Goal: Information Seeking & Learning: Learn about a topic

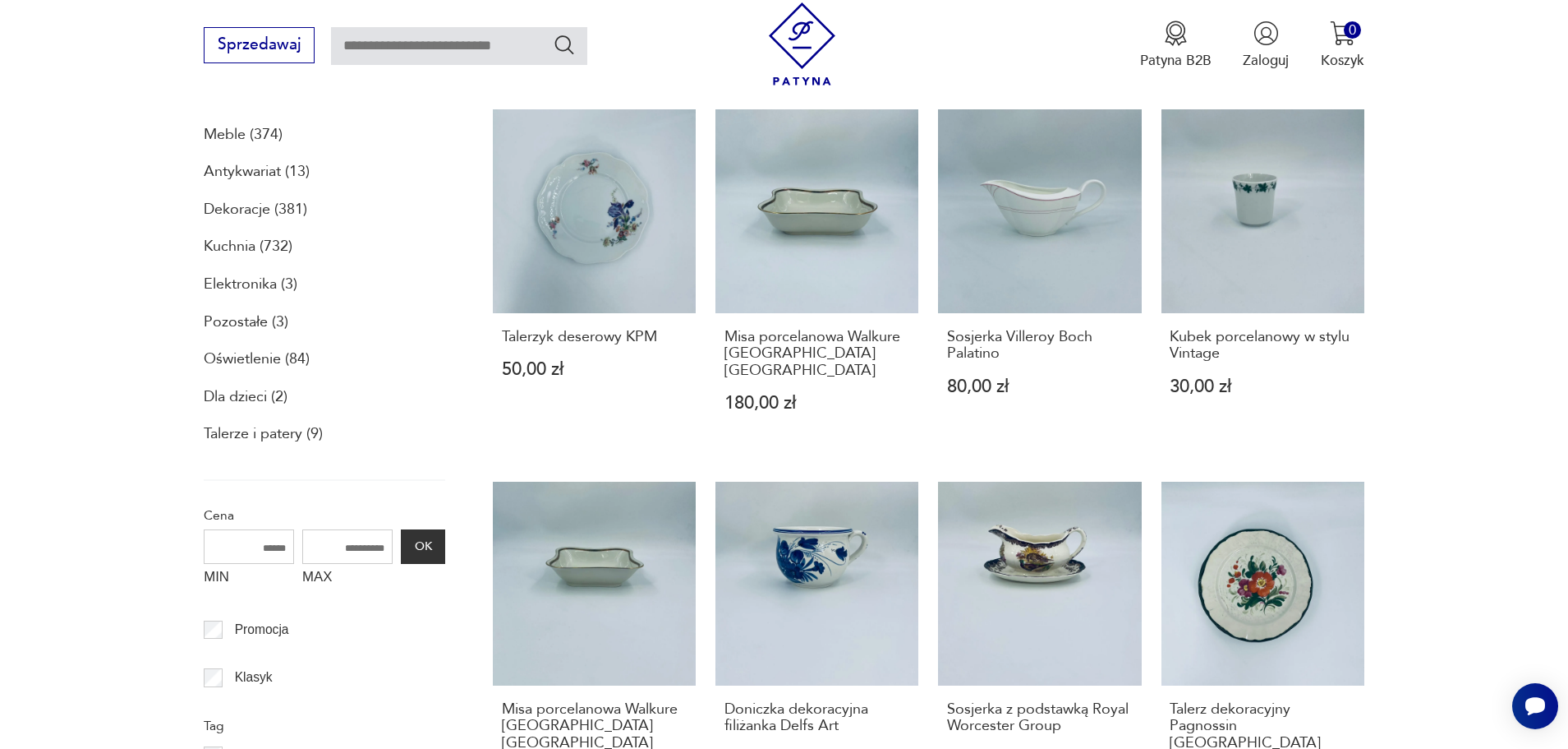
scroll to position [558, 0]
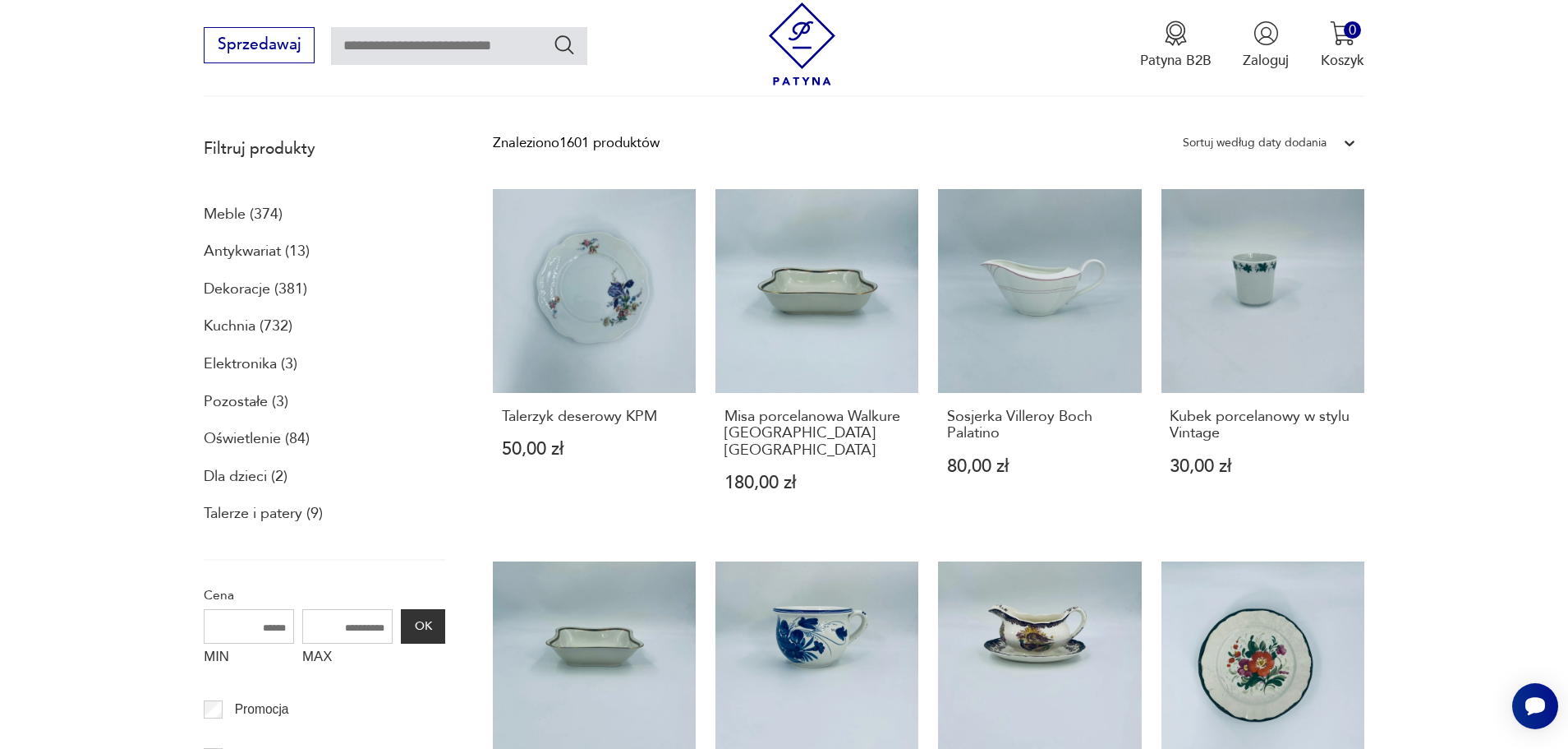
click at [215, 213] on p "Meble (374)" at bounding box center [243, 214] width 79 height 28
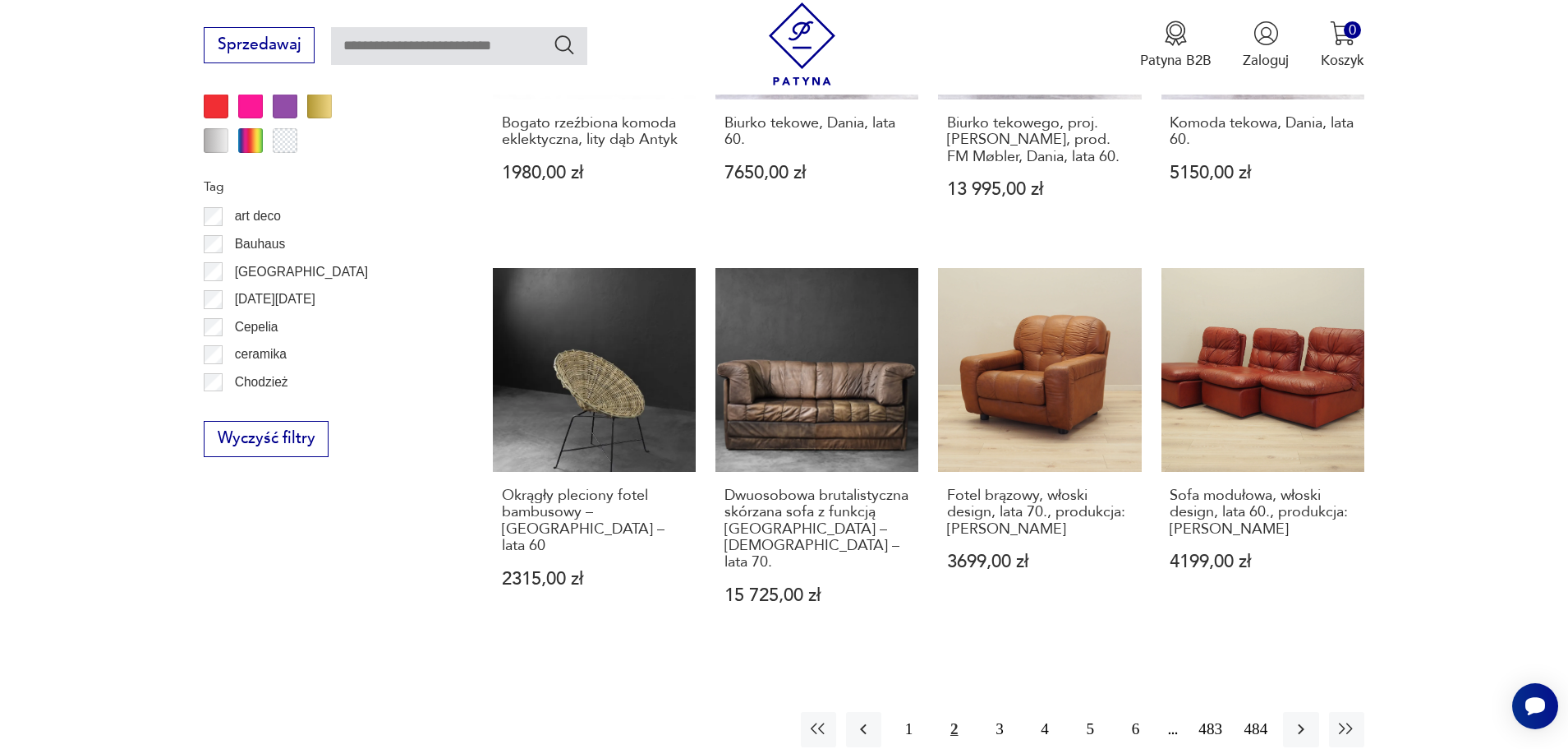
scroll to position [1807, 0]
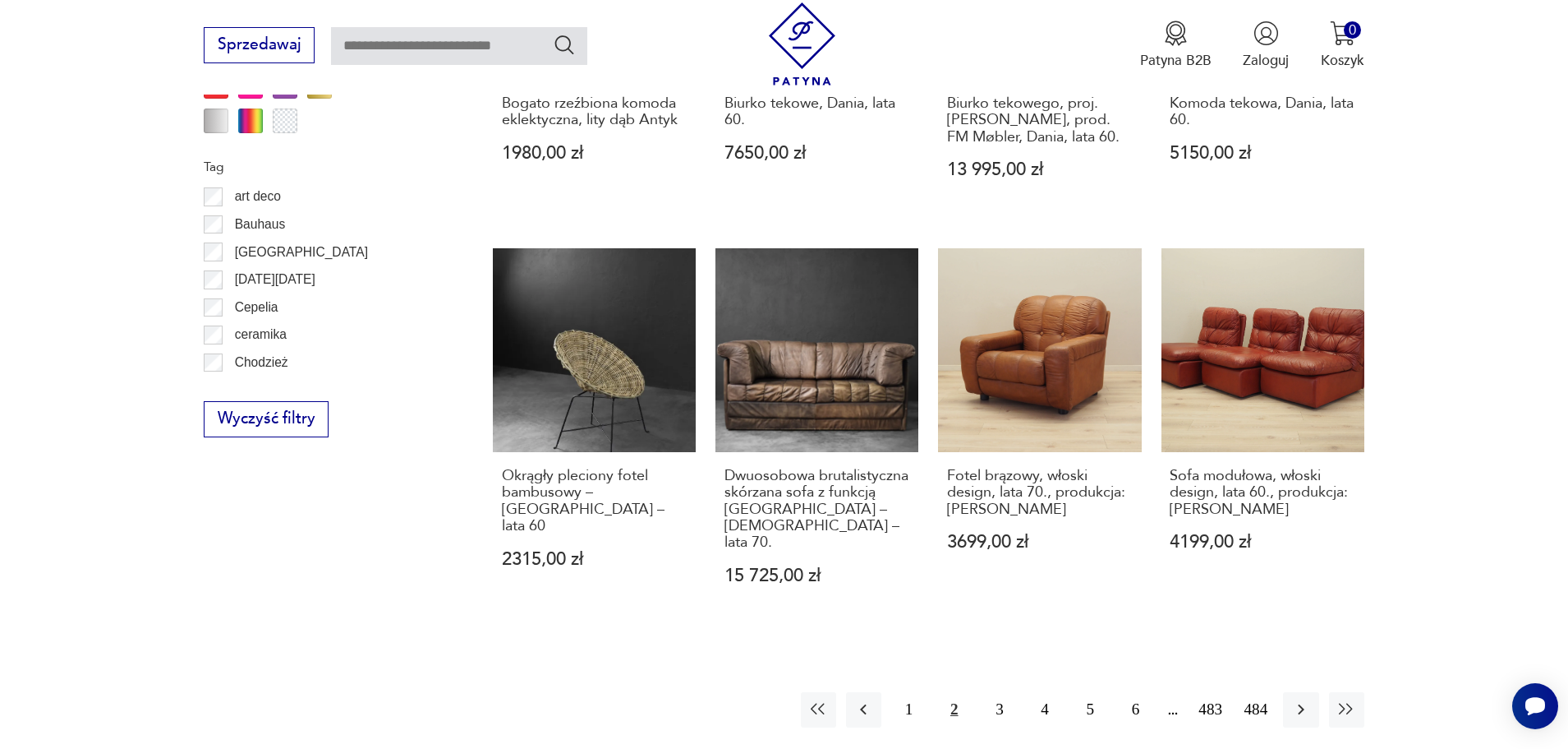
click at [955, 692] on button "2" at bounding box center [953, 709] width 35 height 35
click at [997, 692] on button "3" at bounding box center [999, 709] width 35 height 35
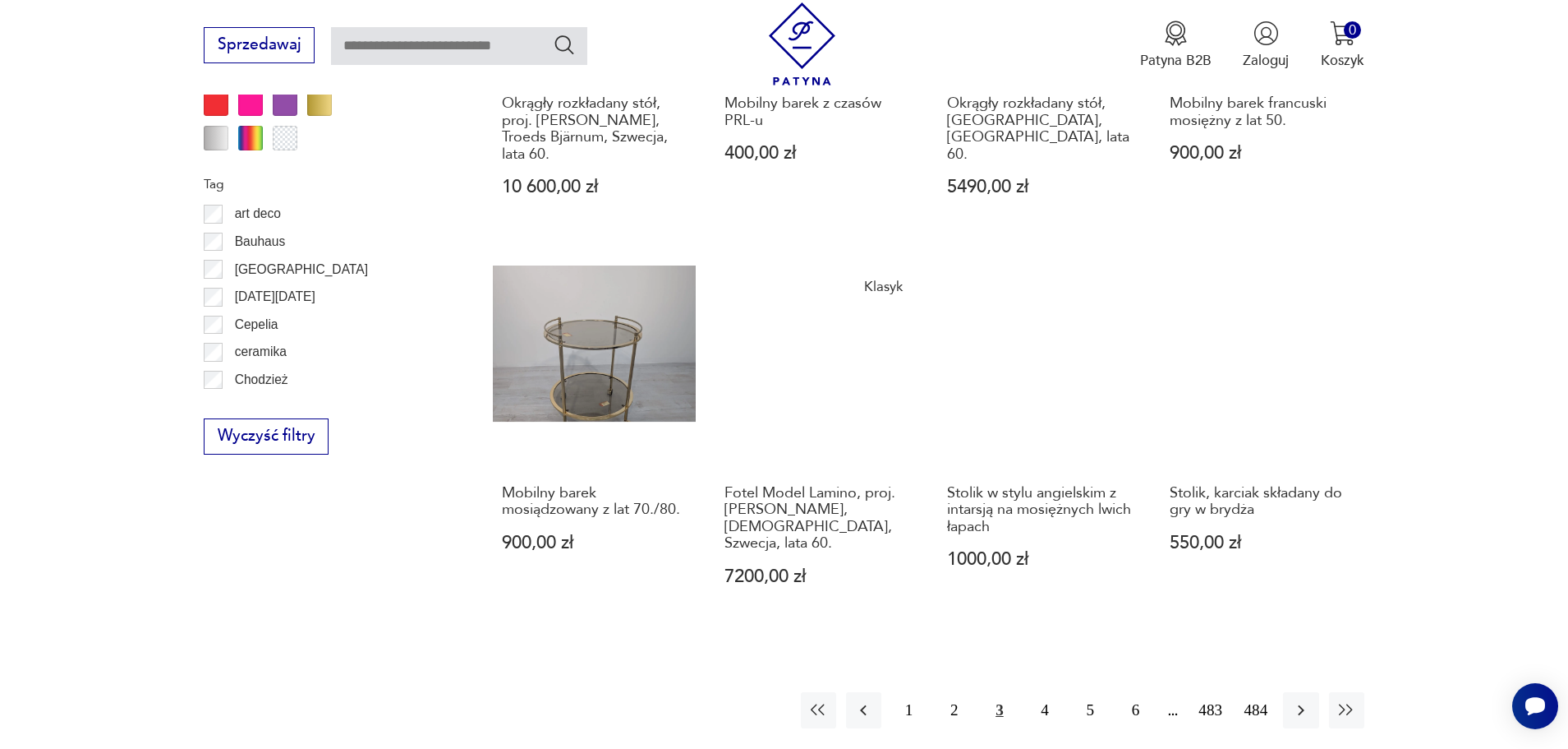
scroll to position [1871, 0]
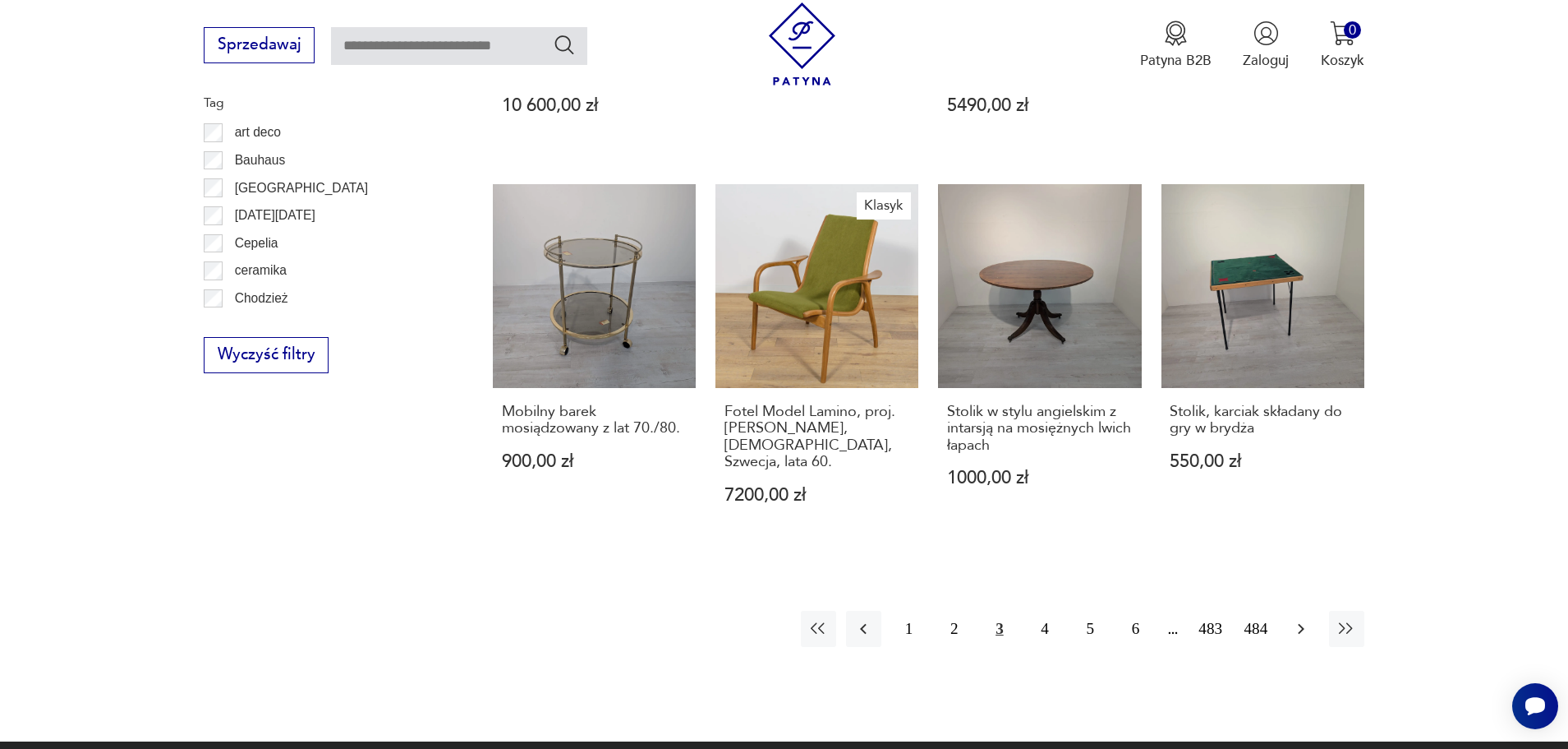
click at [1298, 611] on button "button" at bounding box center [1300, 627] width 35 height 35
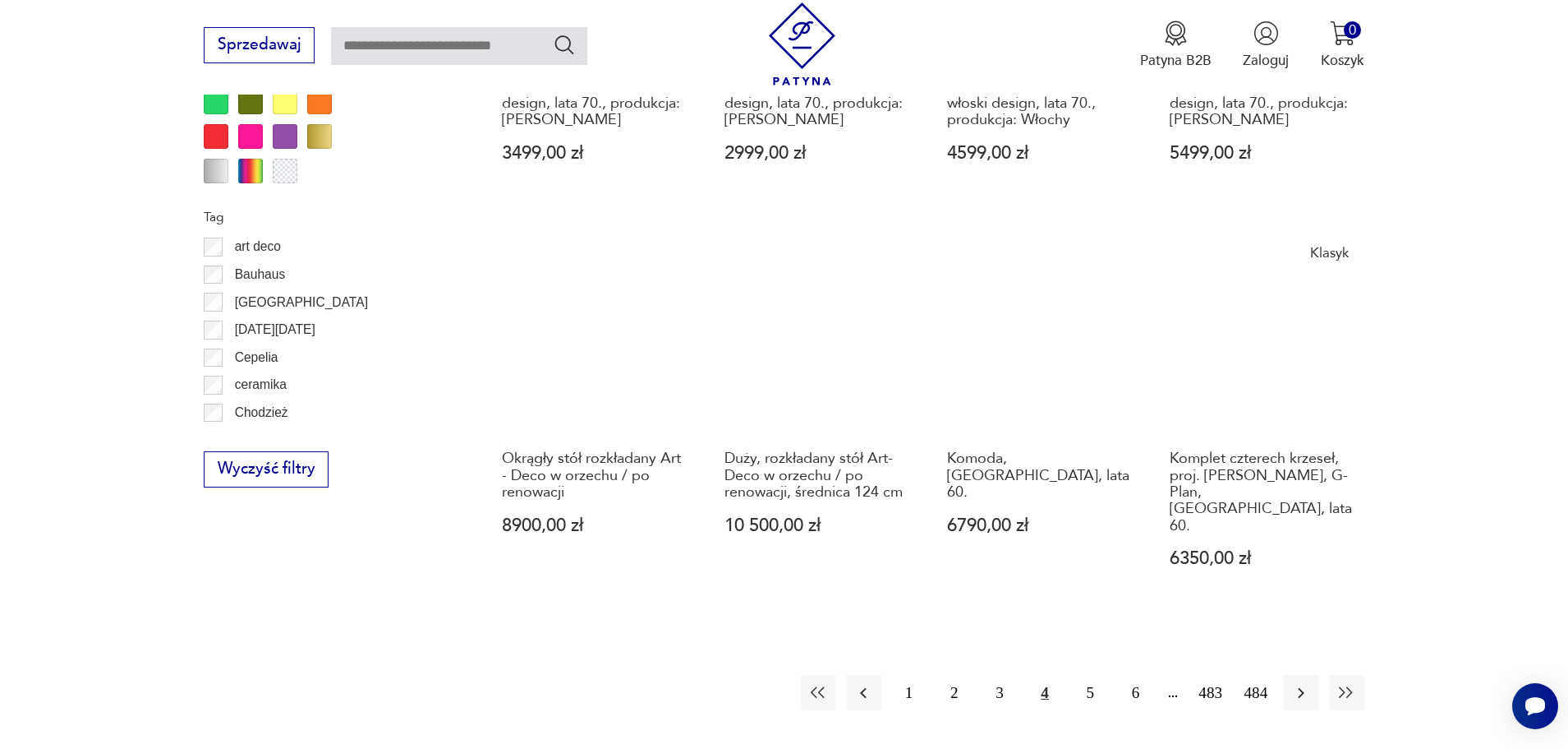
scroll to position [1924, 0]
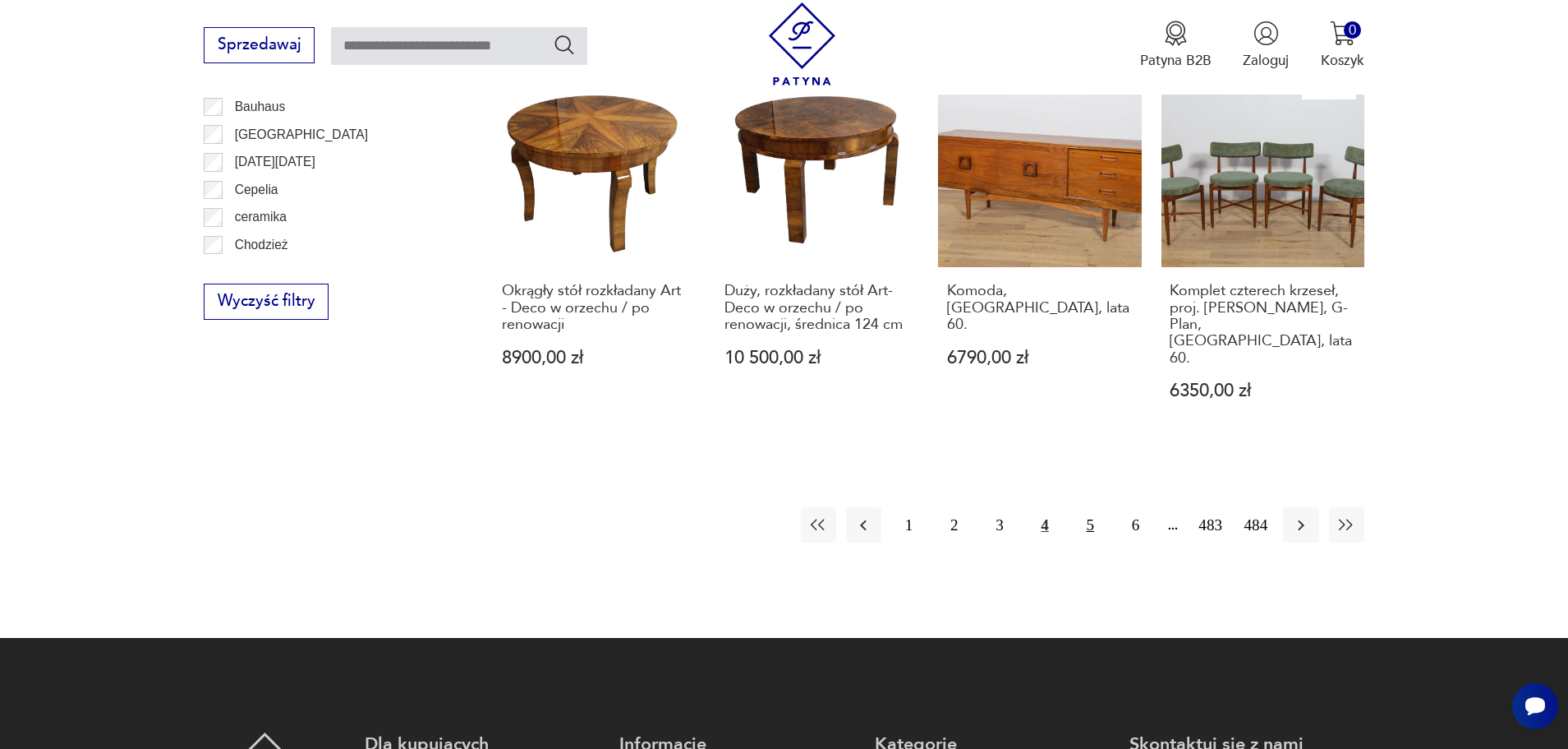
click at [1086, 507] on button "5" at bounding box center [1089, 524] width 35 height 35
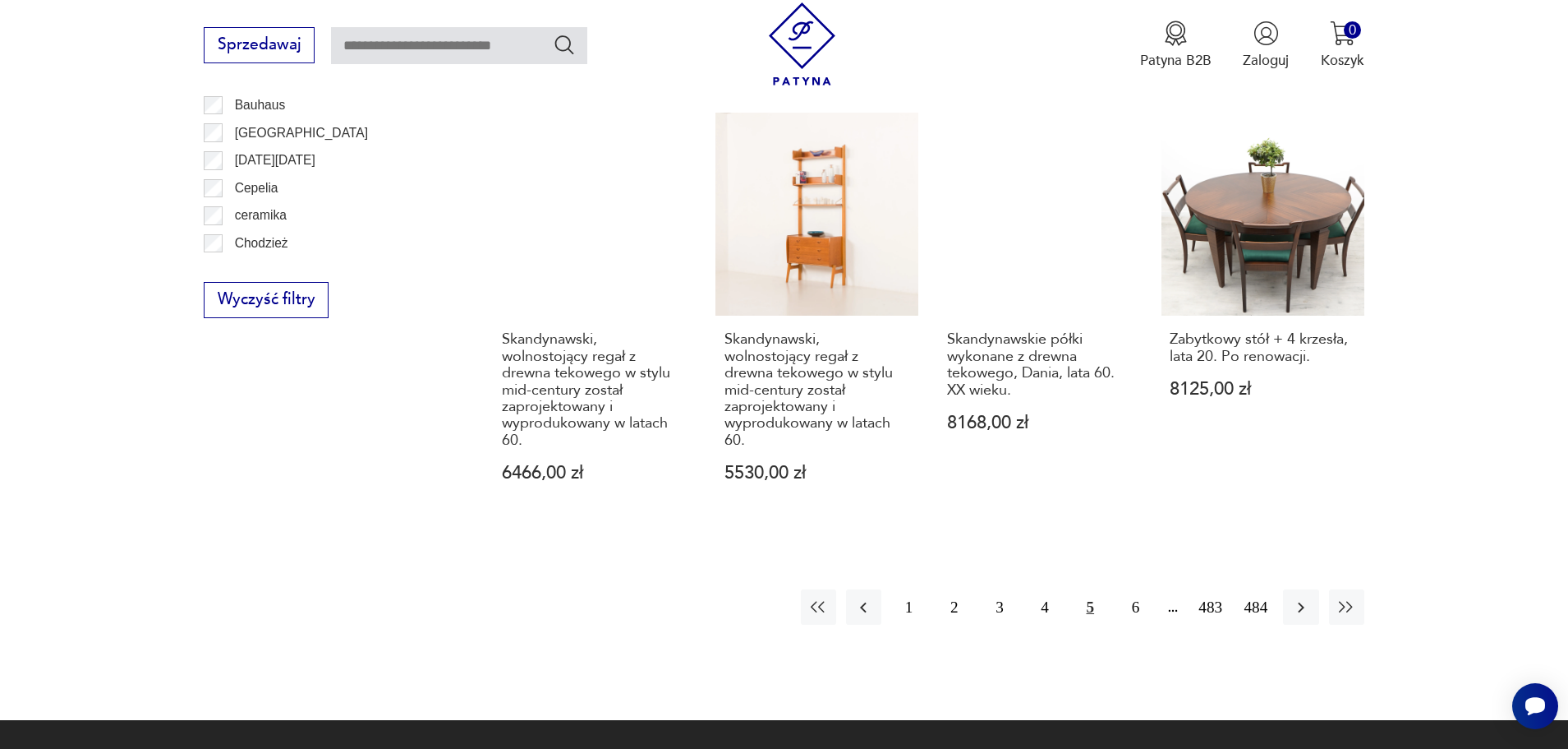
scroll to position [2085, 0]
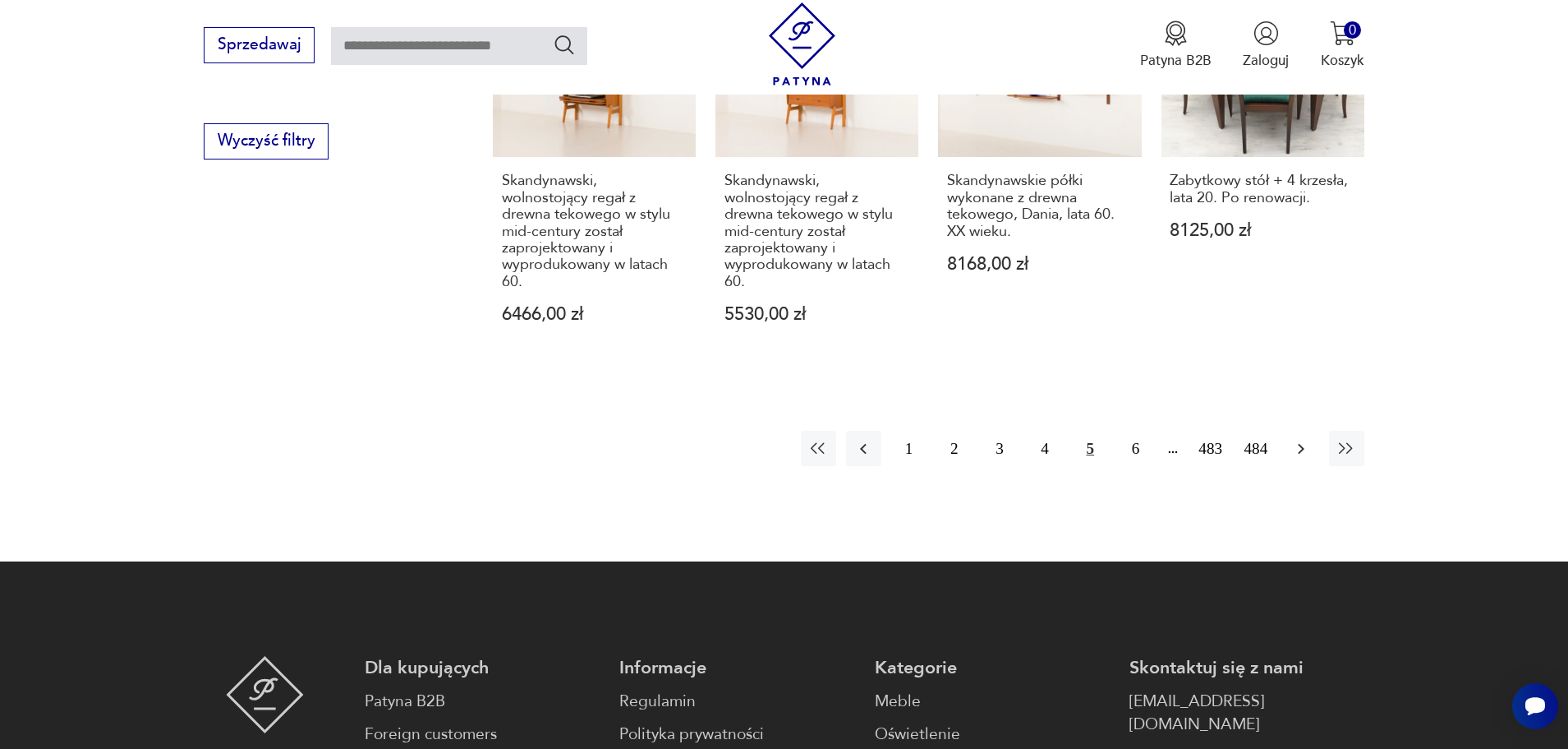
click at [1291, 439] on icon "button" at bounding box center [1301, 449] width 20 height 20
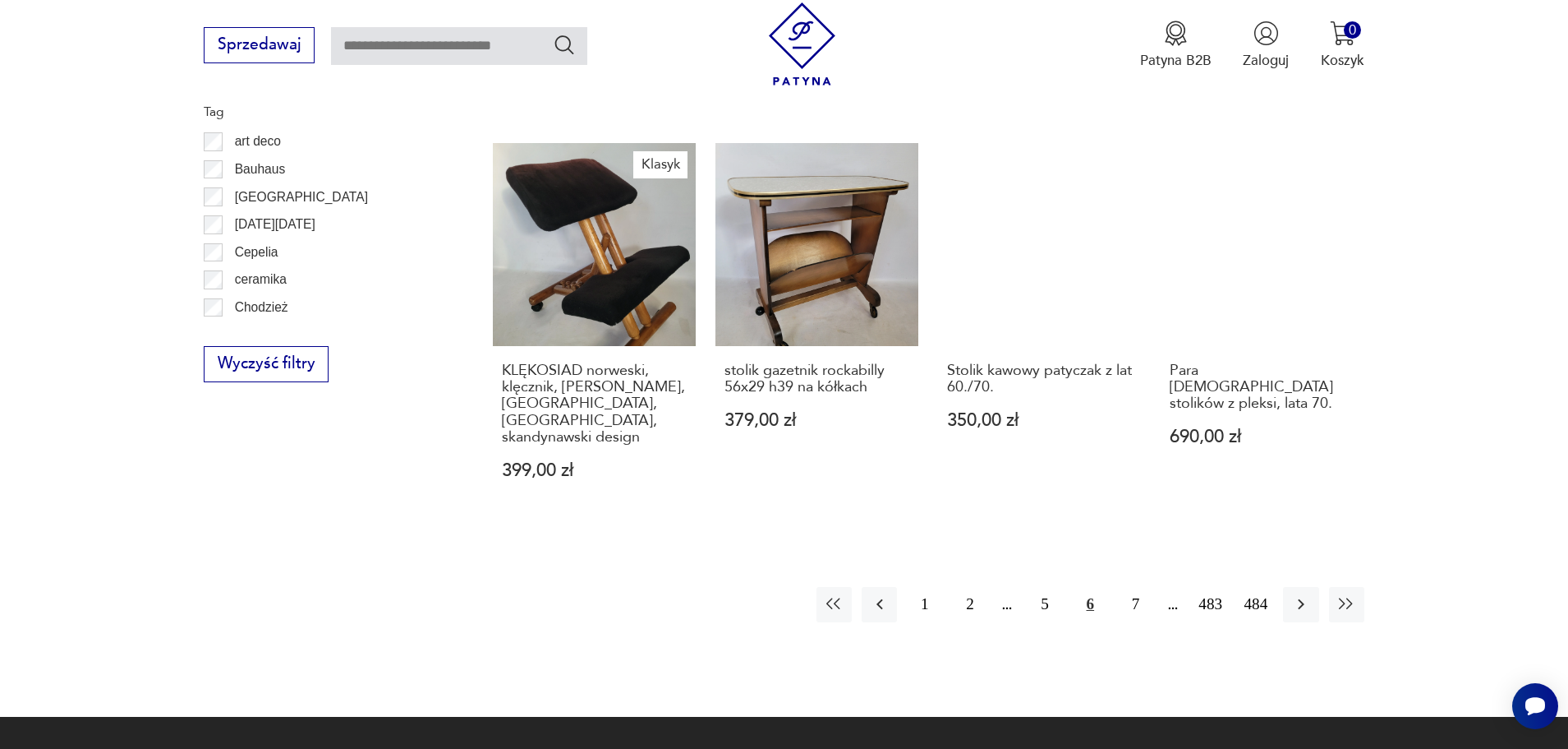
scroll to position [1906, 0]
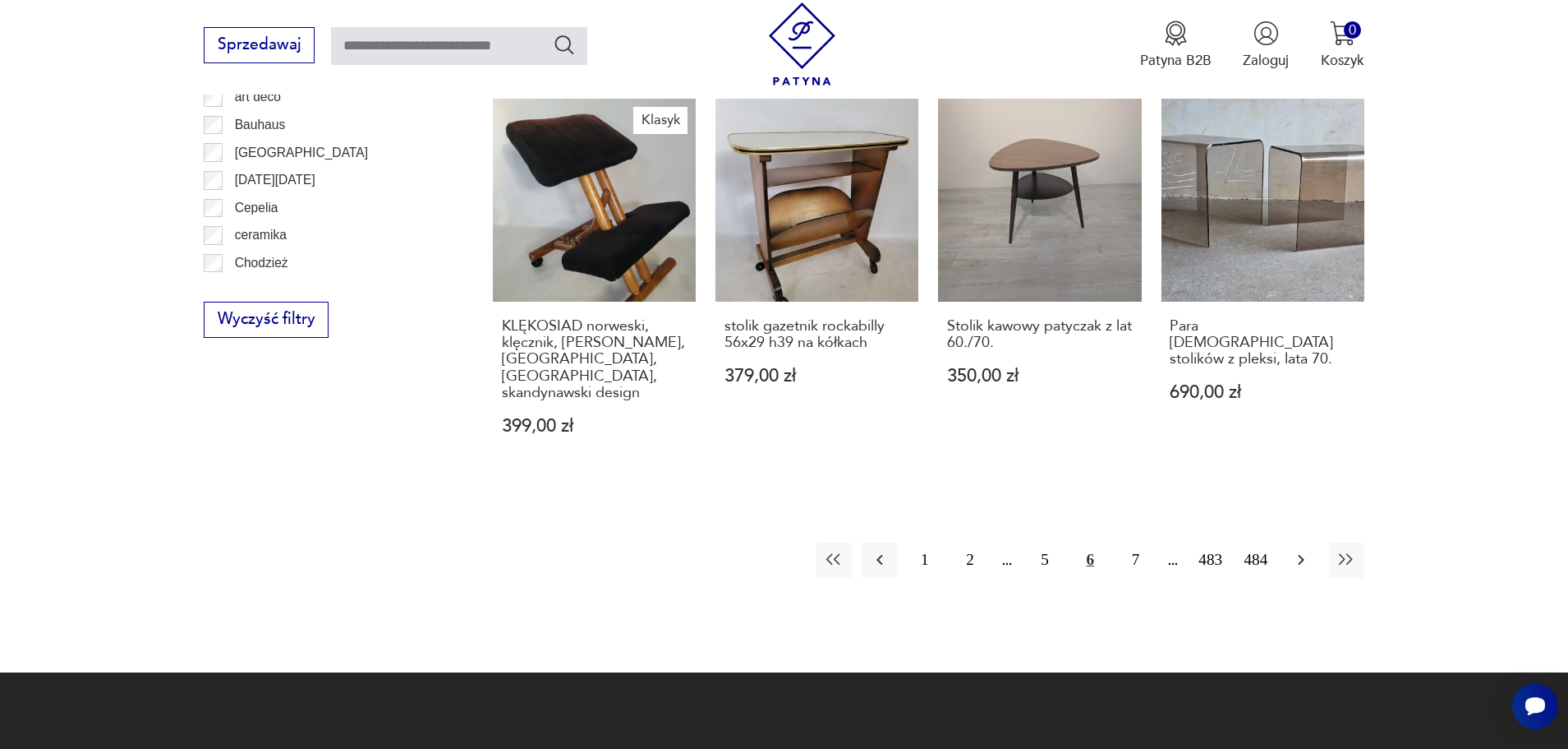
click at [1301, 555] on icon "button" at bounding box center [1300, 560] width 7 height 11
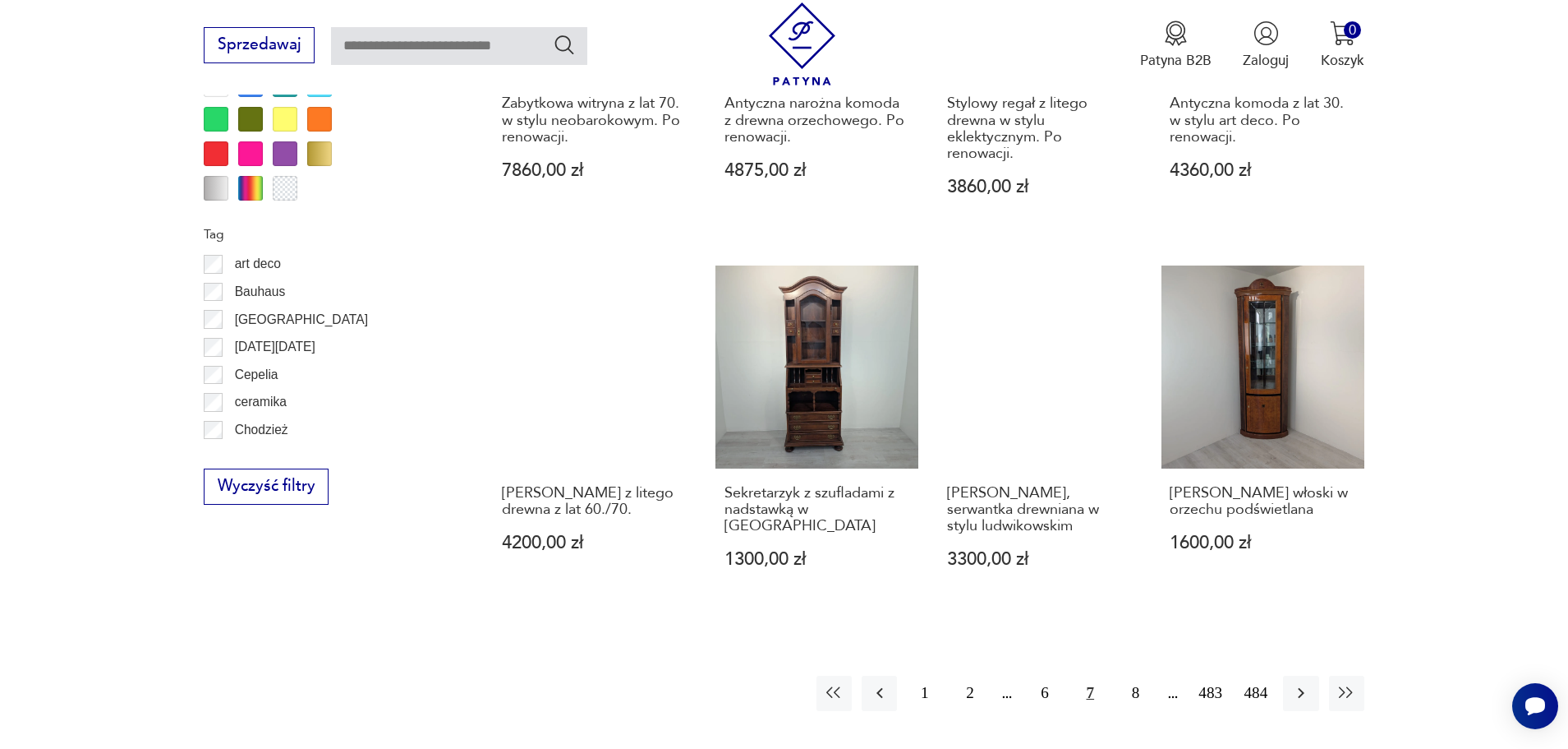
scroll to position [1791, 0]
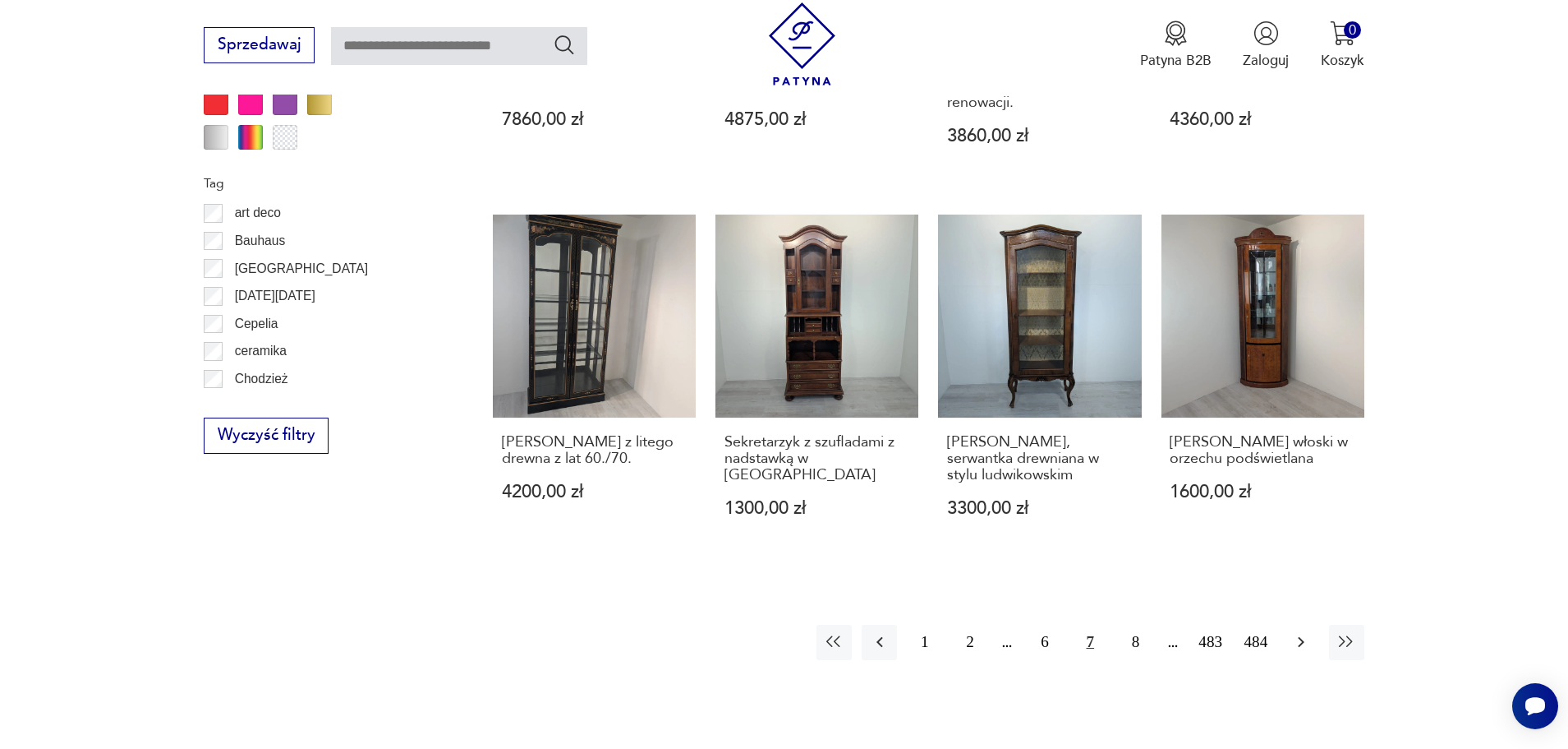
click at [1294, 631] on icon "button" at bounding box center [1301, 641] width 20 height 20
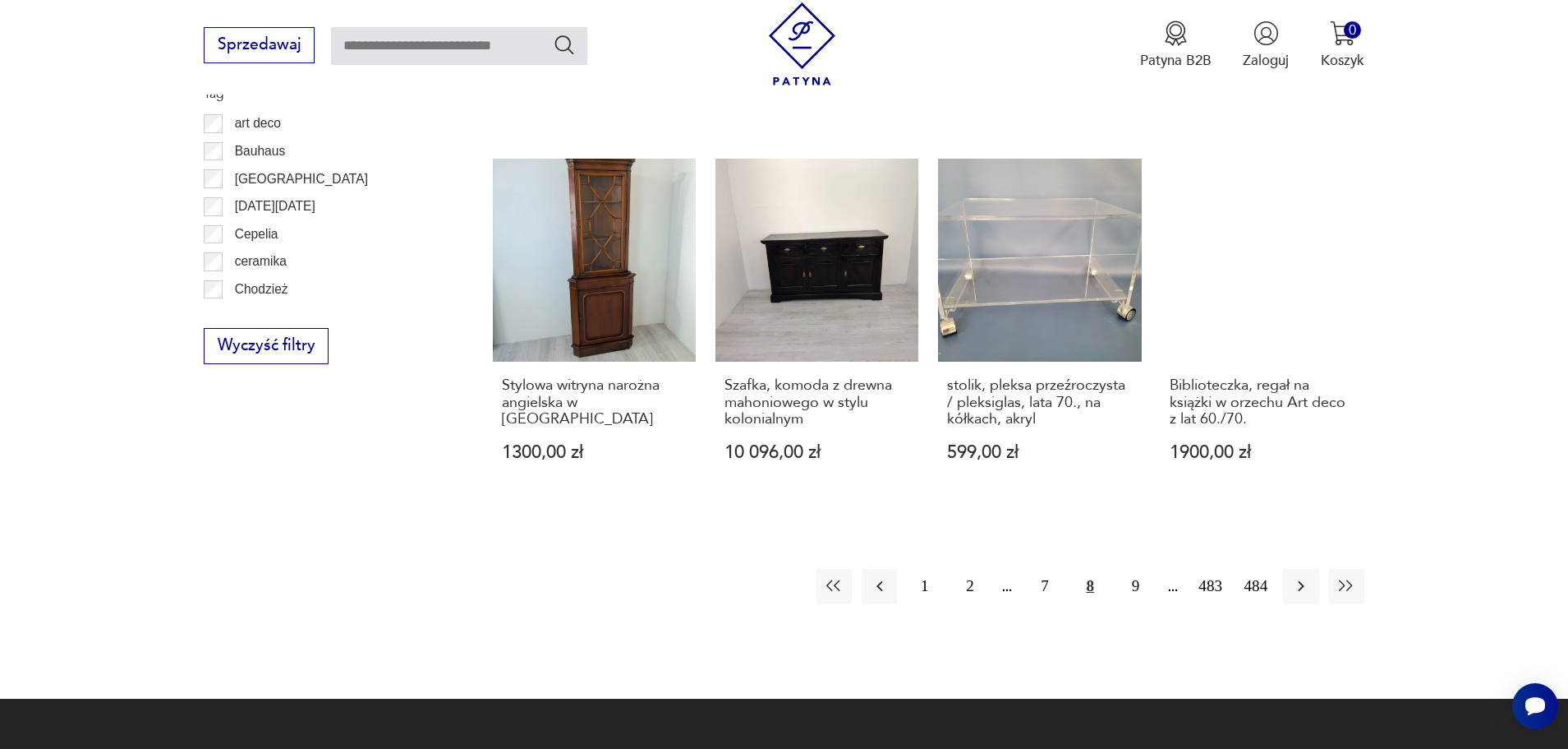
scroll to position [1883, 0]
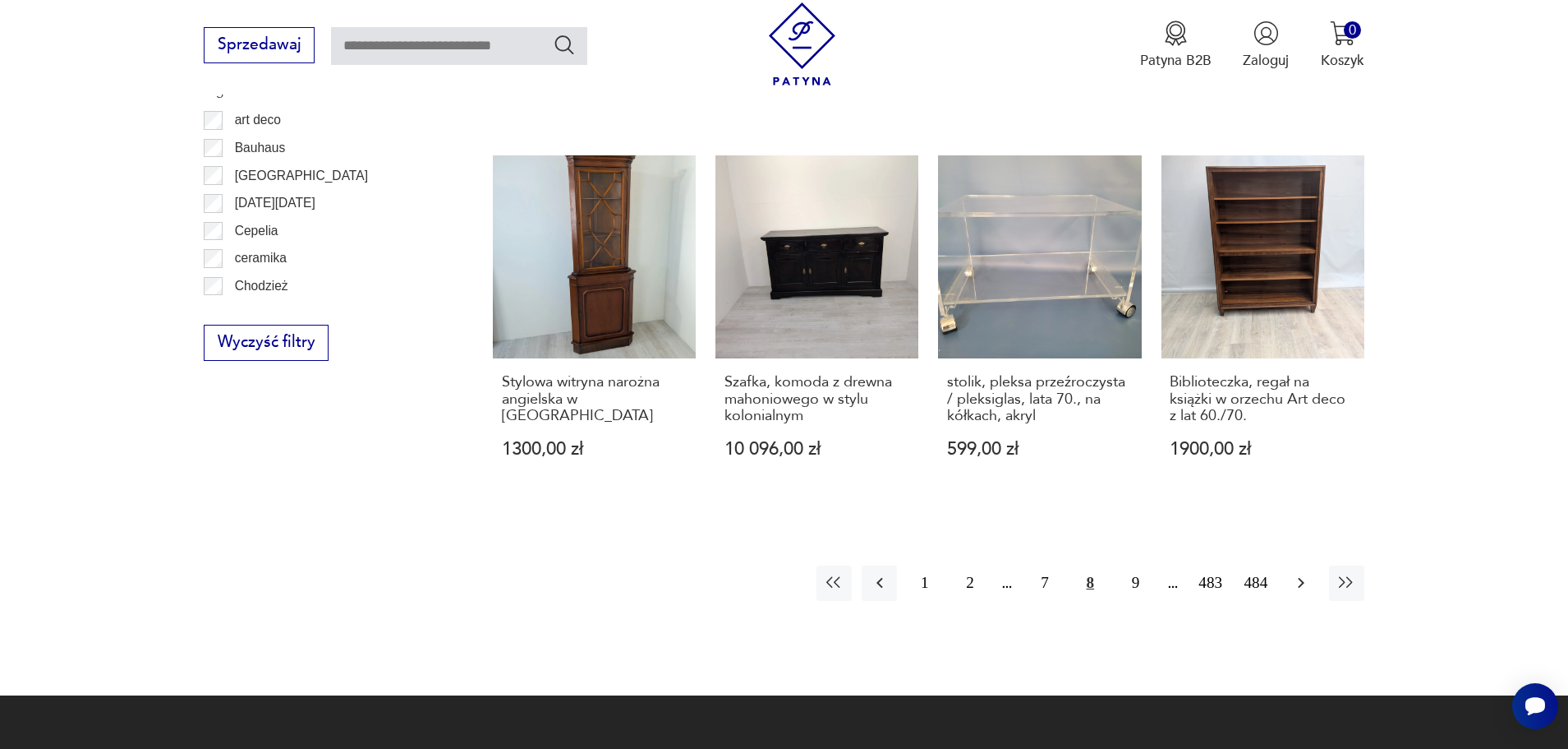
click at [1296, 573] on icon "button" at bounding box center [1301, 583] width 20 height 20
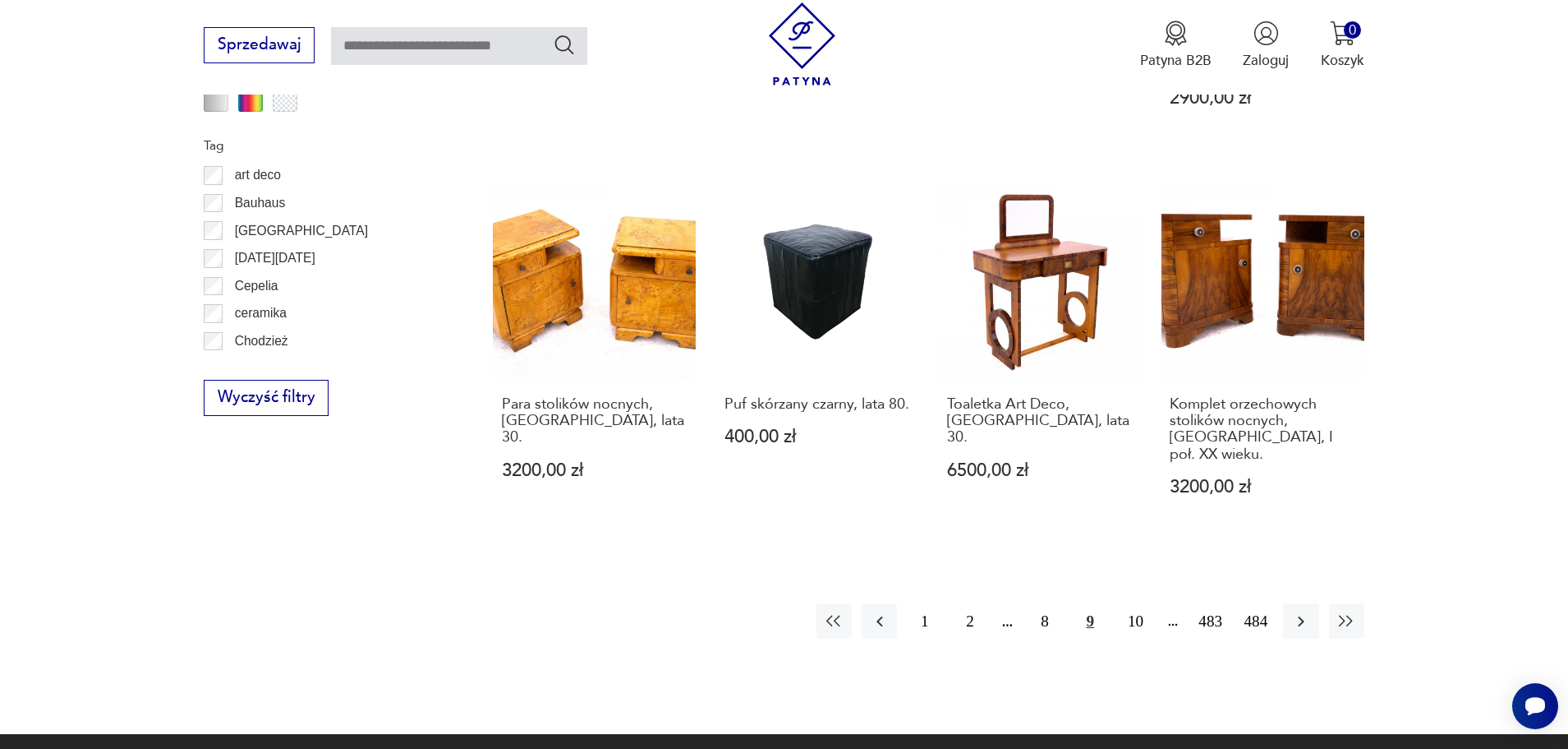
scroll to position [1913, 0]
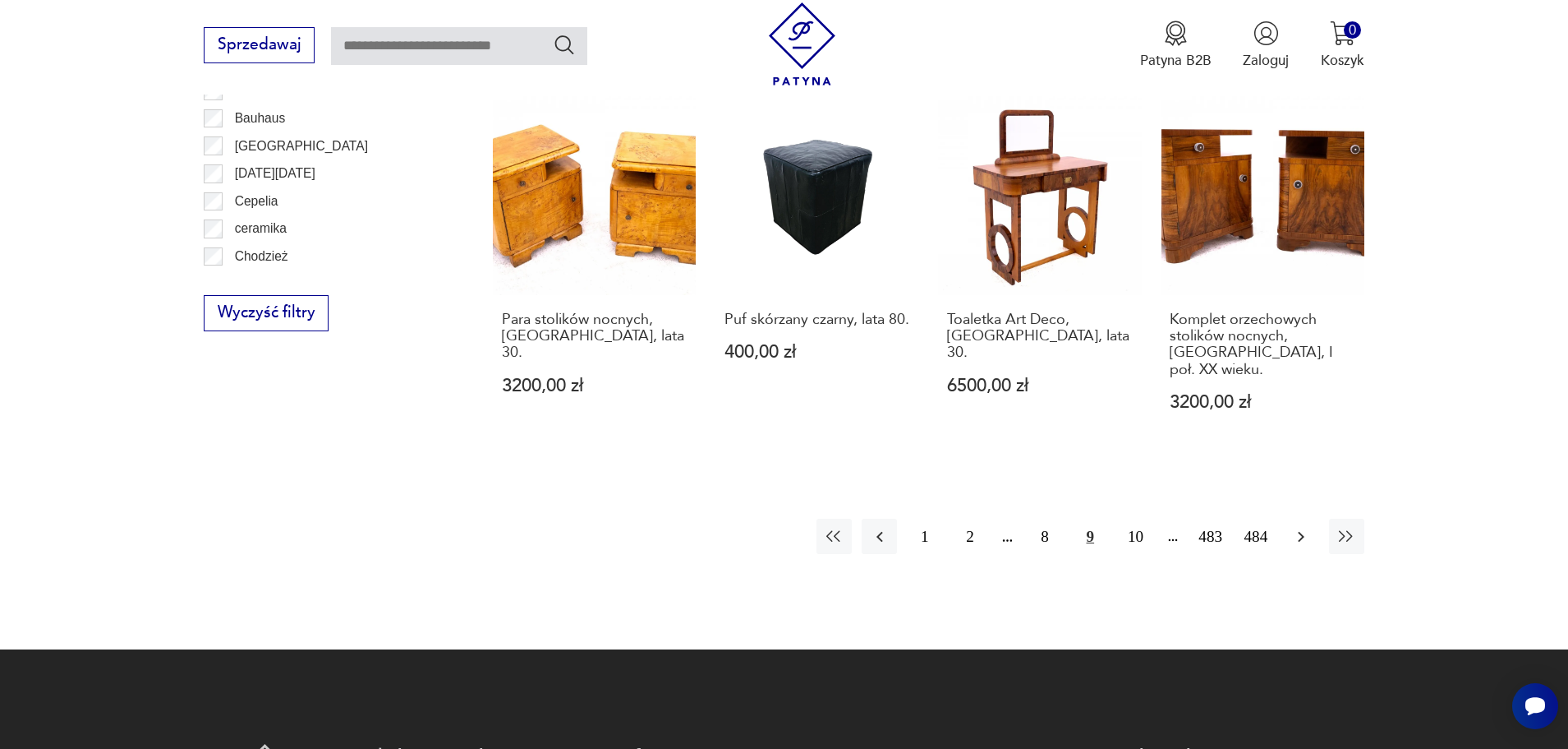
click at [1303, 527] on icon "button" at bounding box center [1301, 537] width 20 height 20
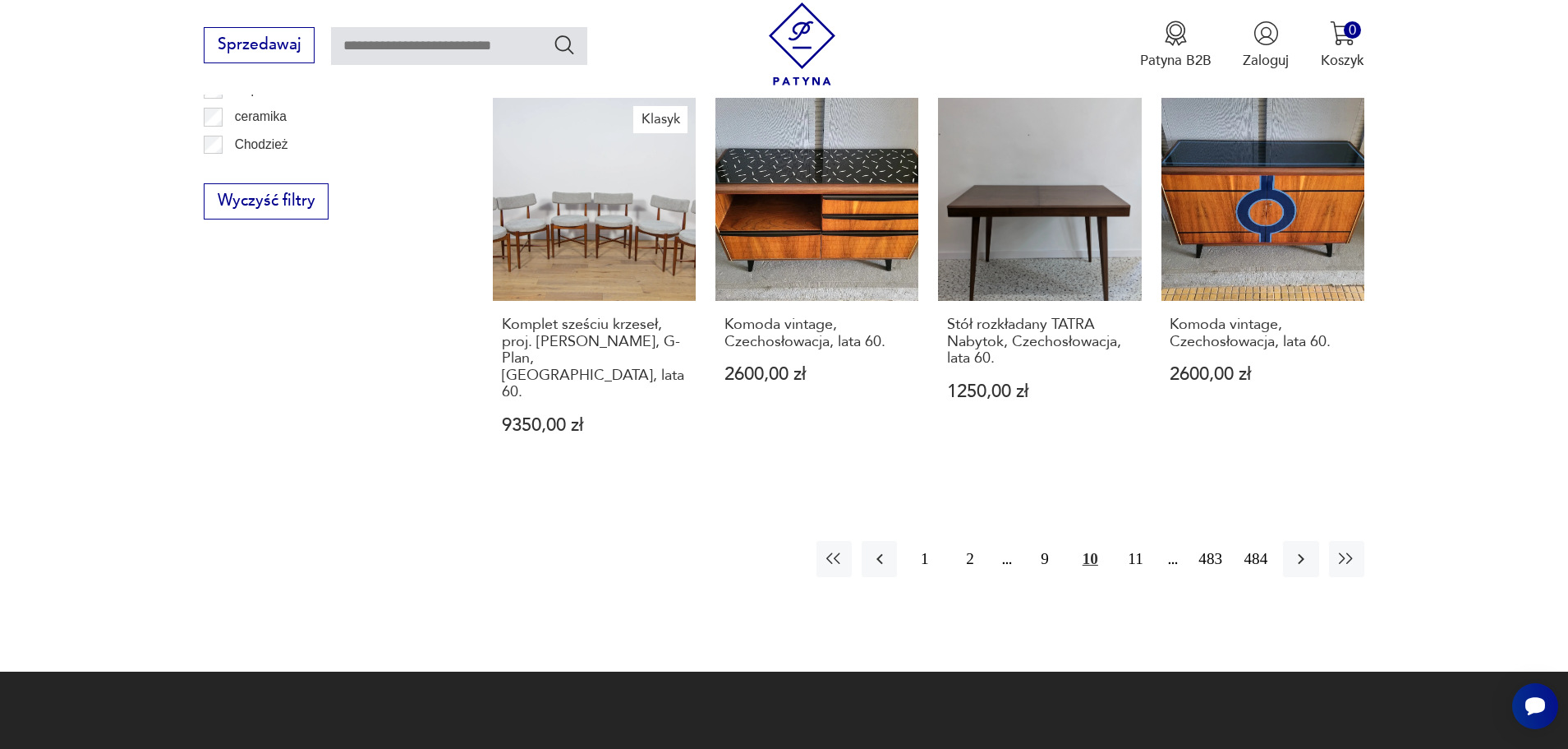
scroll to position [2053, 0]
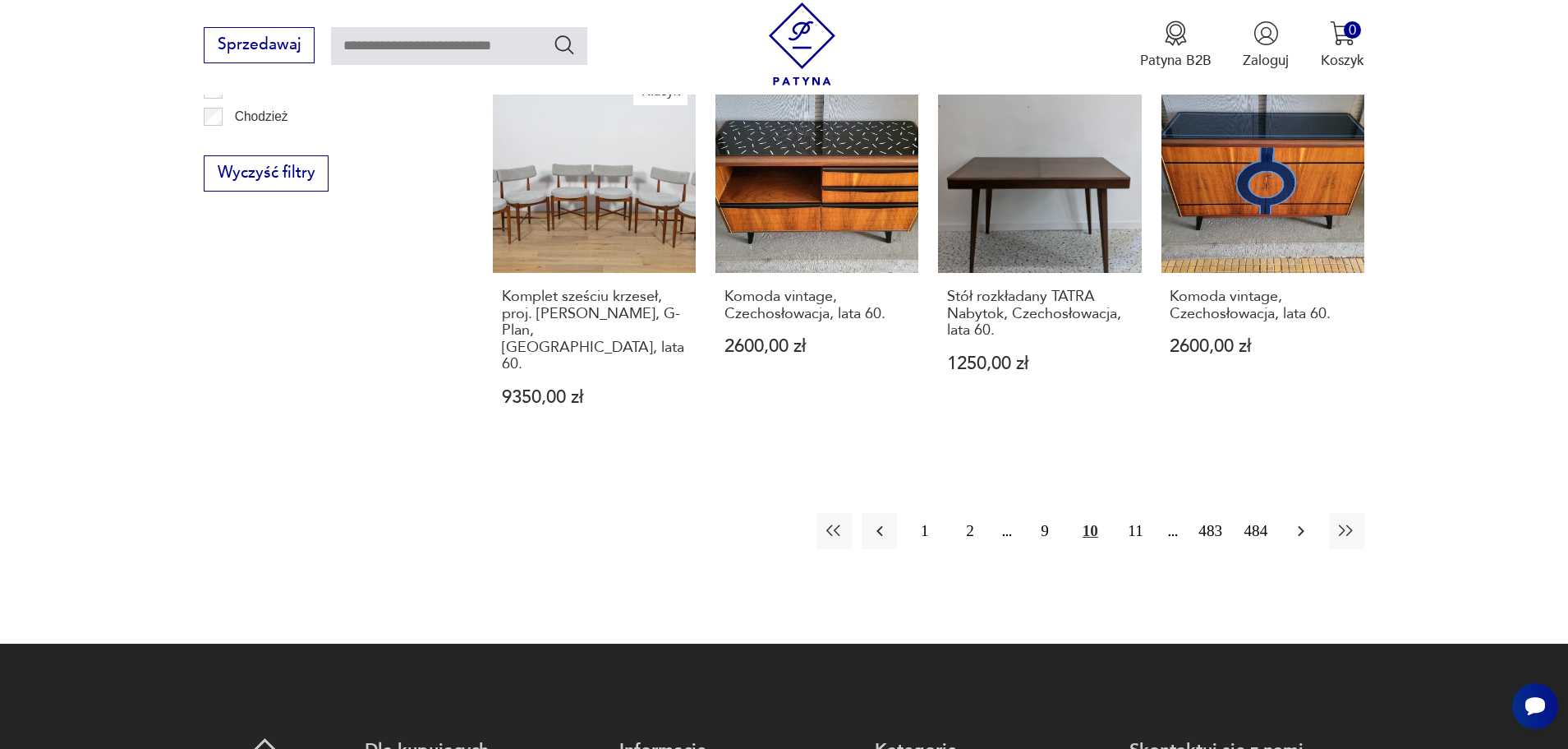
click at [1301, 521] on icon "button" at bounding box center [1301, 531] width 20 height 20
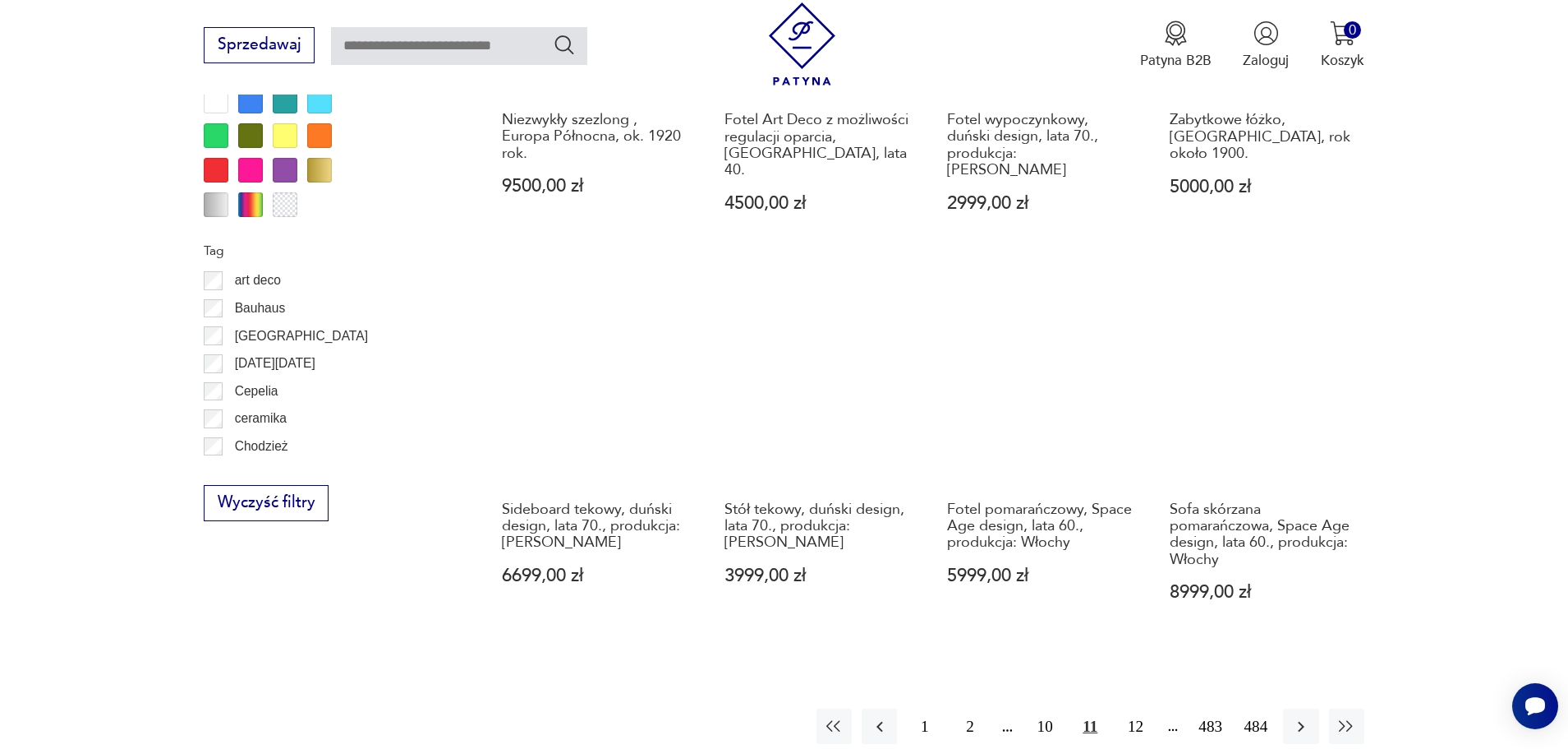
scroll to position [1853, 0]
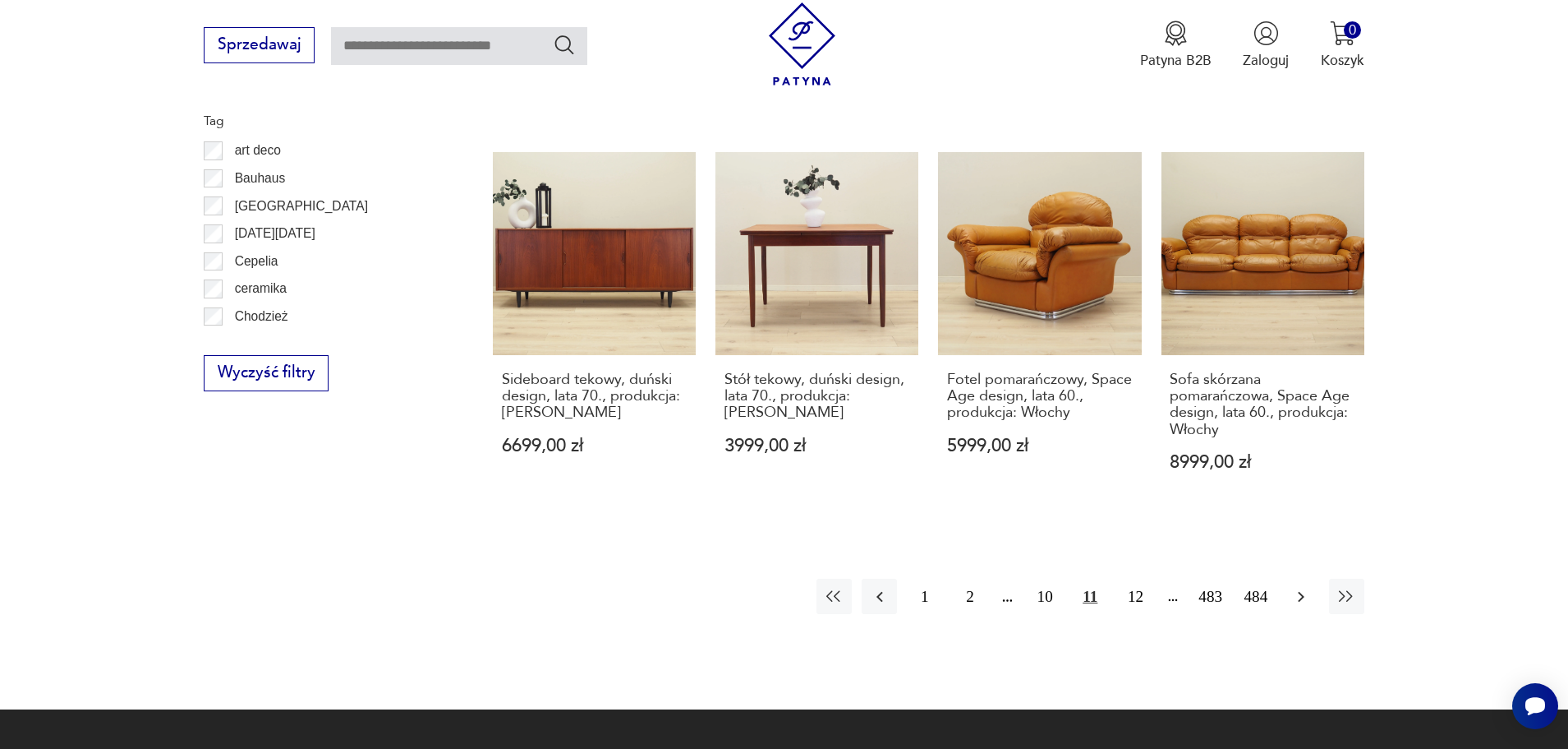
click at [1292, 579] on button "button" at bounding box center [1300, 596] width 35 height 35
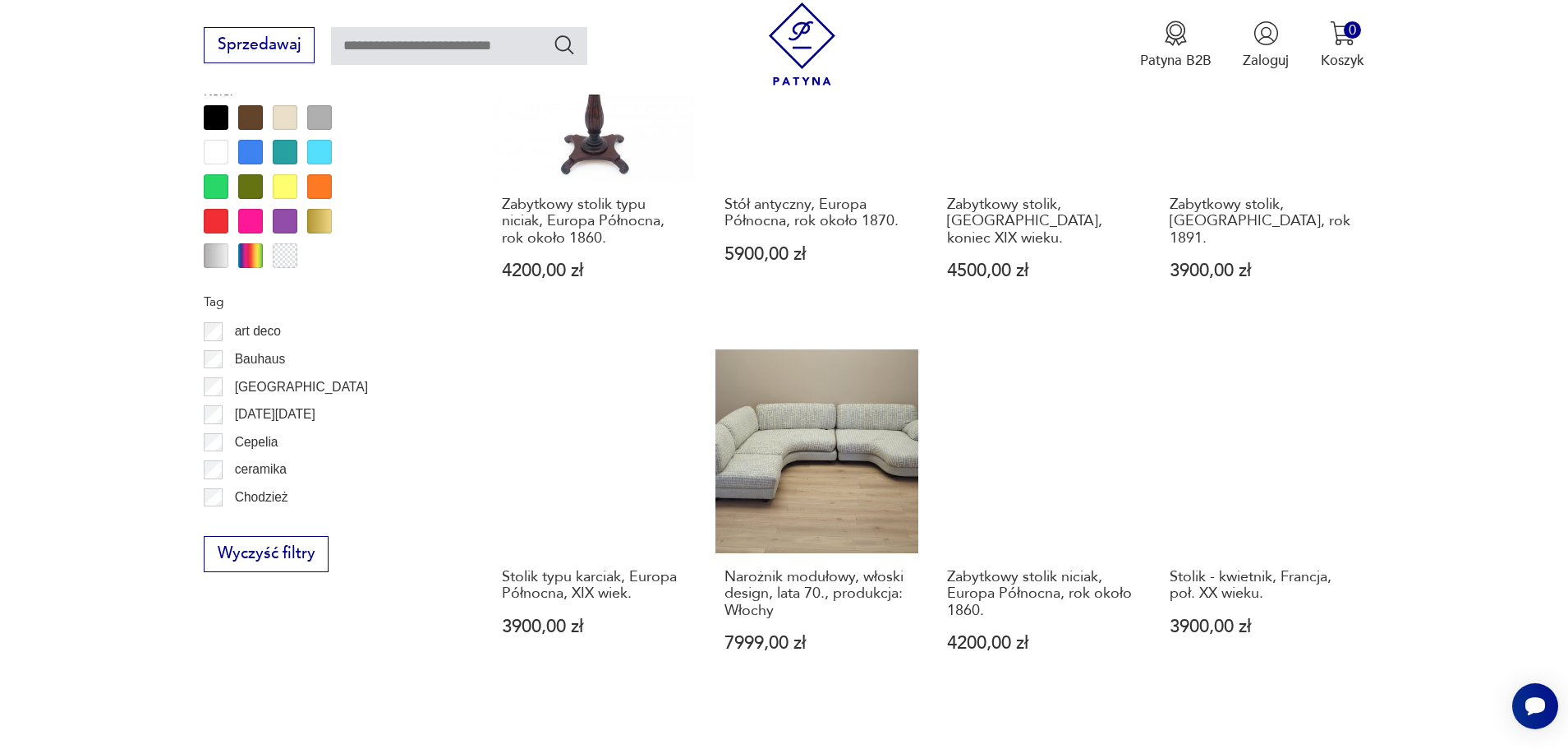
scroll to position [1682, 0]
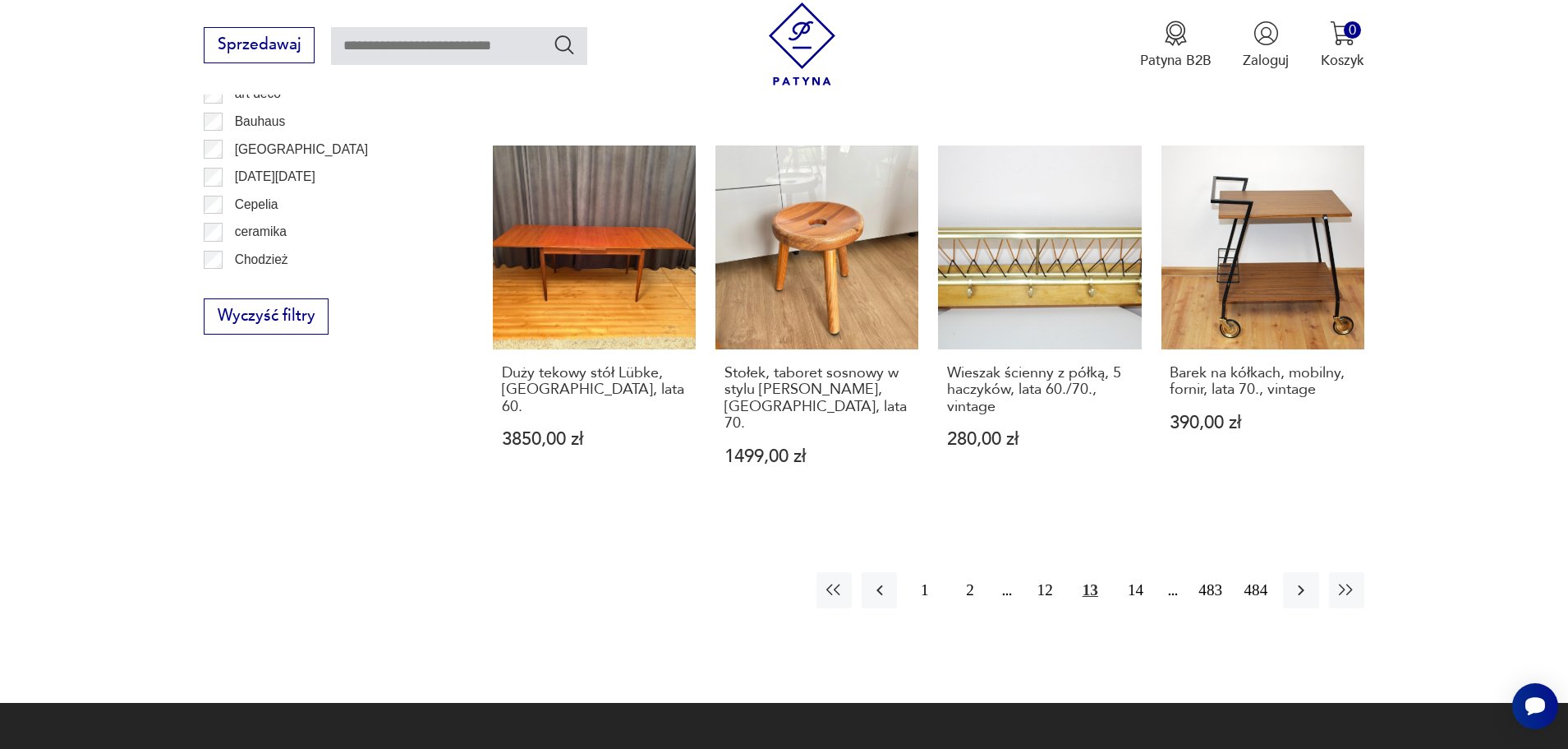
scroll to position [1944, 0]
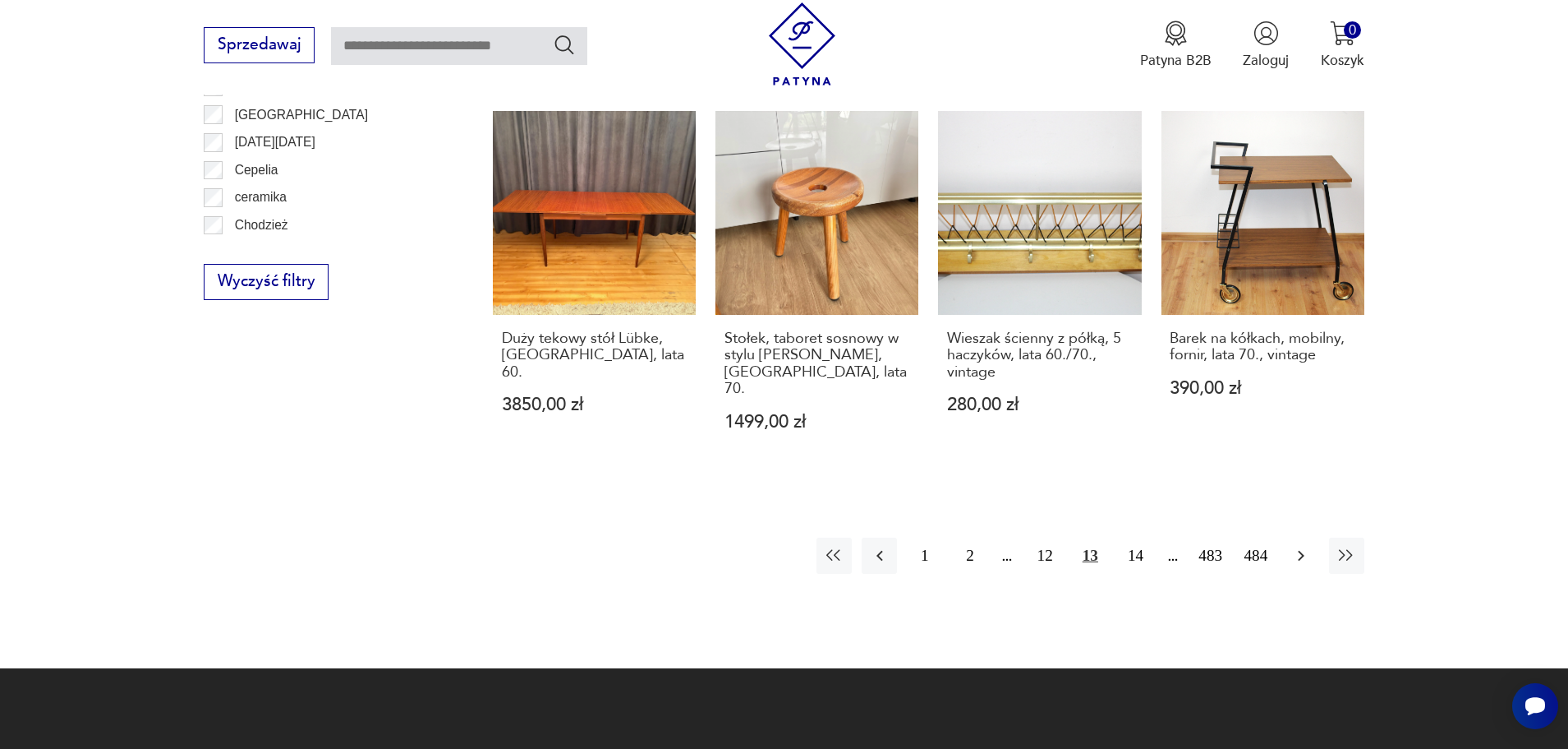
click at [1286, 538] on button "button" at bounding box center [1300, 555] width 35 height 35
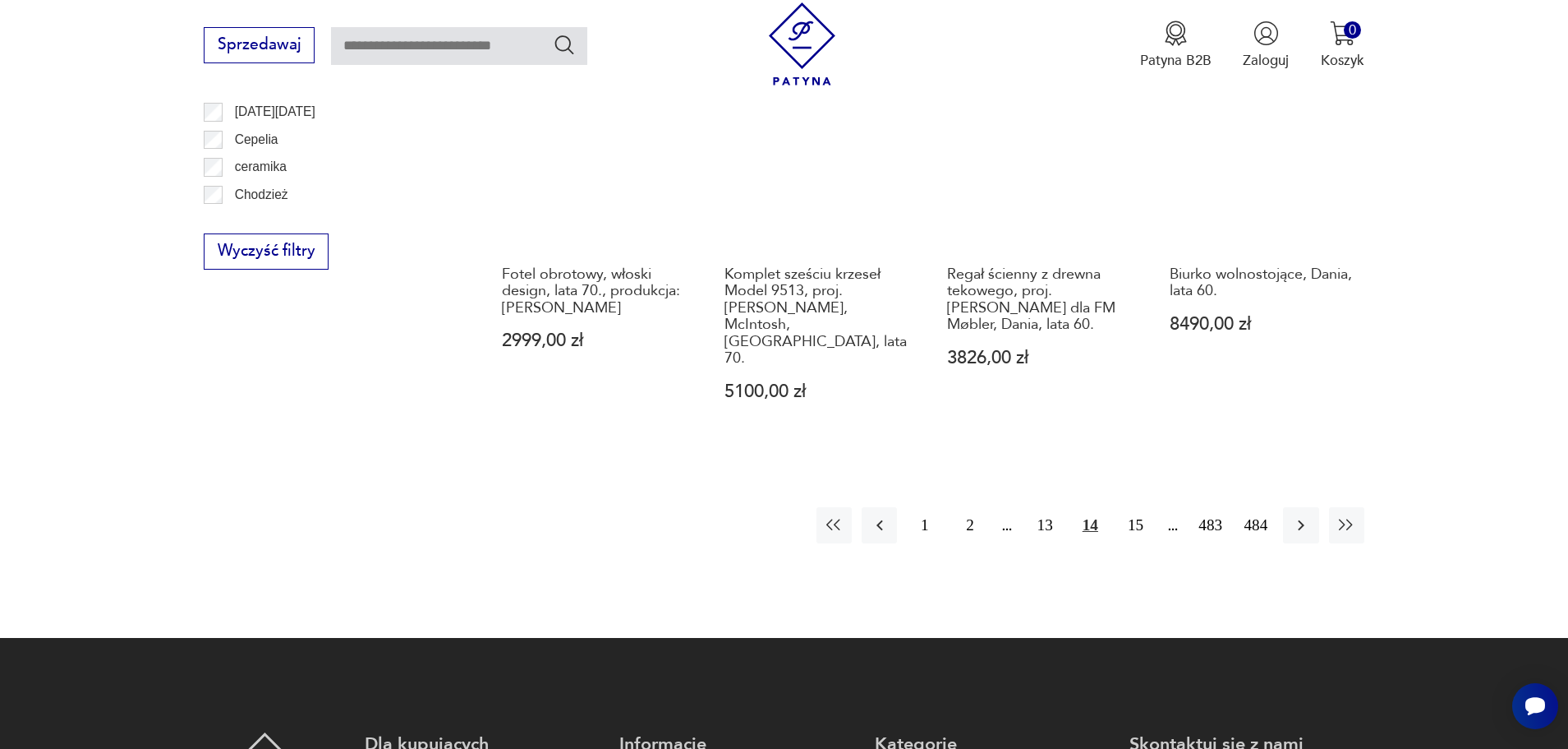
scroll to position [1913, 0]
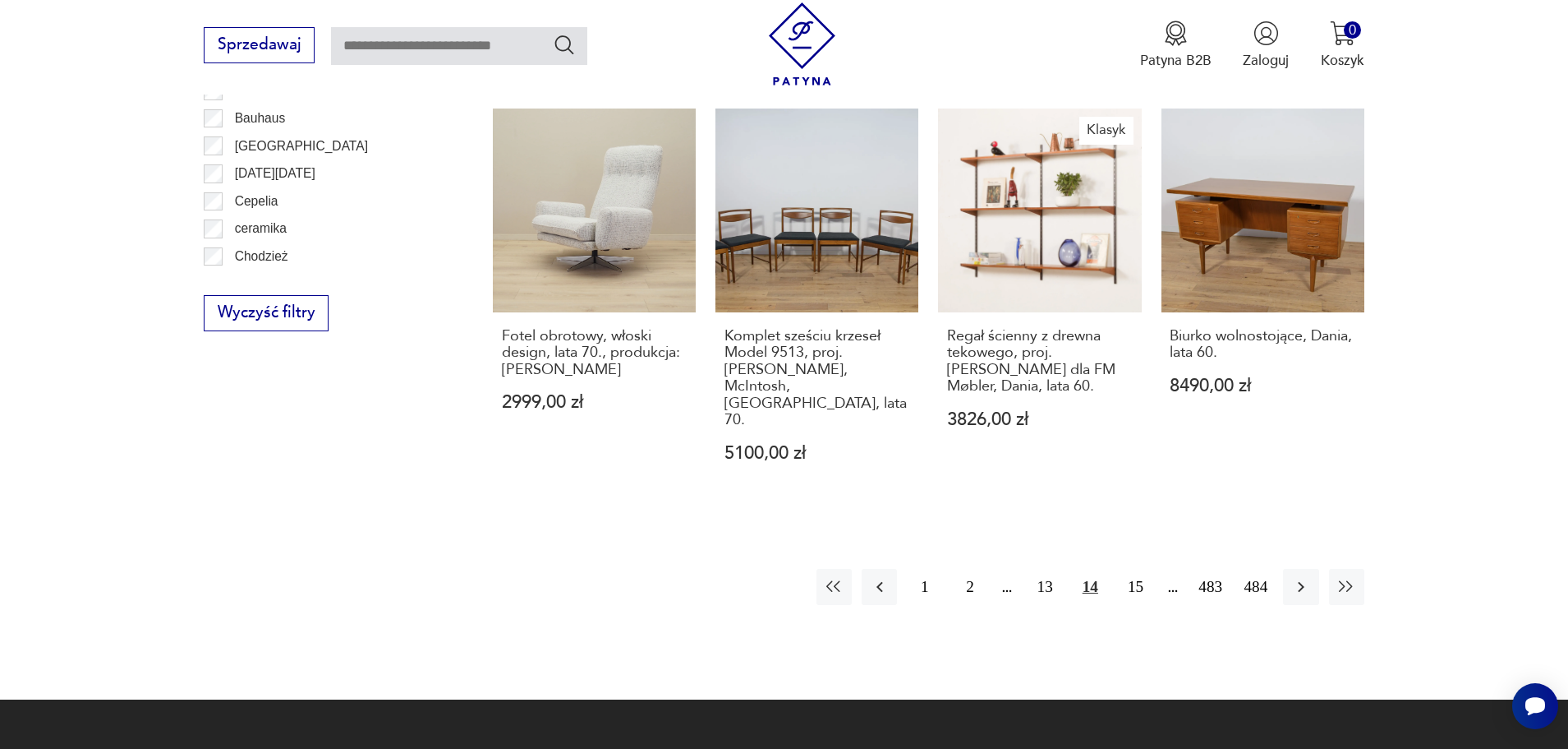
click at [1304, 577] on icon "button" at bounding box center [1301, 587] width 20 height 20
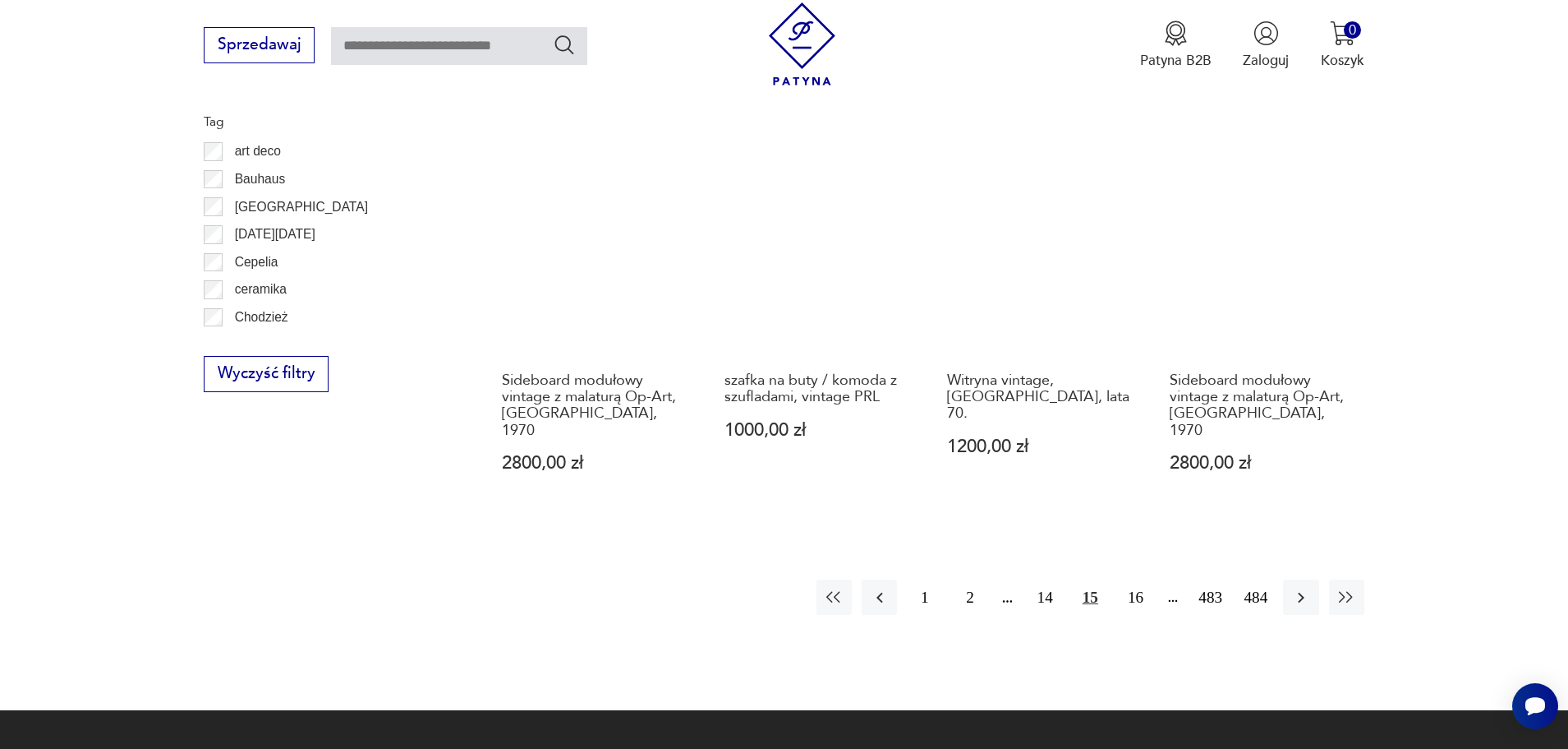
scroll to position [1899, 0]
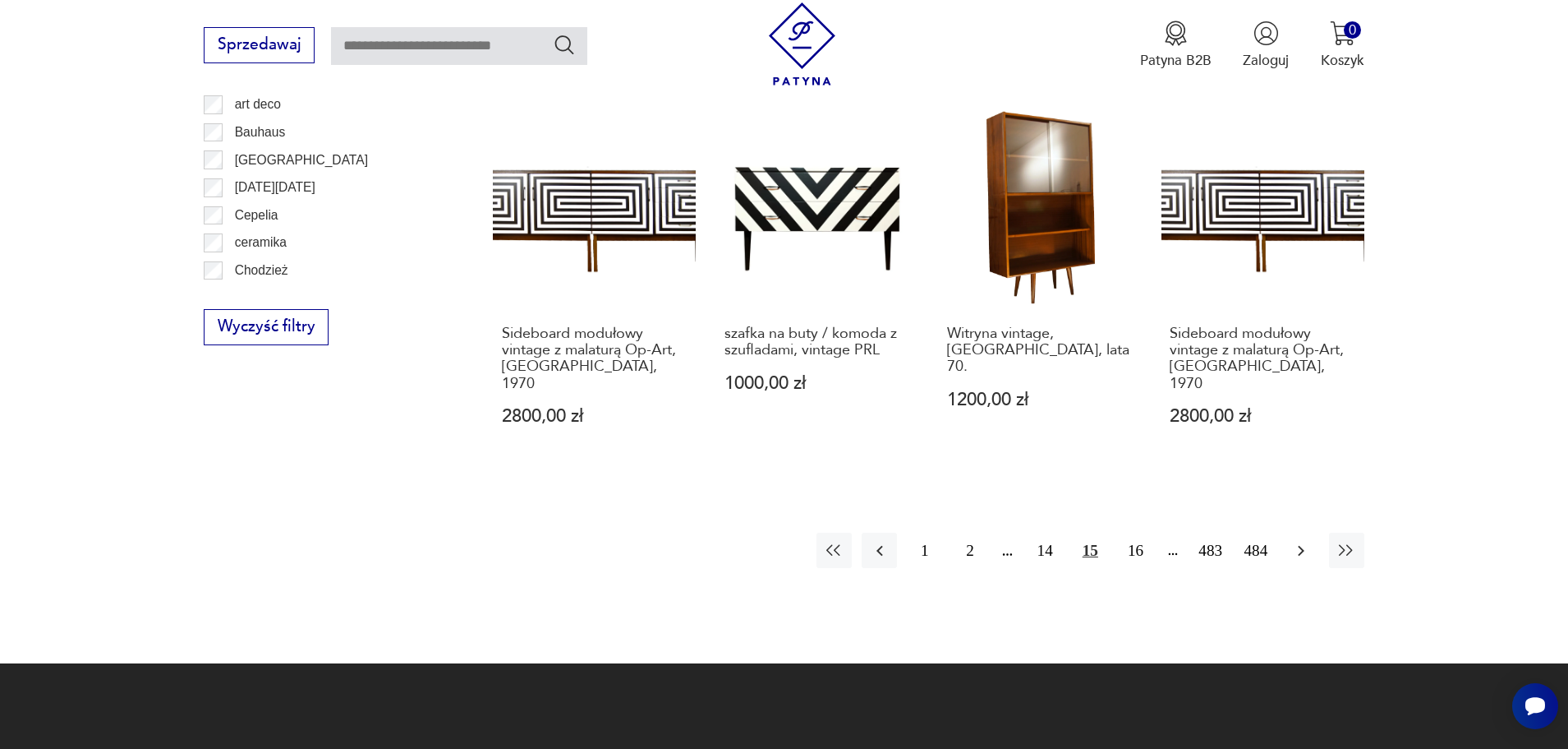
click at [1300, 545] on icon "button" at bounding box center [1300, 550] width 7 height 11
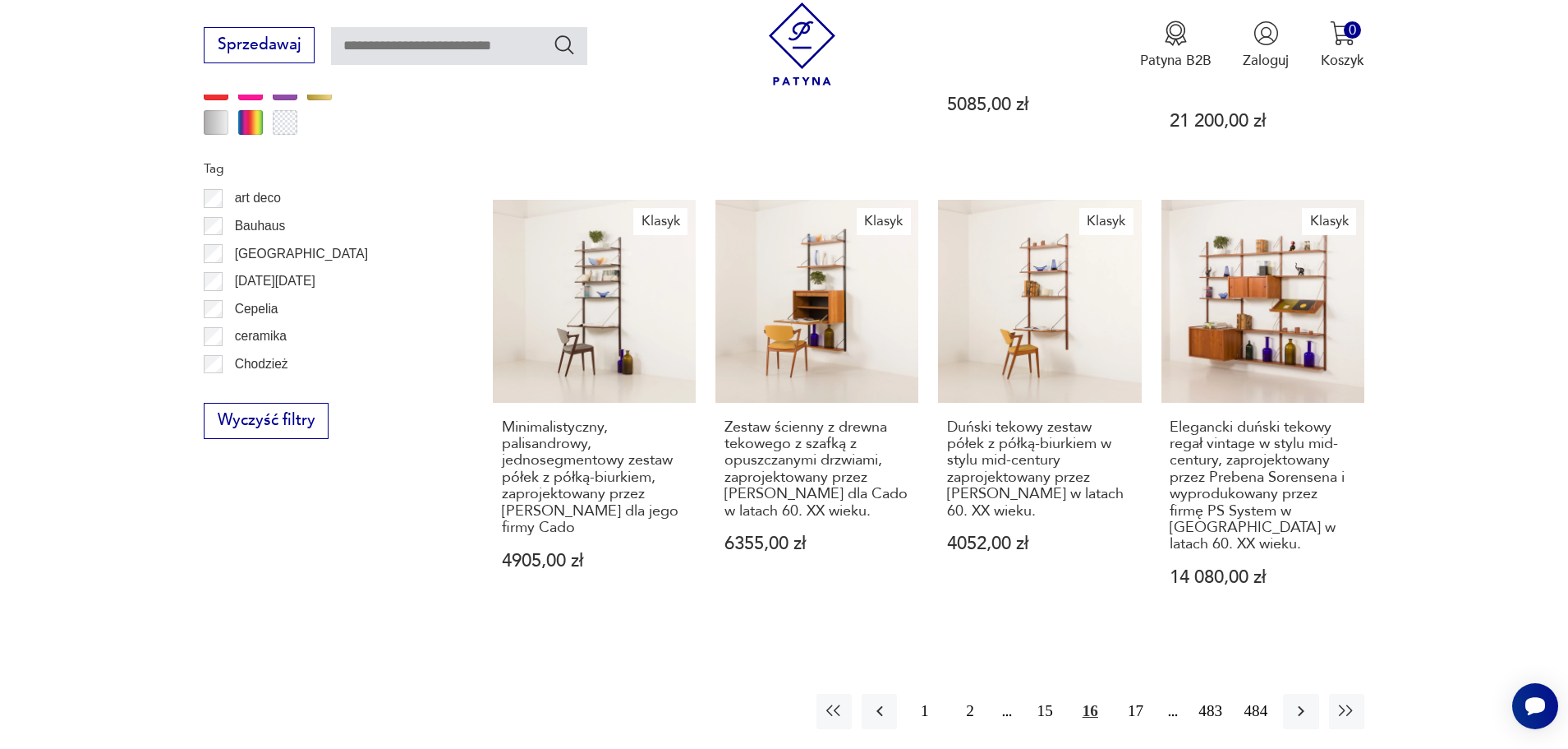
scroll to position [1802, 0]
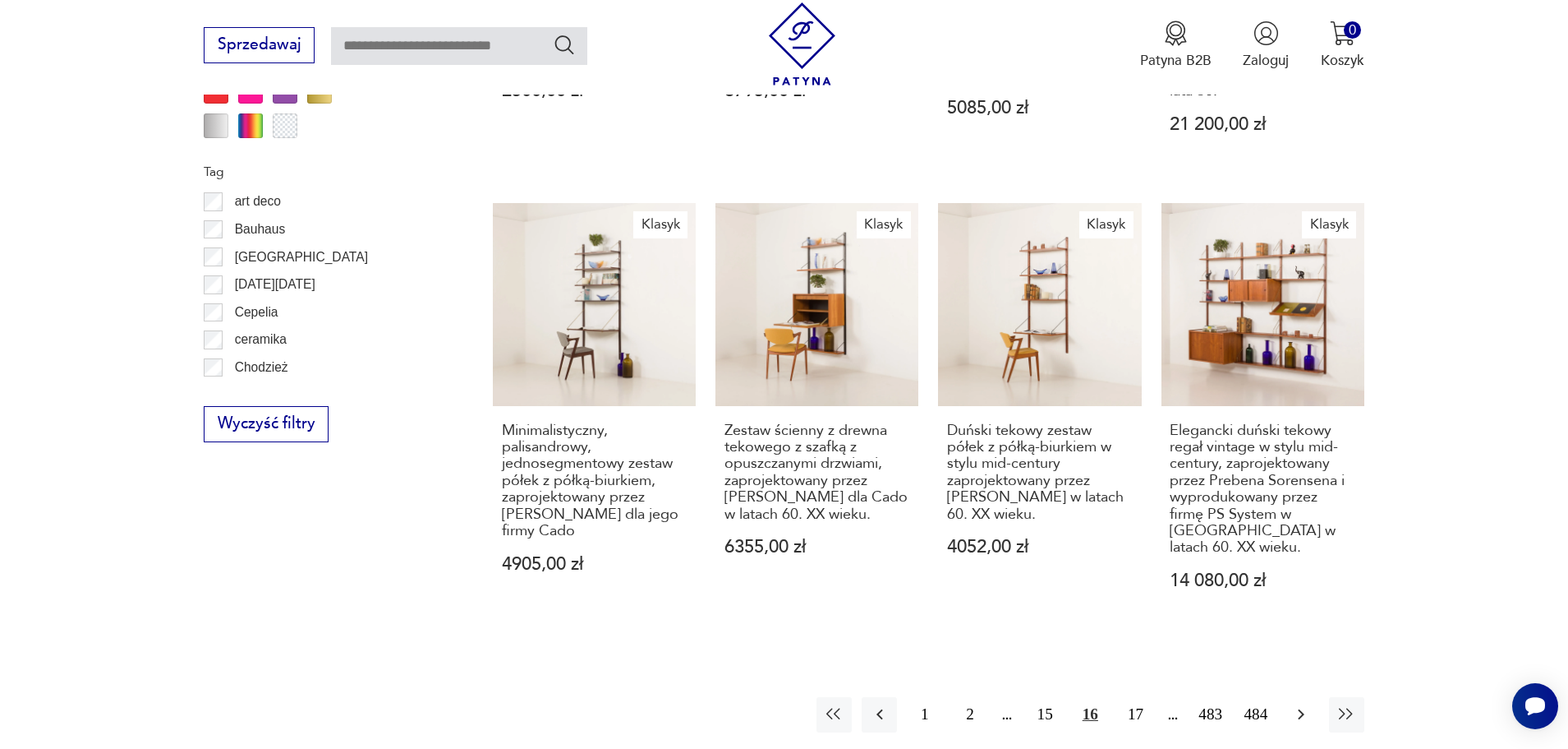
click at [1305, 704] on icon "button" at bounding box center [1301, 714] width 20 height 20
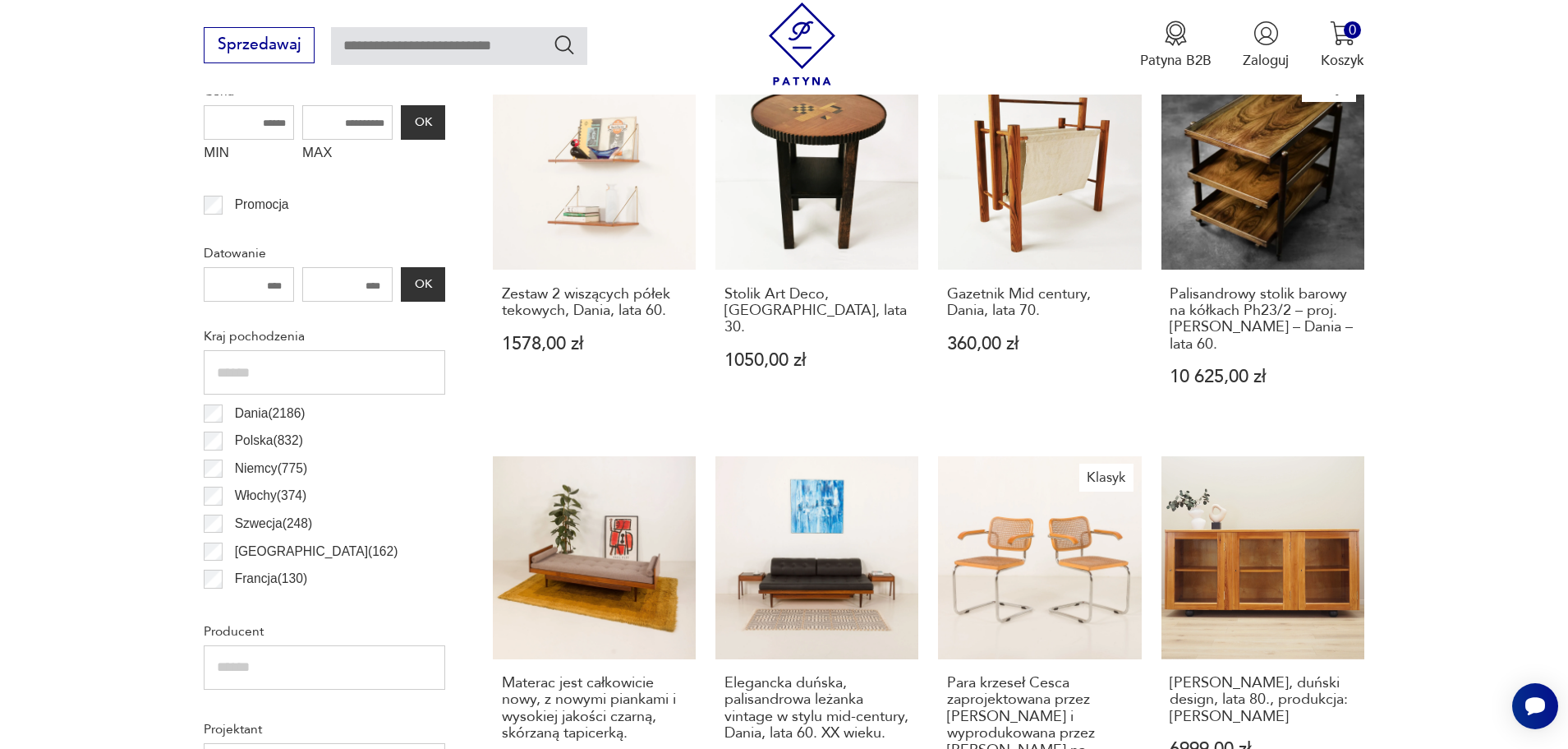
scroll to position [845, 0]
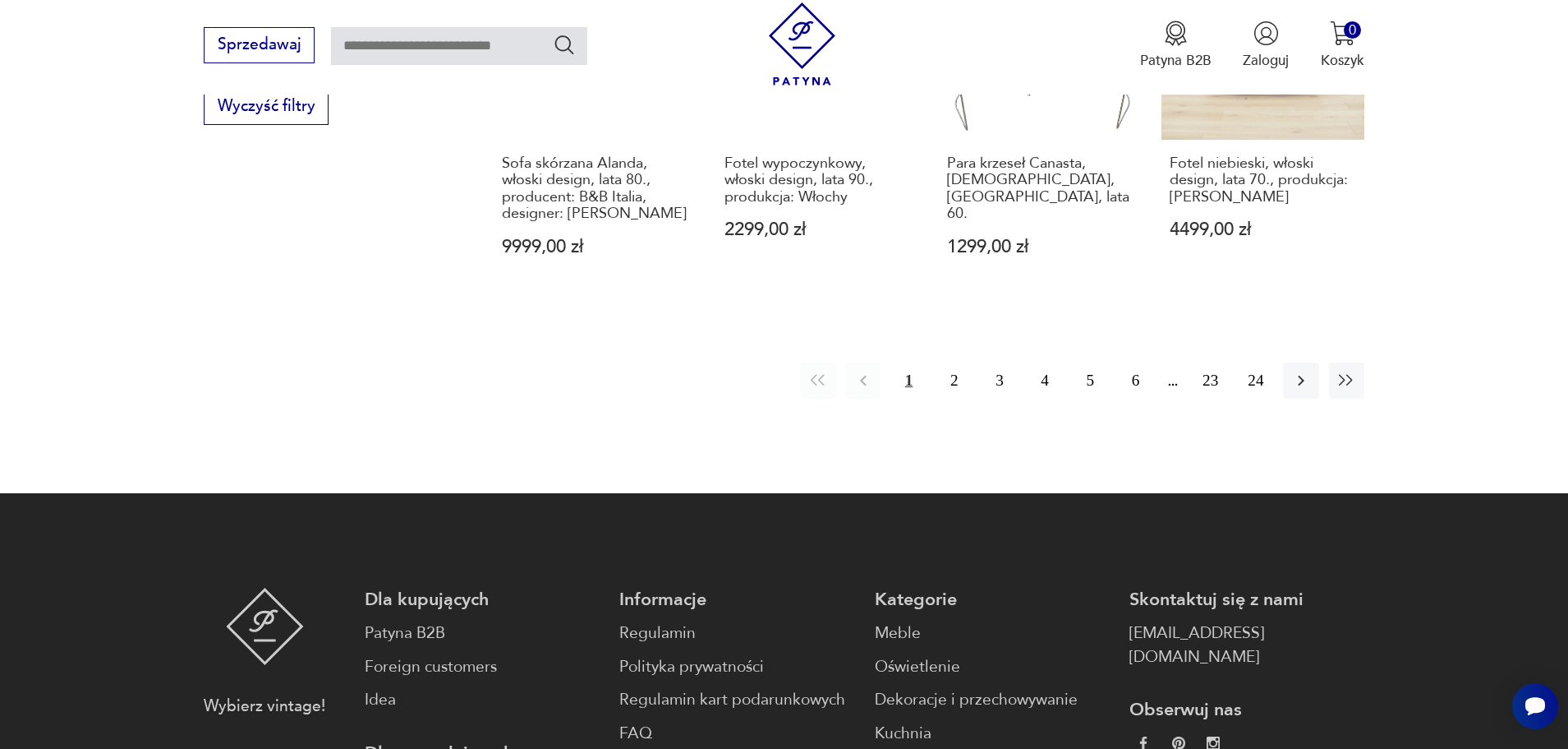
scroll to position [1914, 0]
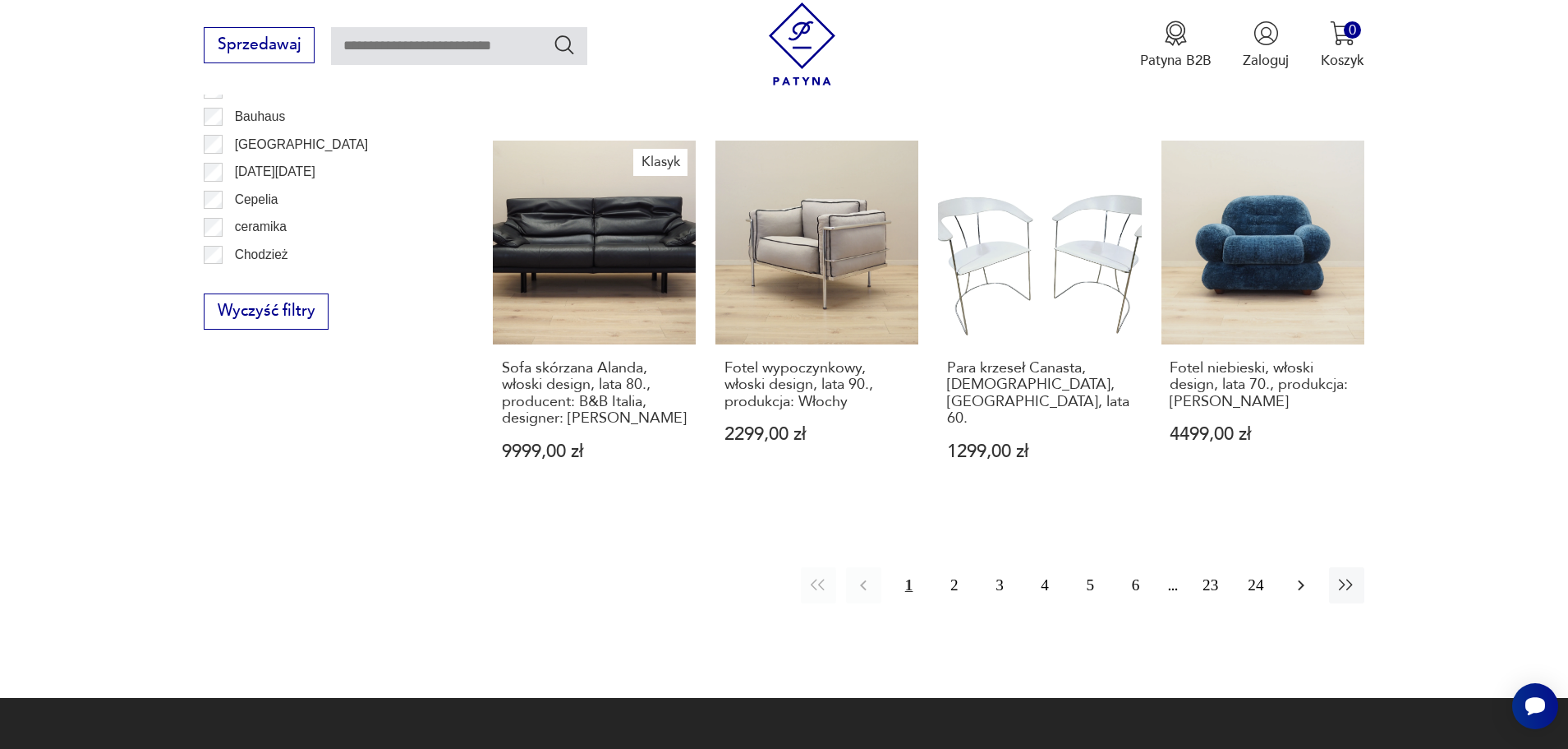
click at [1299, 575] on icon "button" at bounding box center [1301, 585] width 20 height 20
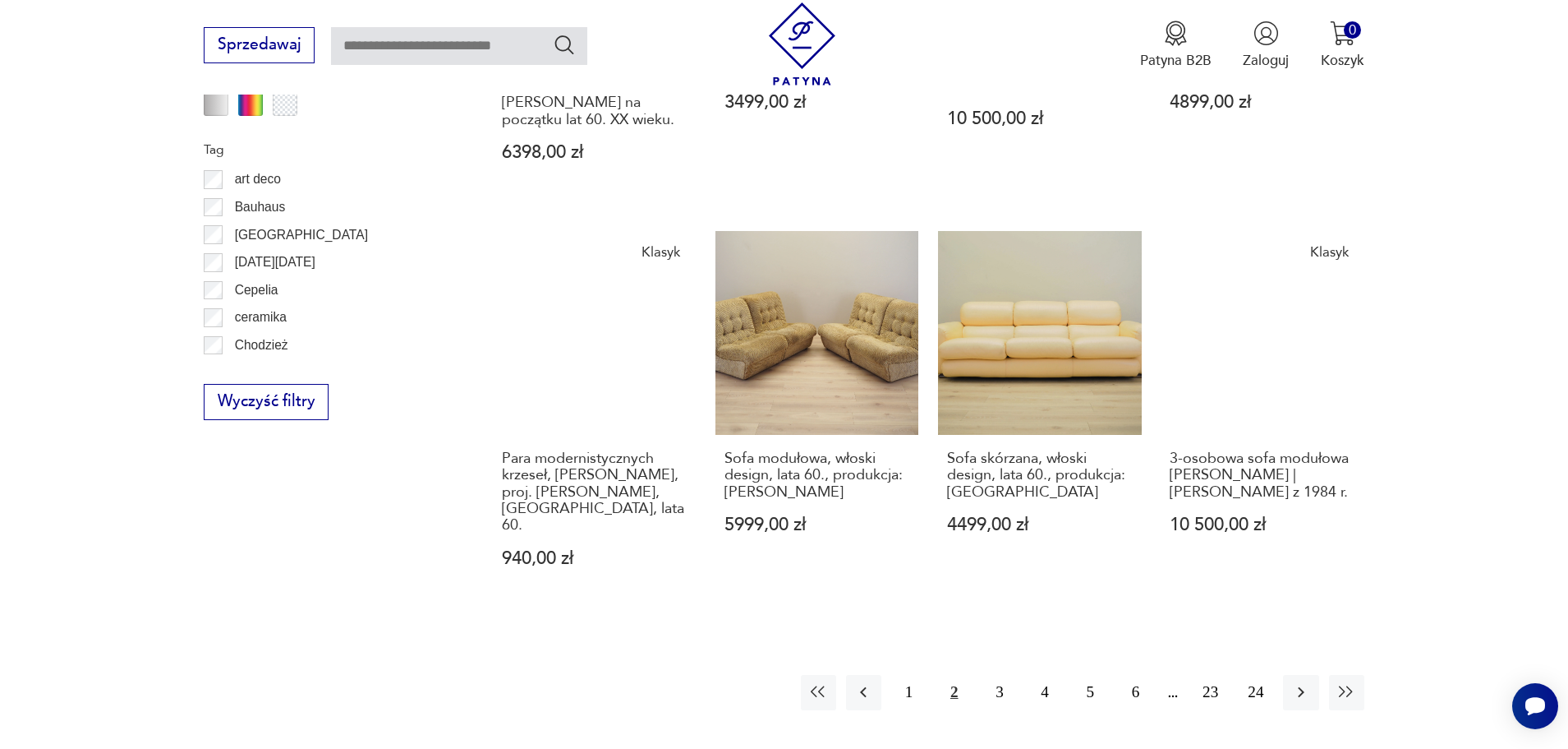
scroll to position [1875, 0]
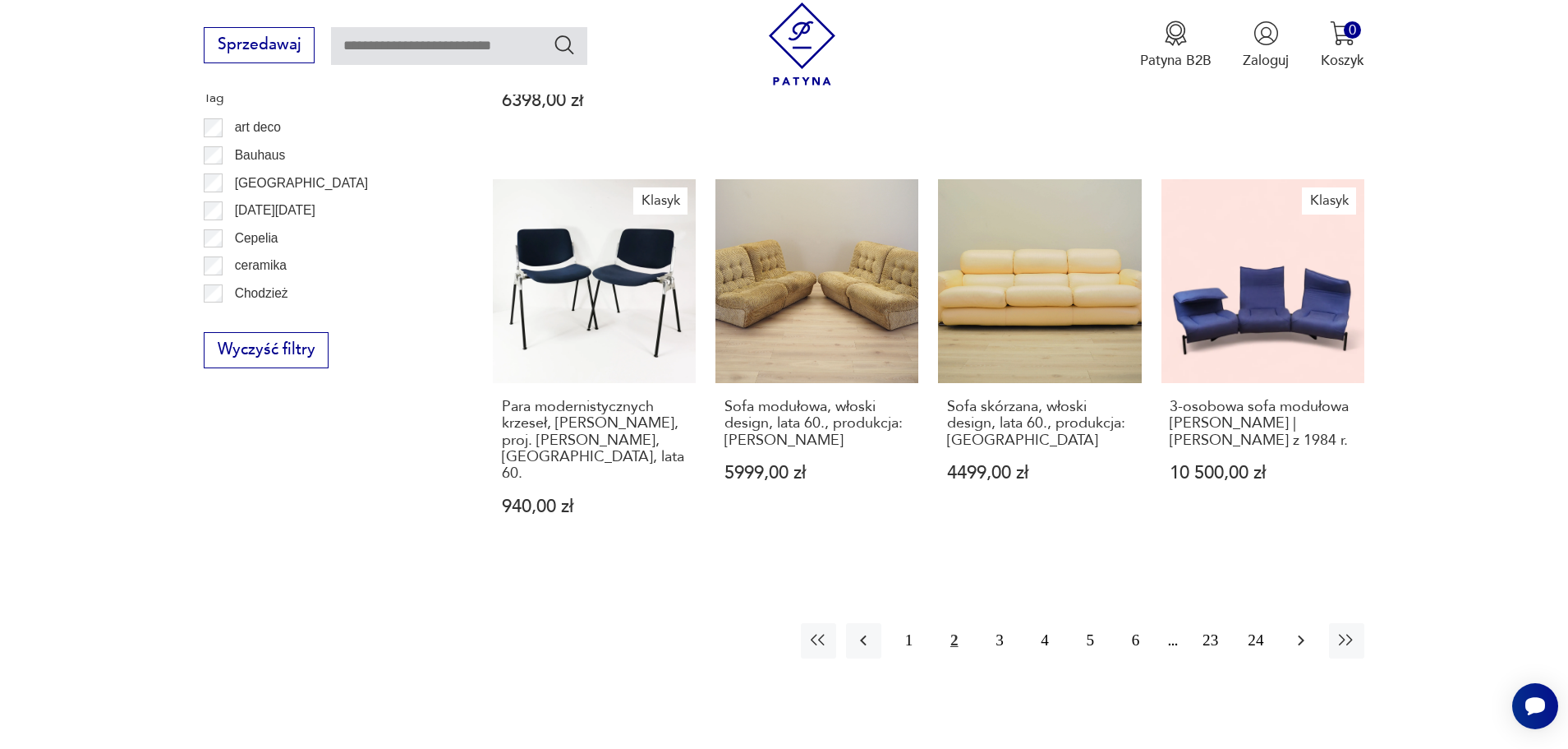
click at [1296, 630] on icon "button" at bounding box center [1301, 640] width 20 height 20
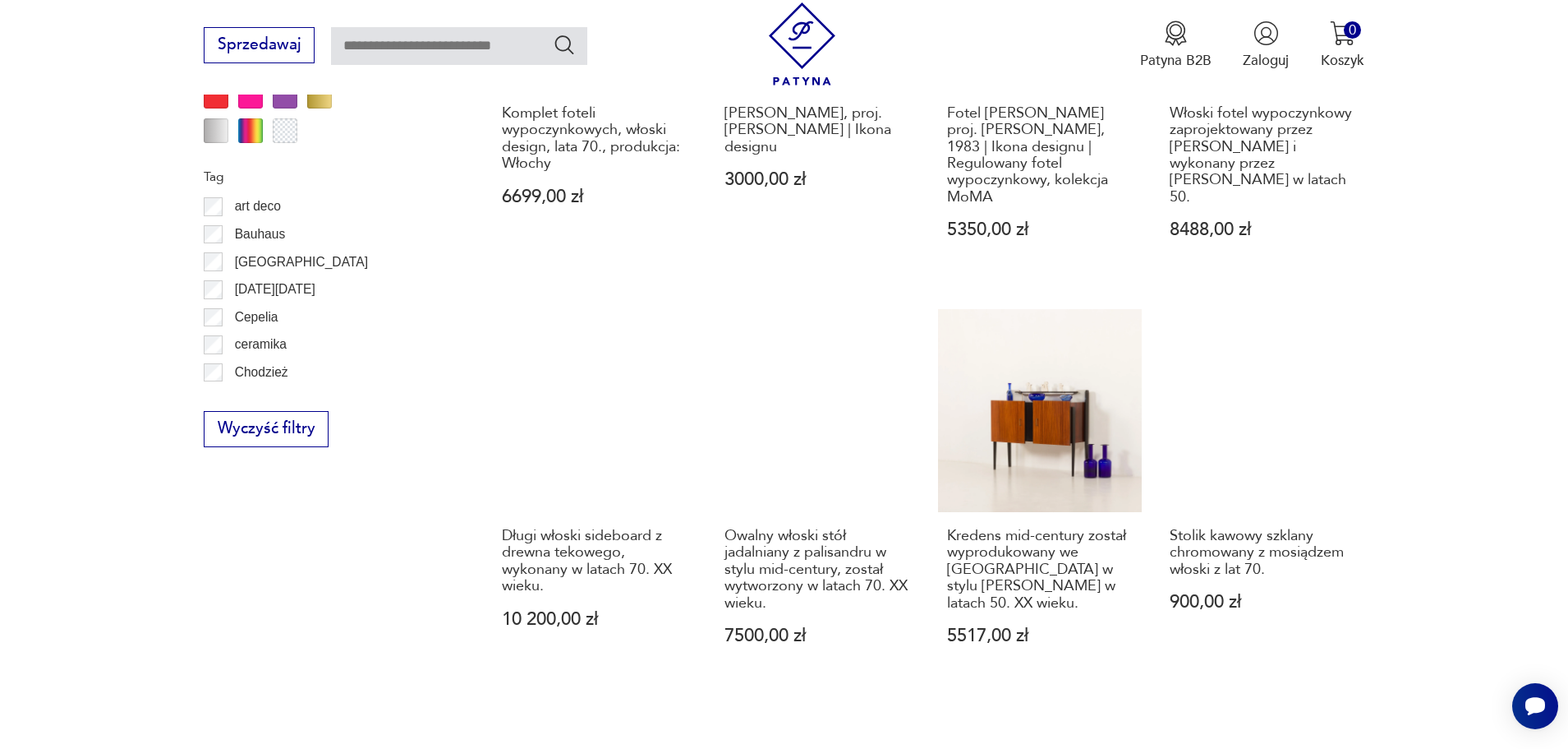
scroll to position [1877, 0]
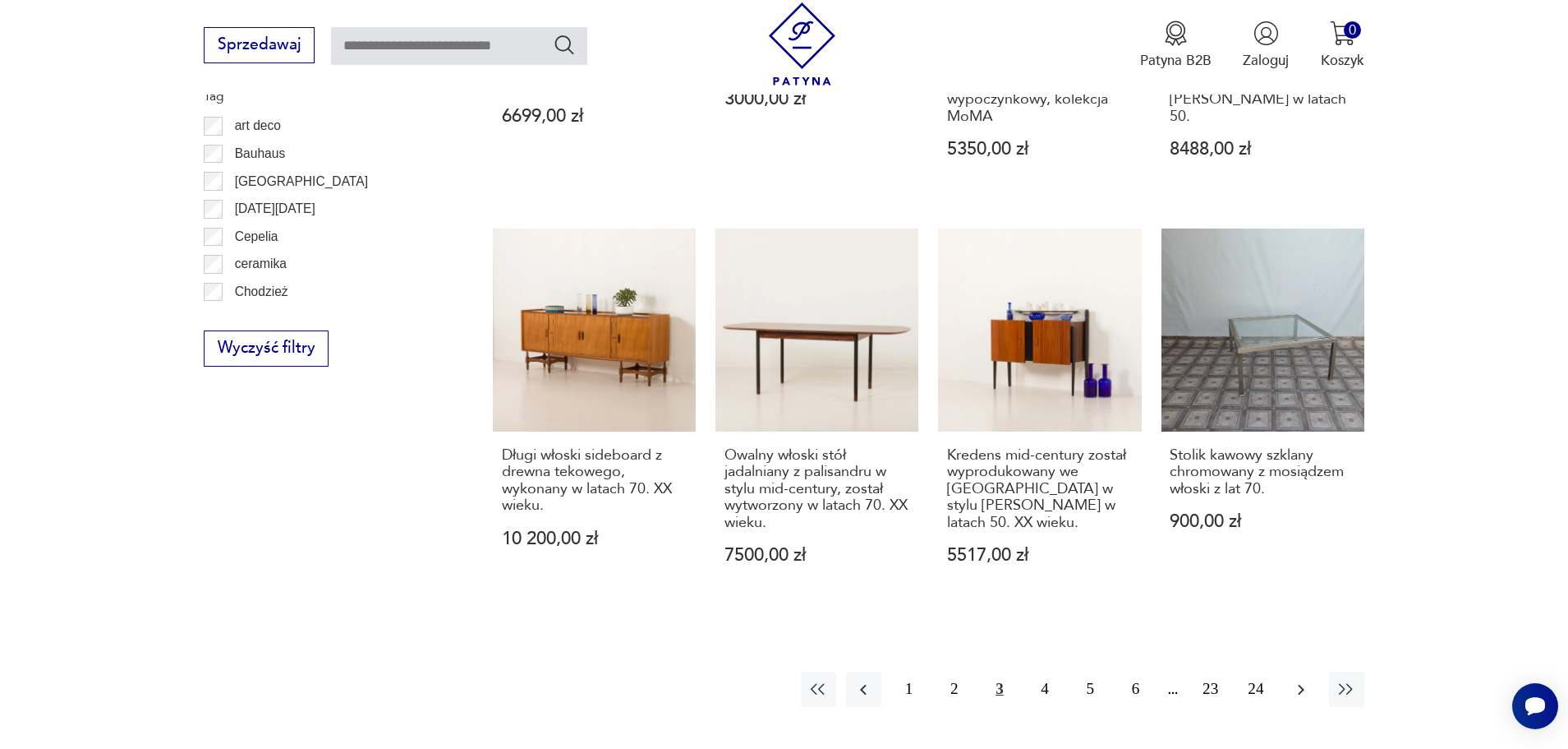
click at [1310, 679] on icon "button" at bounding box center [1301, 689] width 20 height 20
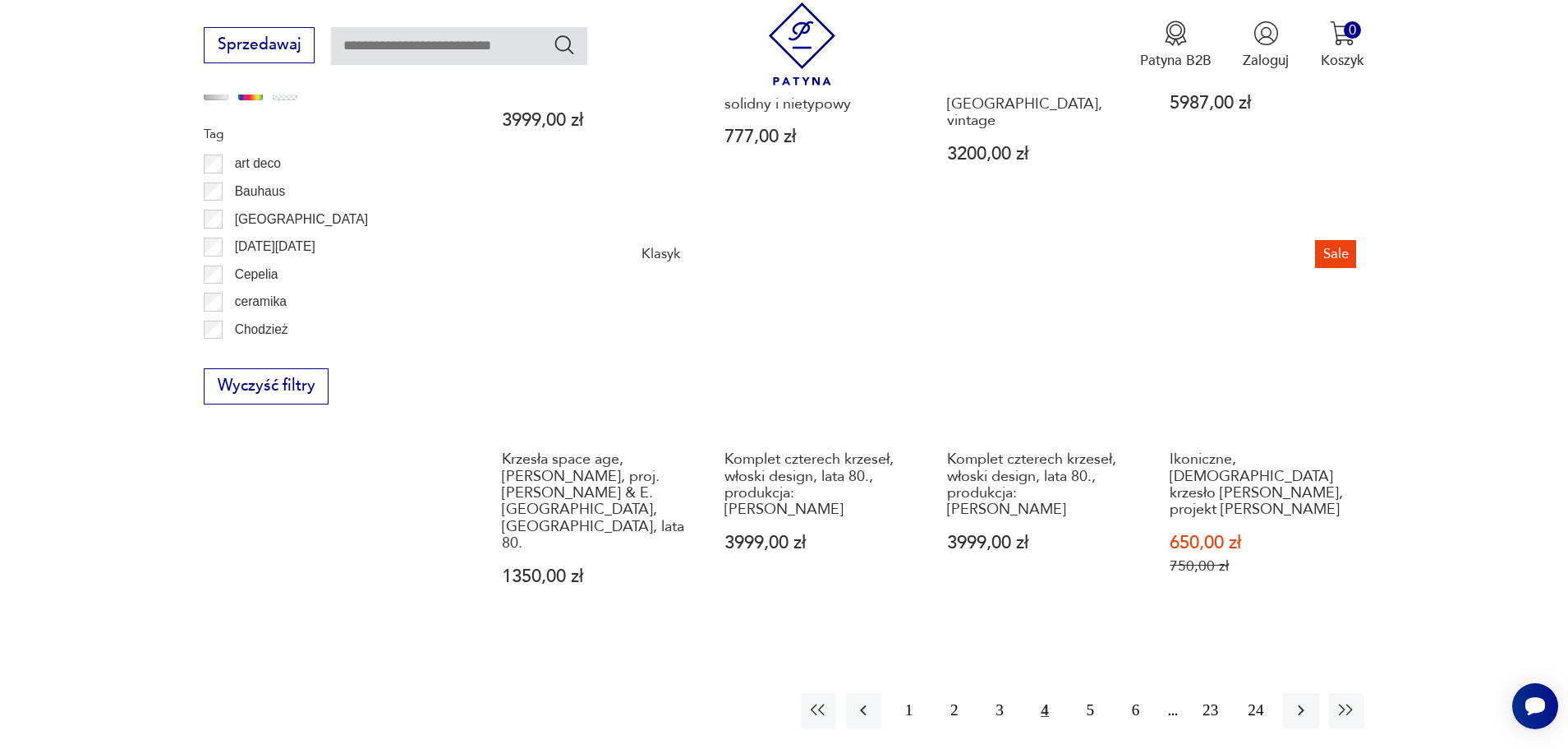
scroll to position [1874, 0]
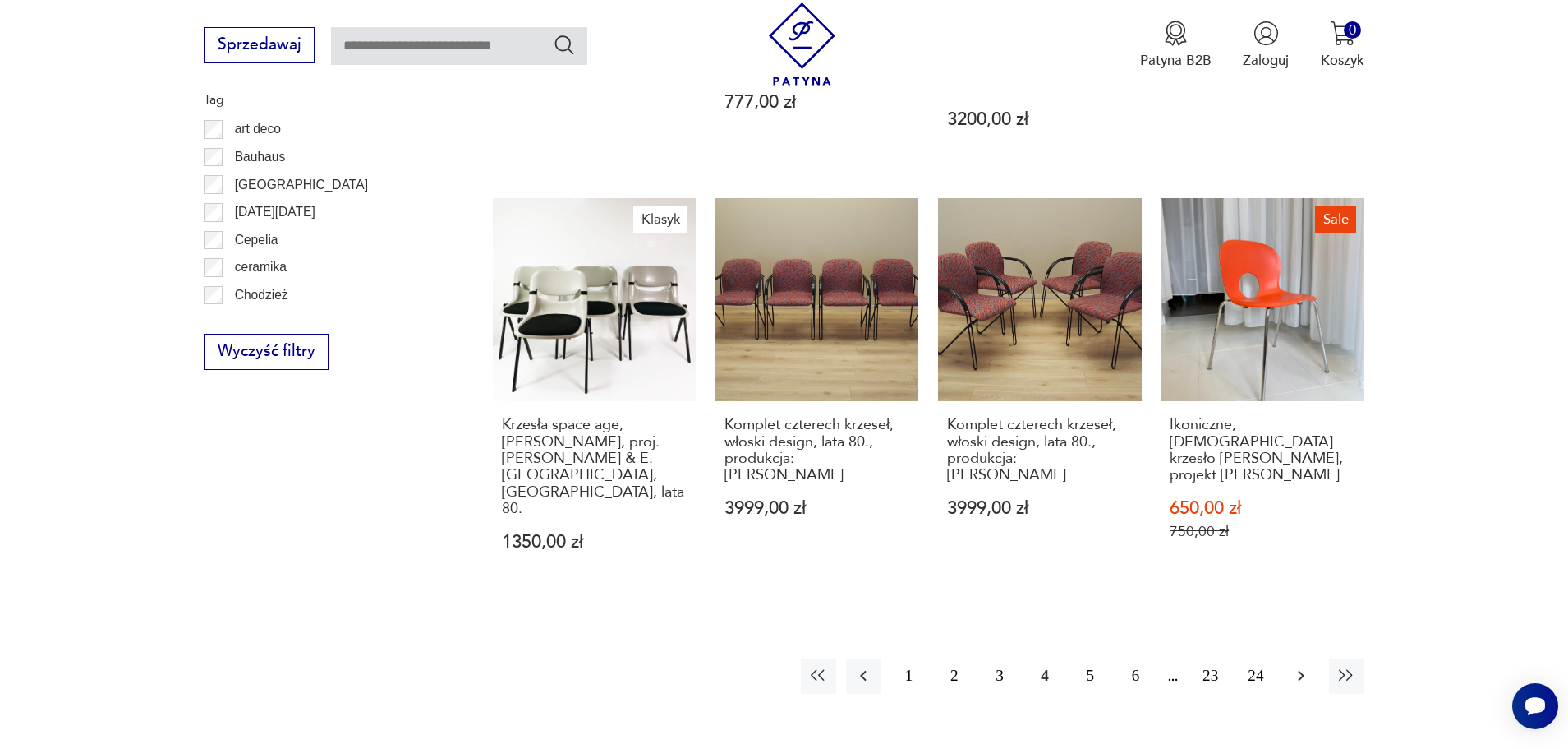
click at [1300, 665] on icon "button" at bounding box center [1301, 675] width 20 height 20
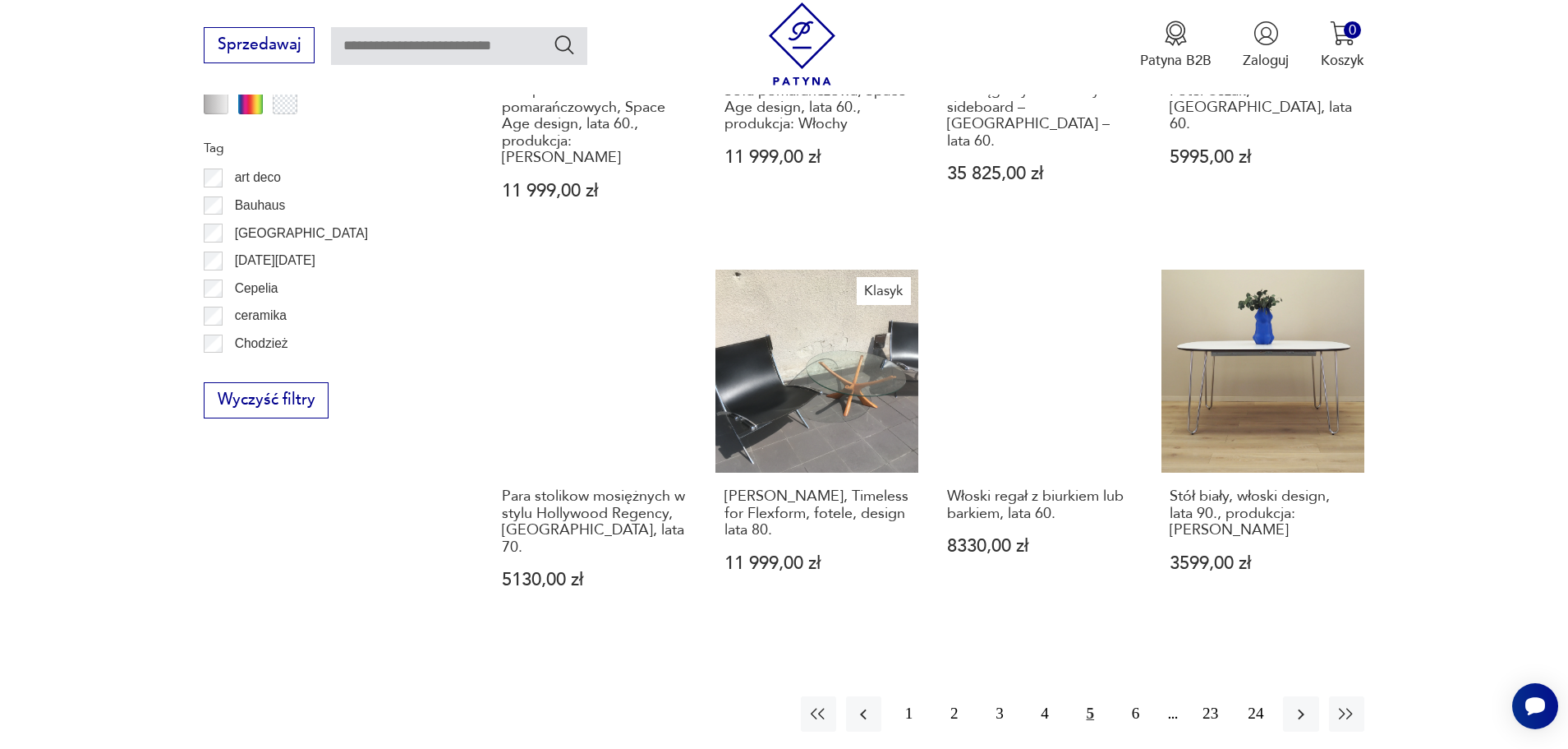
scroll to position [1971, 0]
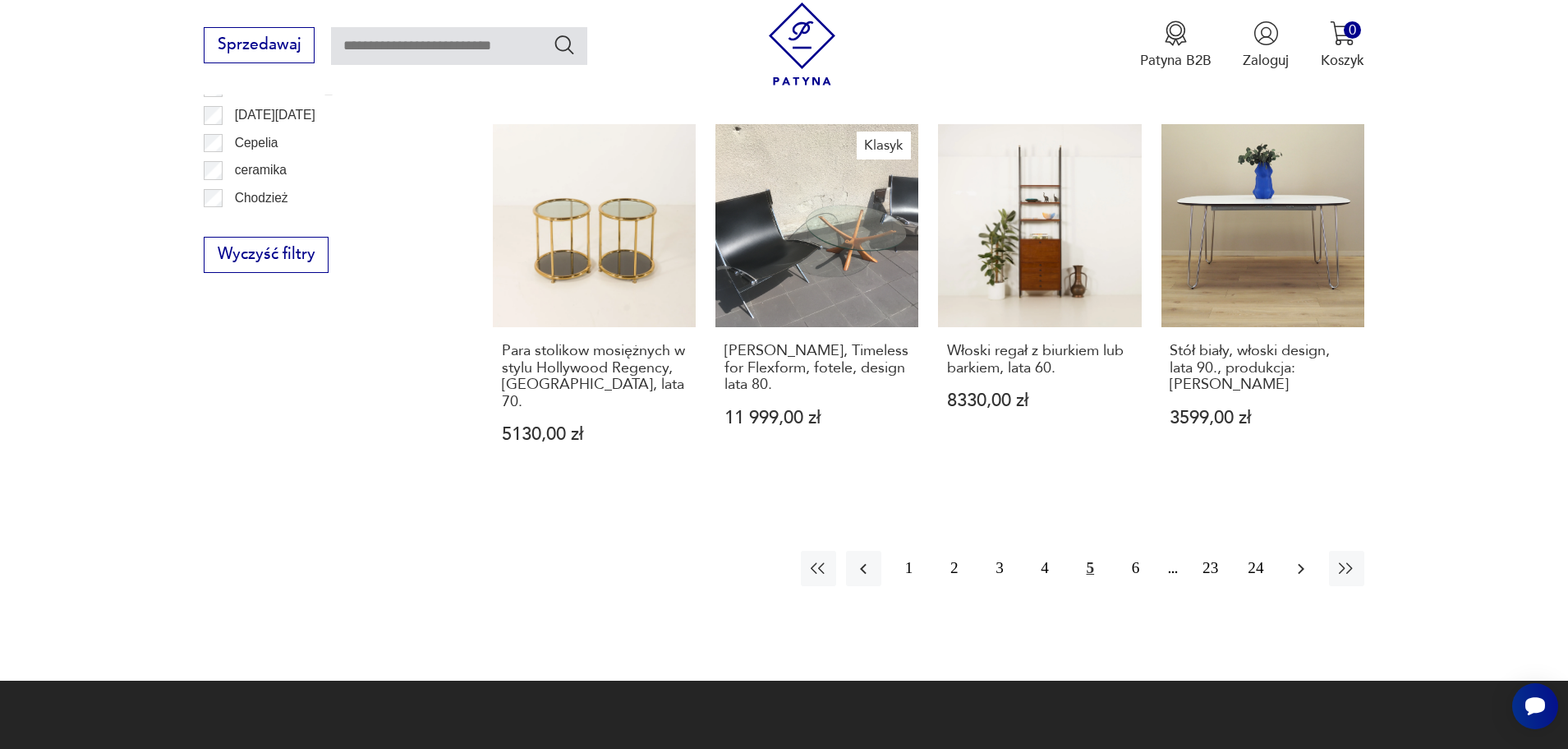
click at [1298, 559] on icon "button" at bounding box center [1301, 569] width 20 height 20
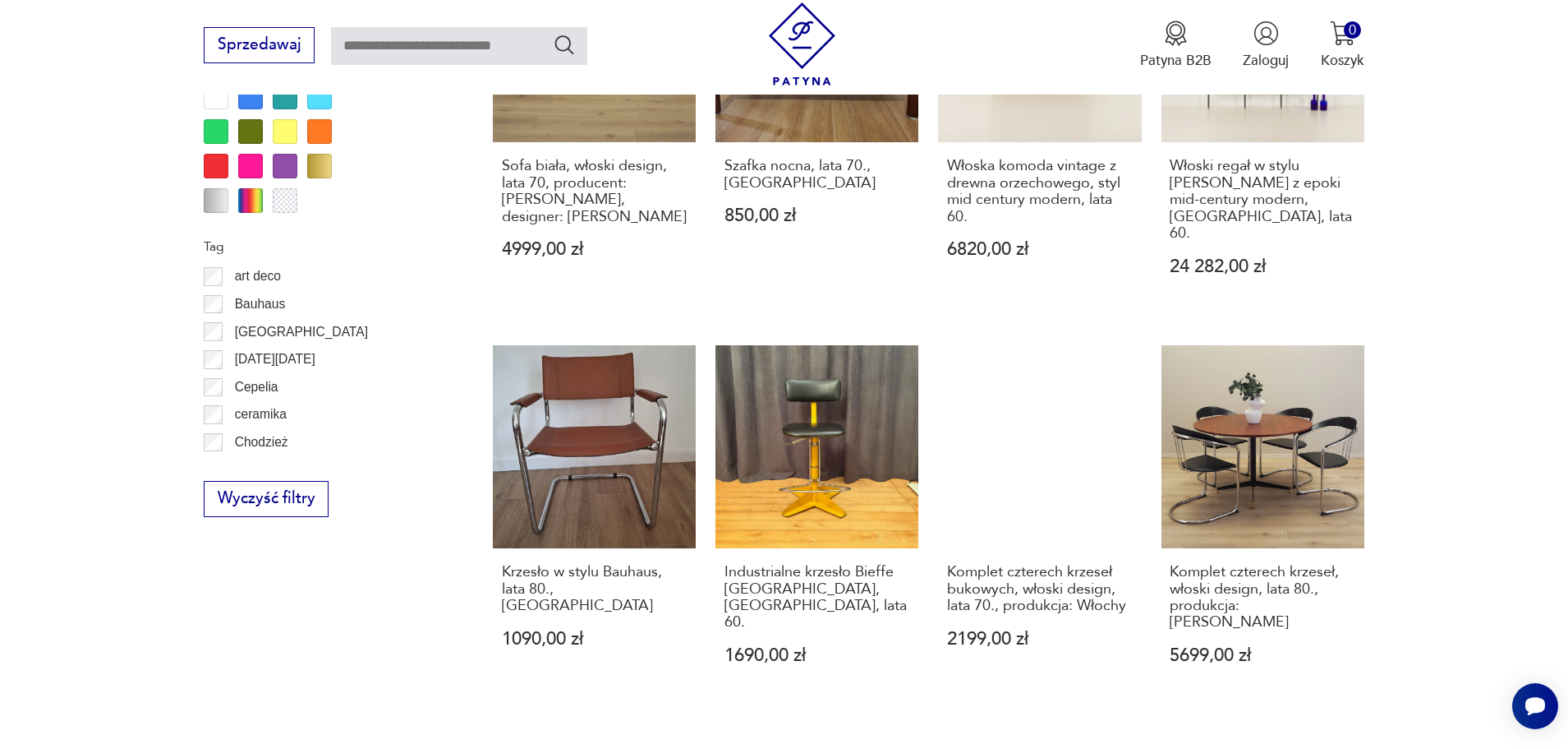
scroll to position [1799, 0]
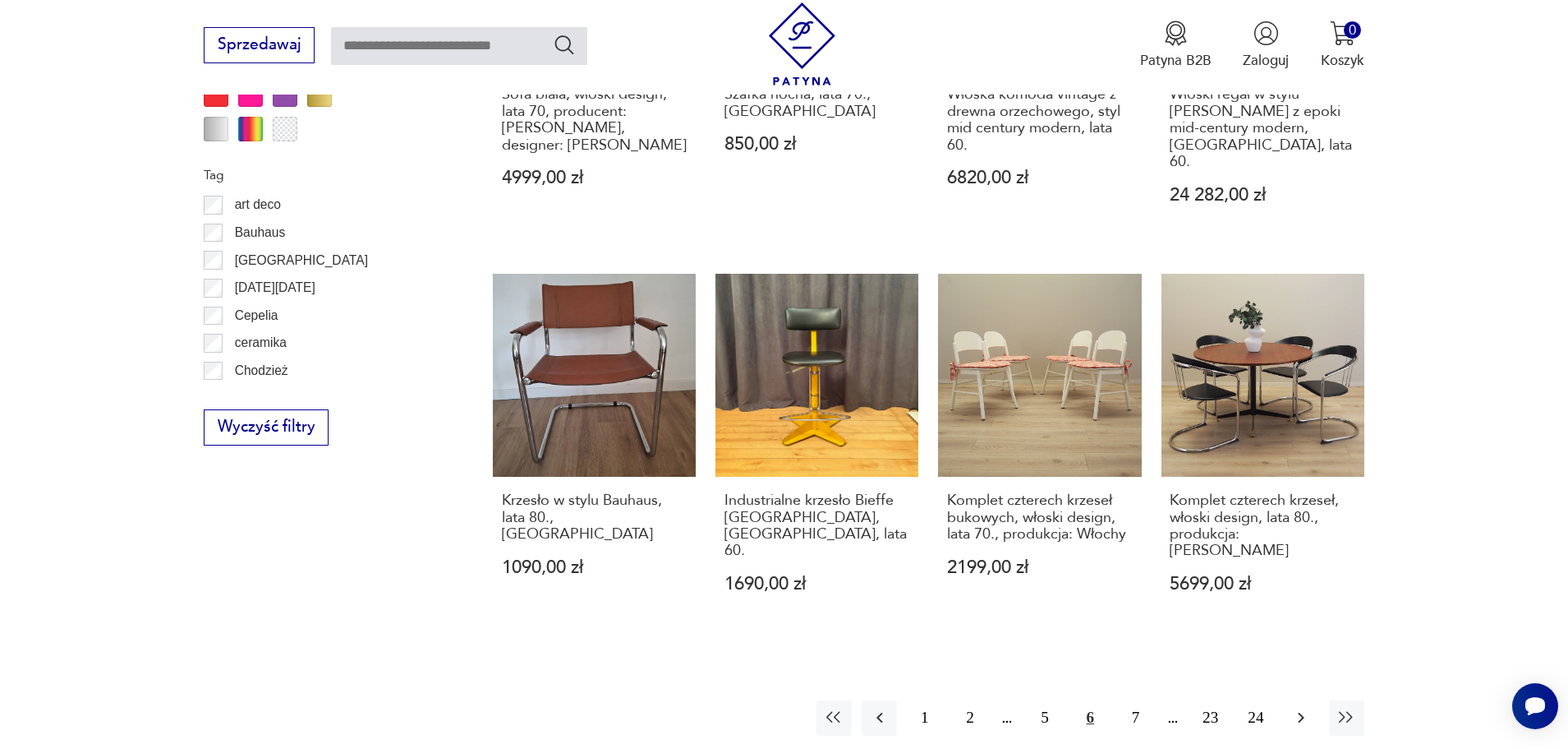
click at [1295, 707] on icon "button" at bounding box center [1301, 717] width 20 height 20
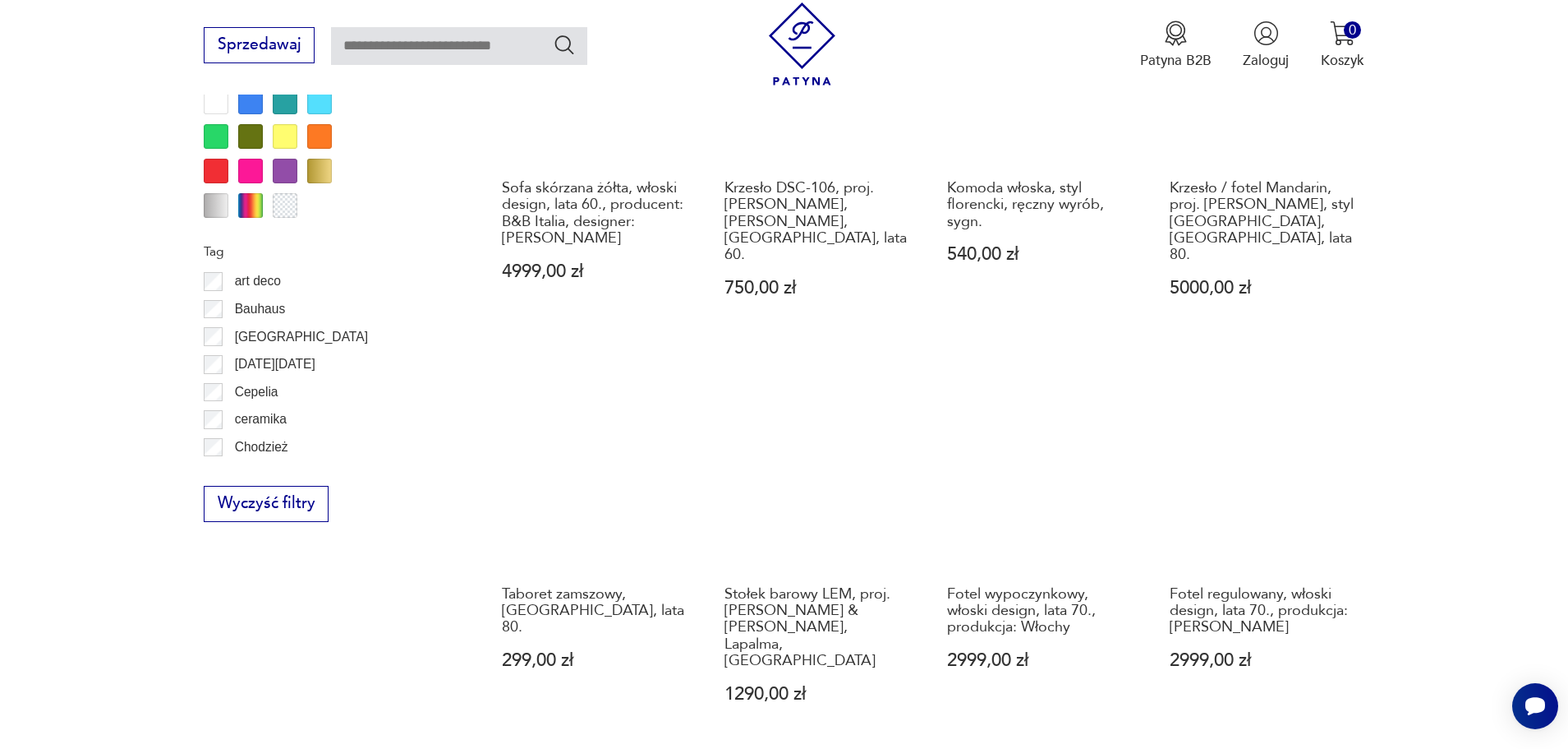
scroll to position [1909, 0]
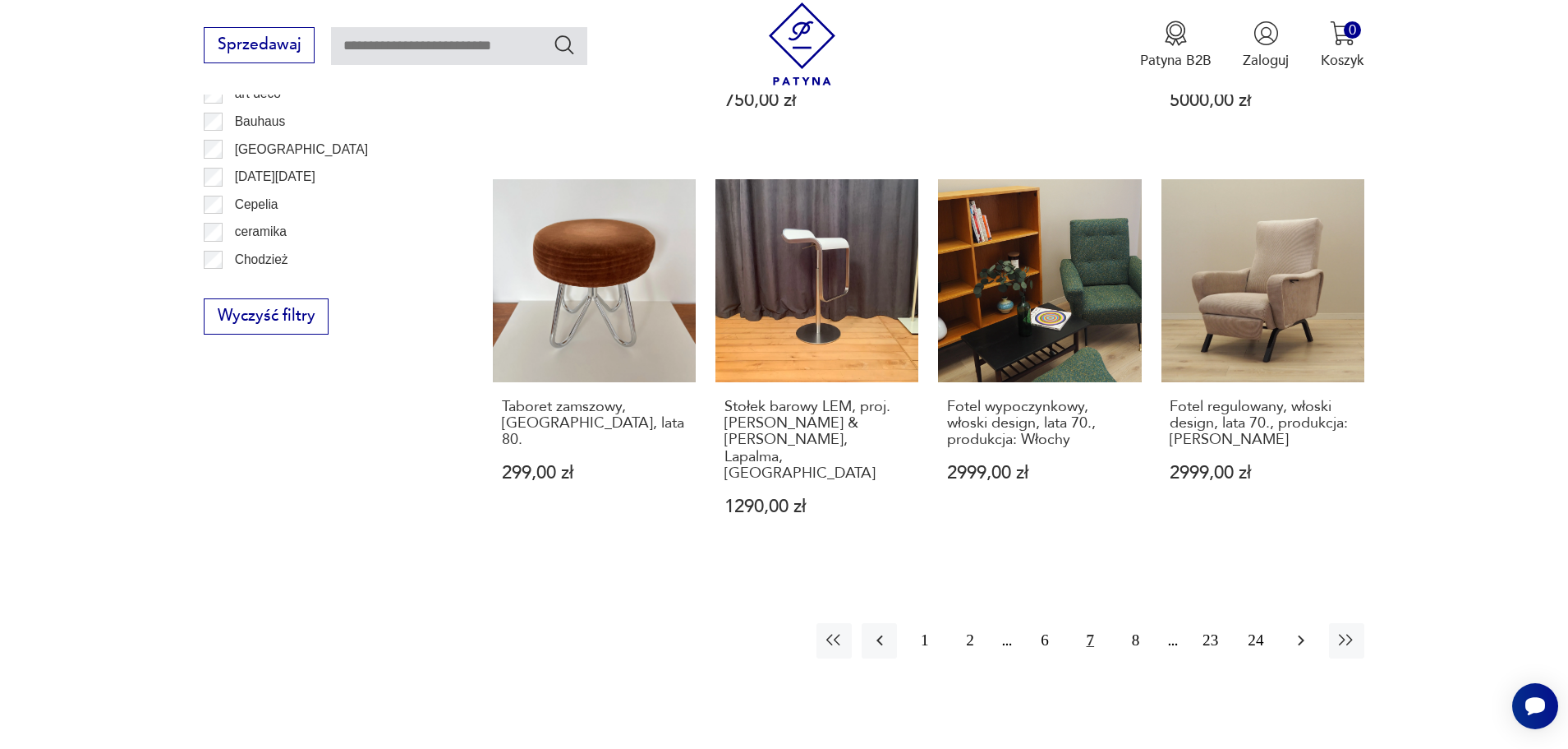
click at [1298, 630] on icon "button" at bounding box center [1301, 640] width 20 height 20
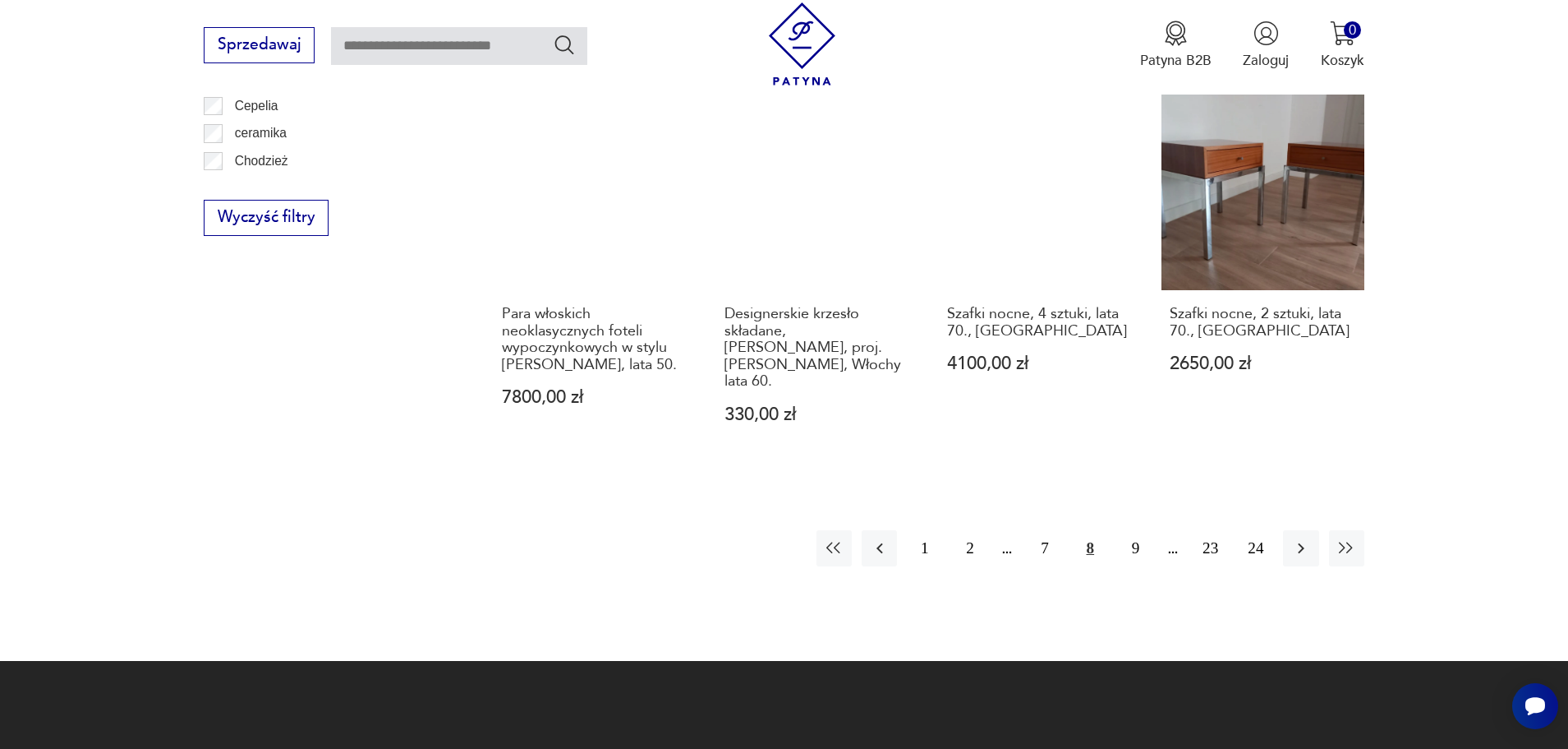
scroll to position [2074, 0]
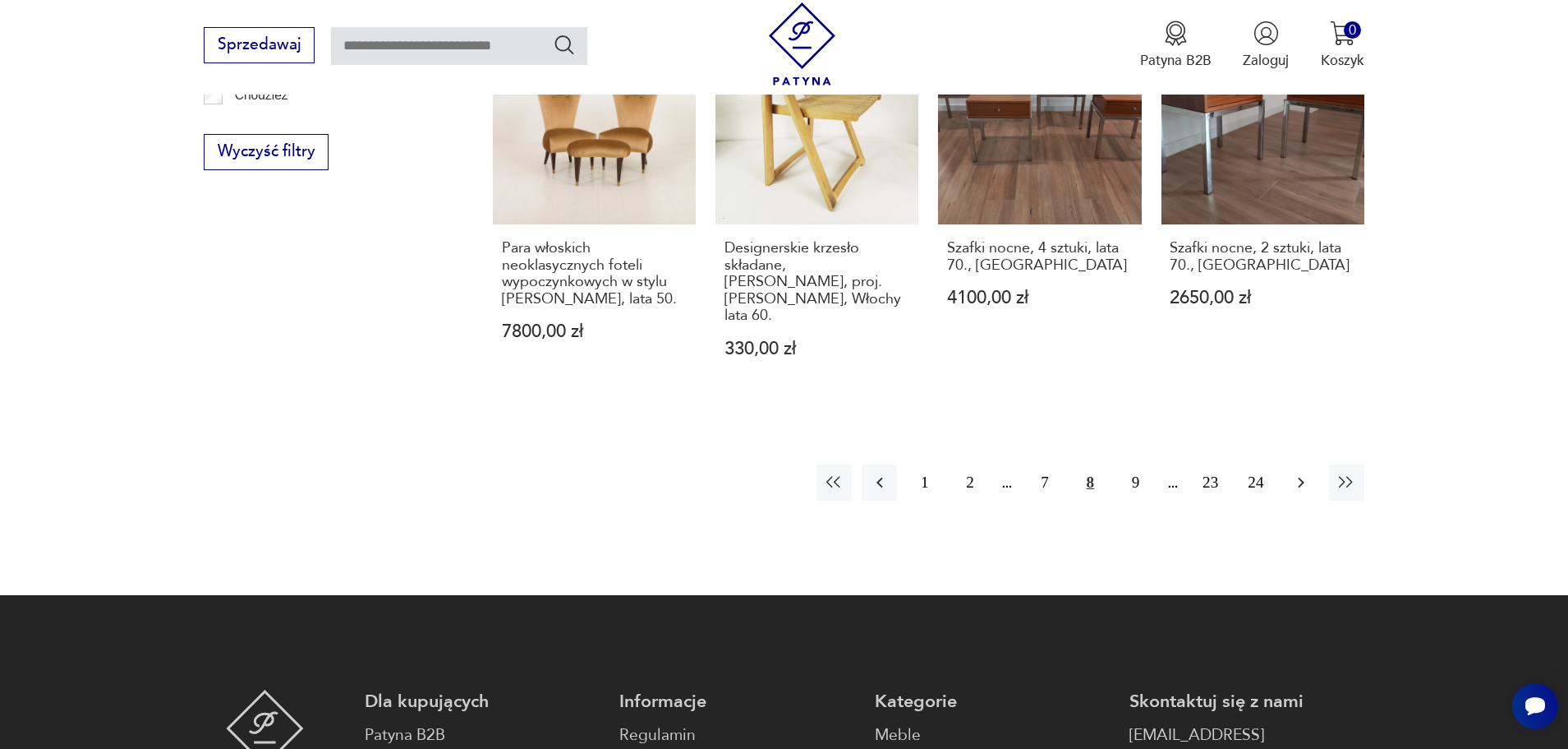
click at [1294, 472] on icon "button" at bounding box center [1301, 482] width 20 height 20
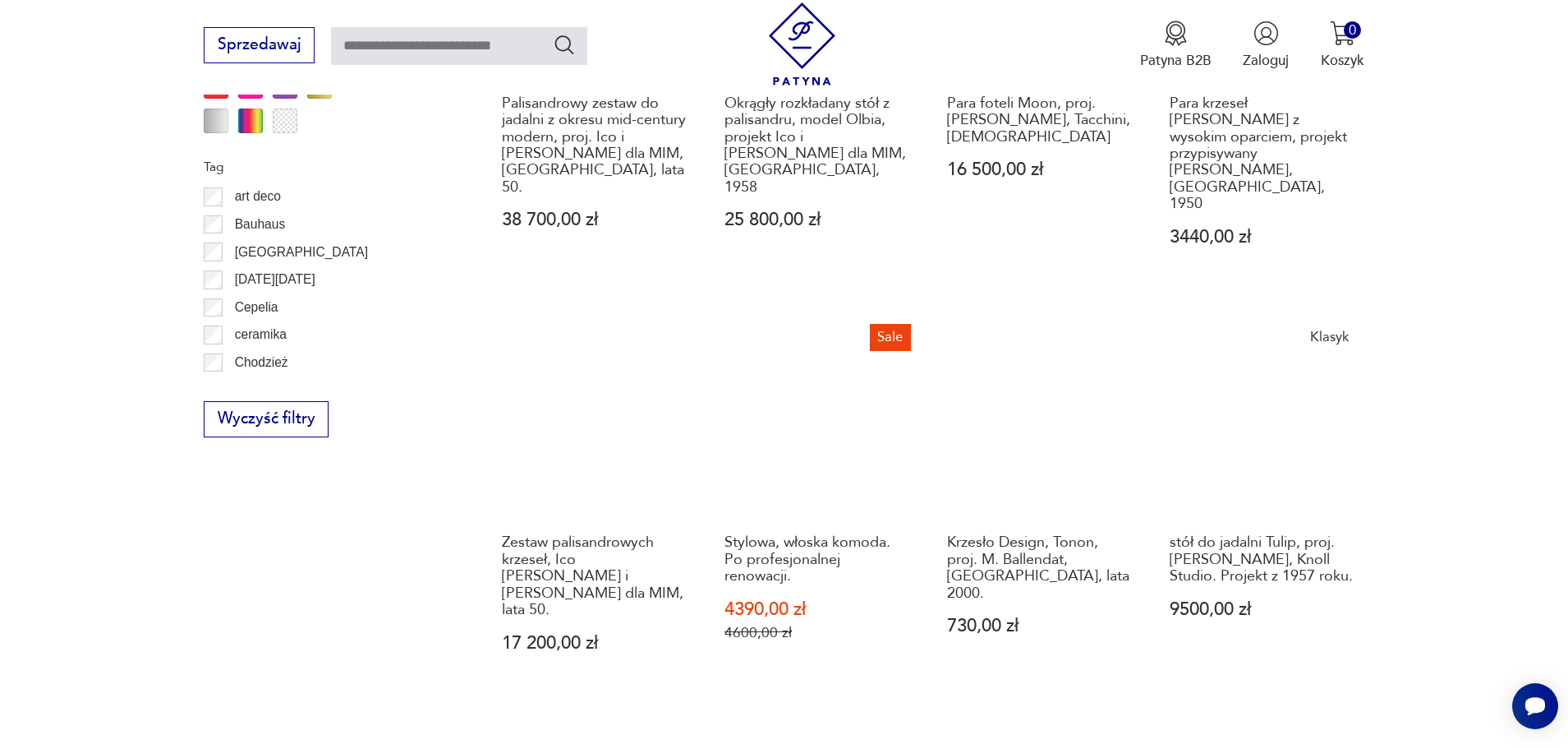
scroll to position [1946, 0]
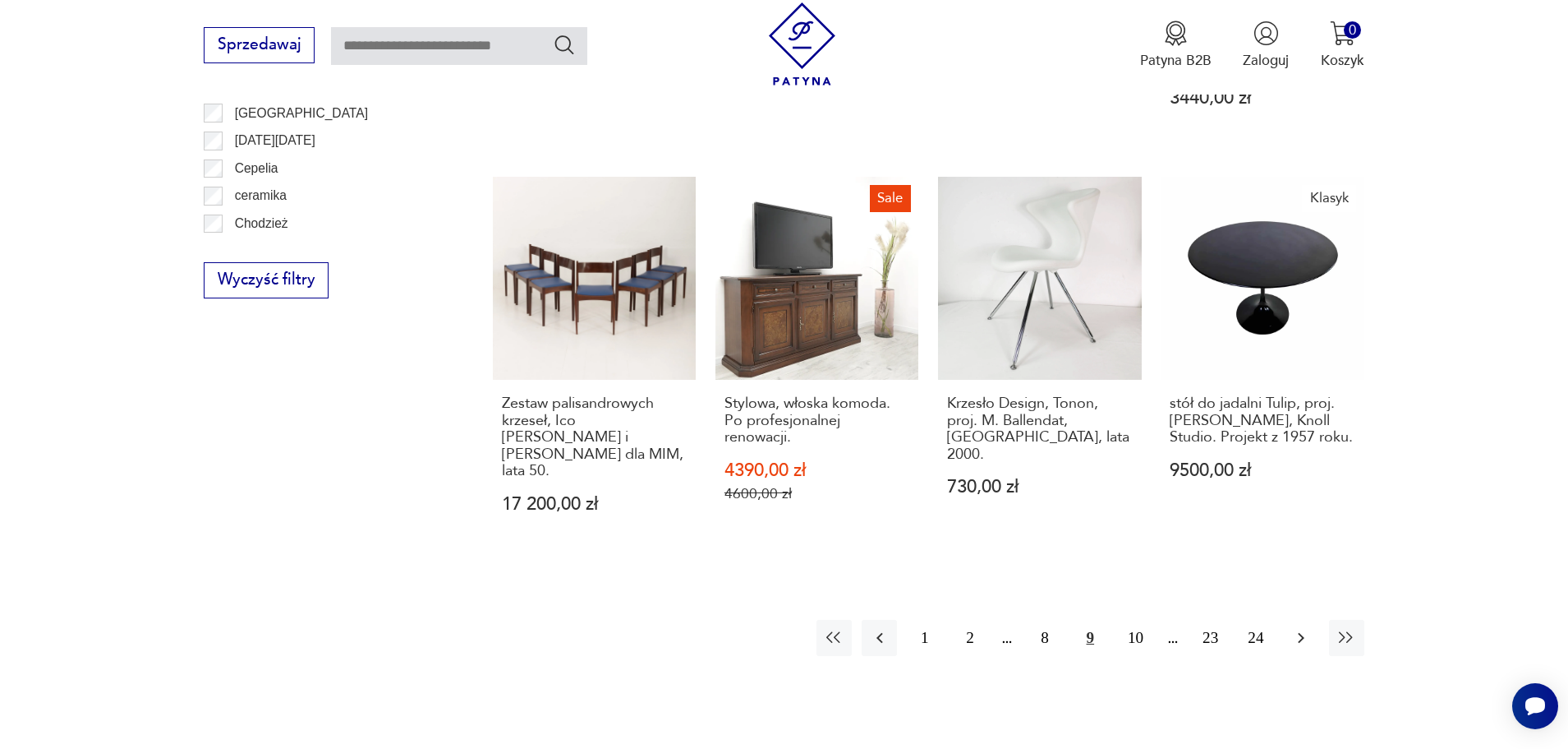
click at [1297, 627] on icon "button" at bounding box center [1301, 637] width 20 height 20
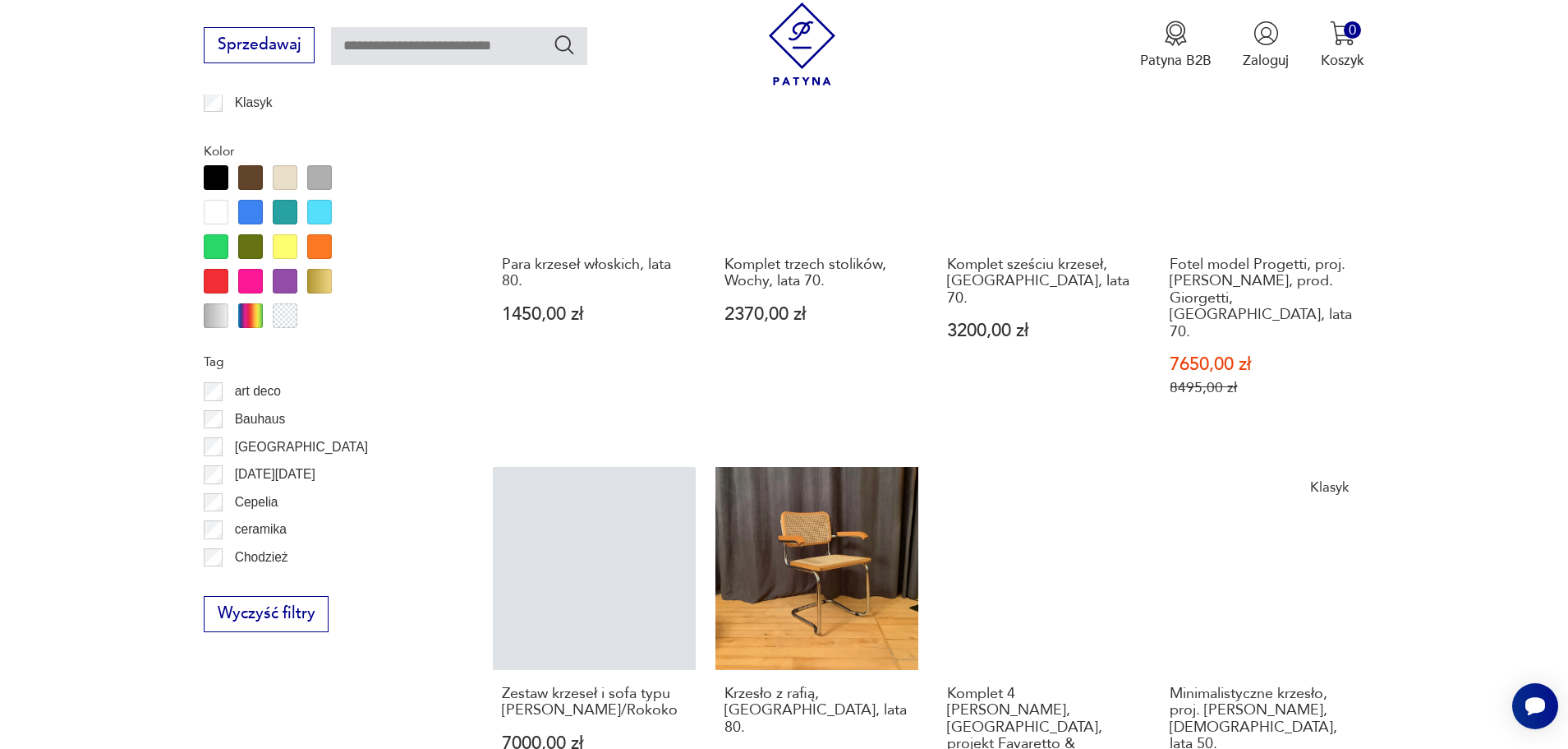
scroll to position [1899, 0]
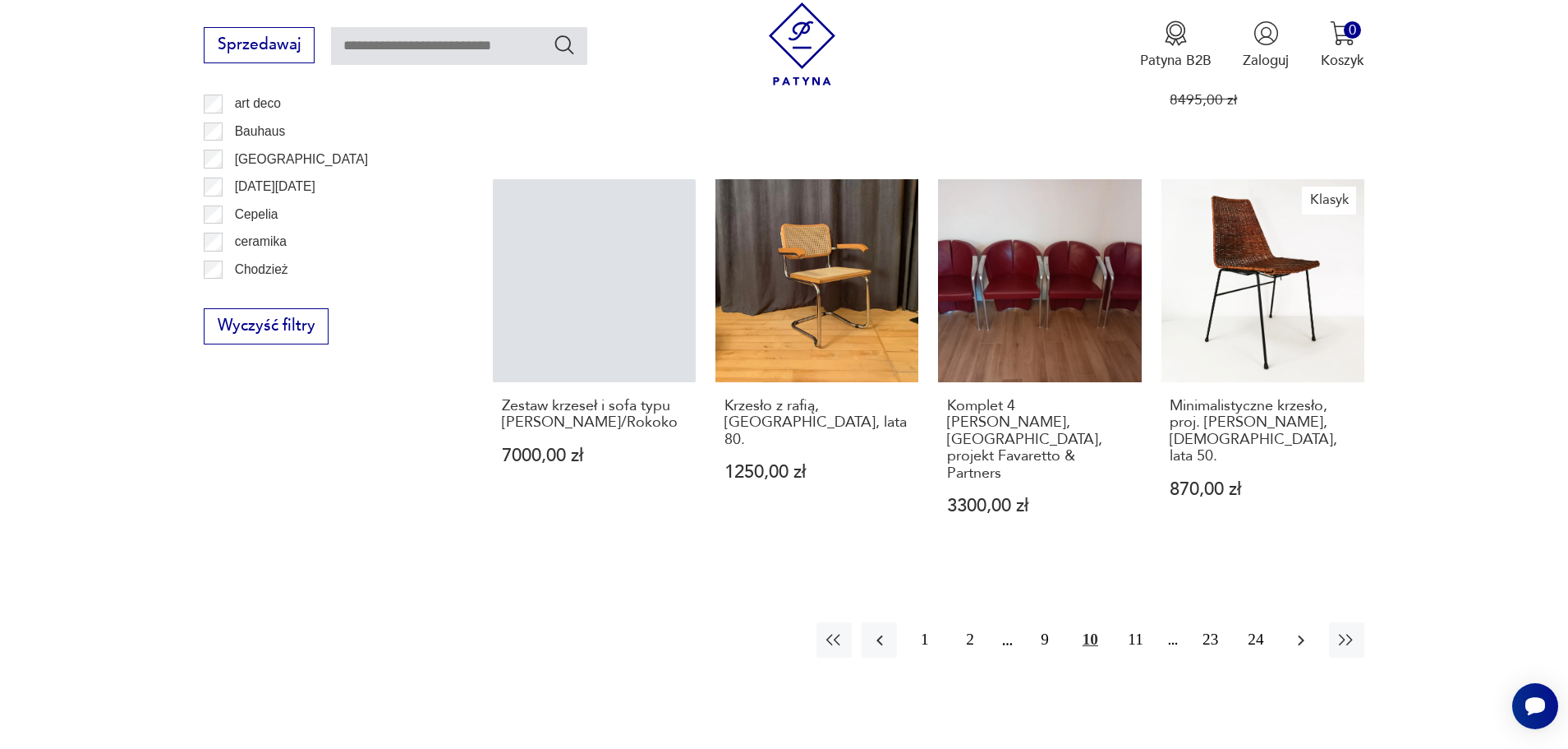
click at [1302, 630] on icon "button" at bounding box center [1301, 640] width 20 height 20
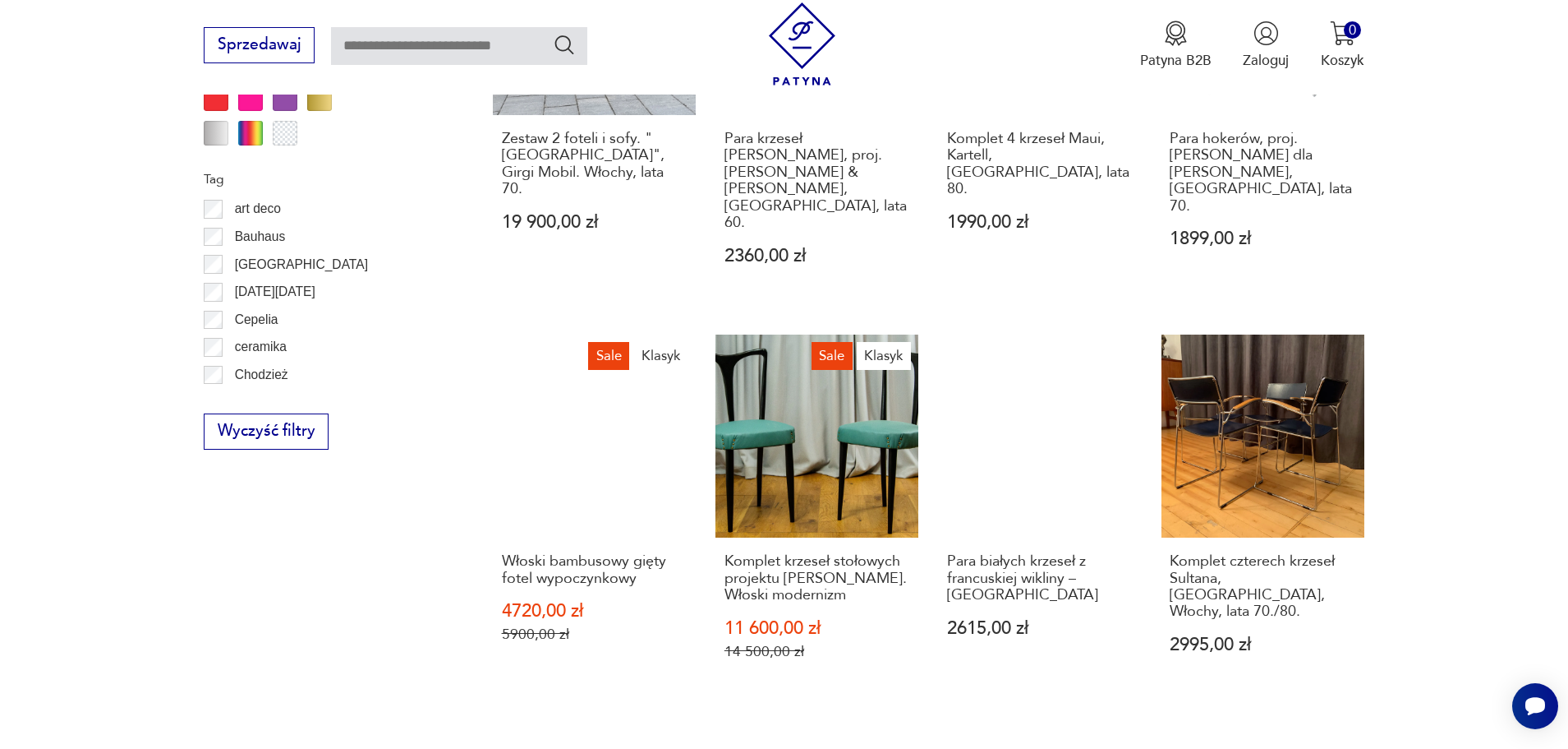
scroll to position [1801, 0]
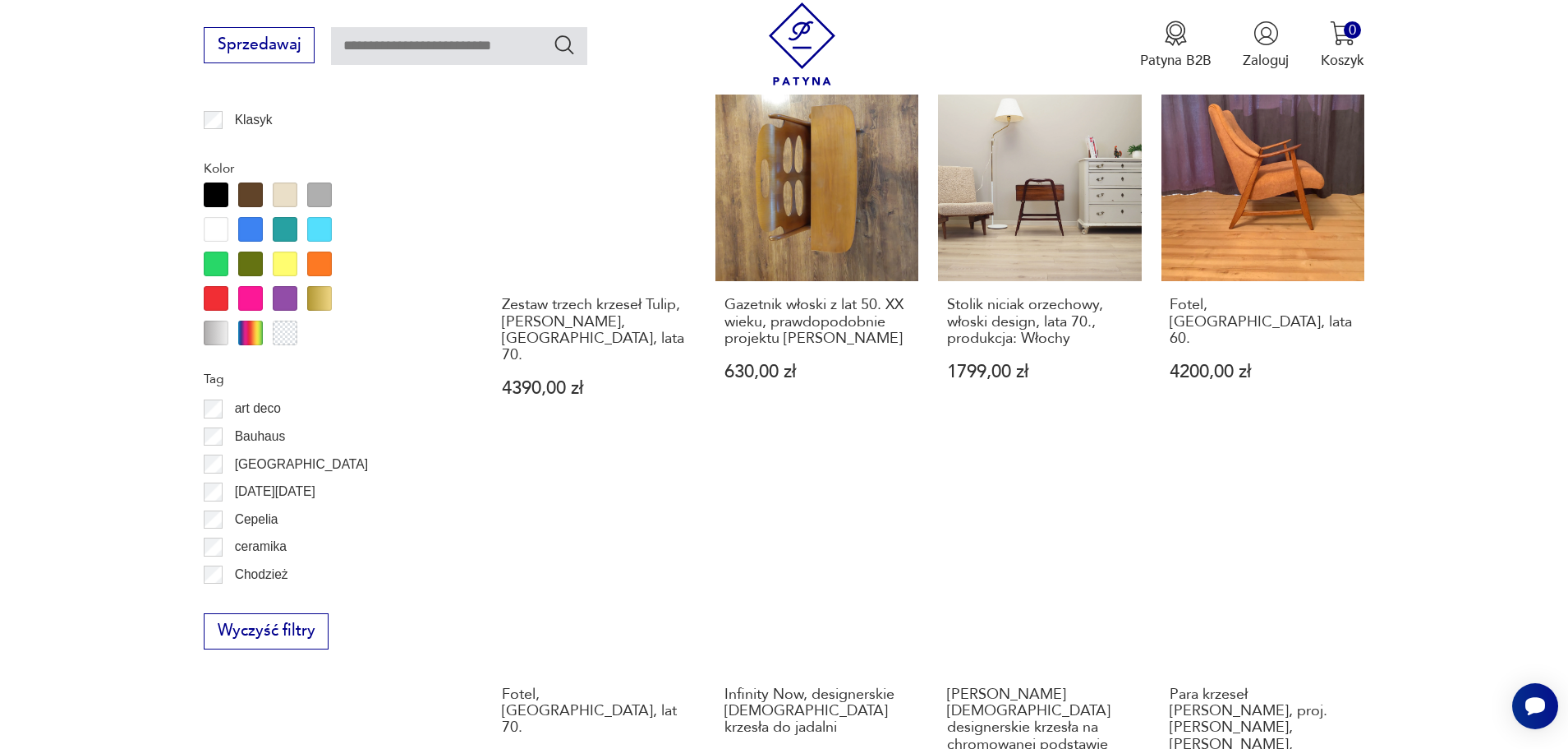
scroll to position [1796, 0]
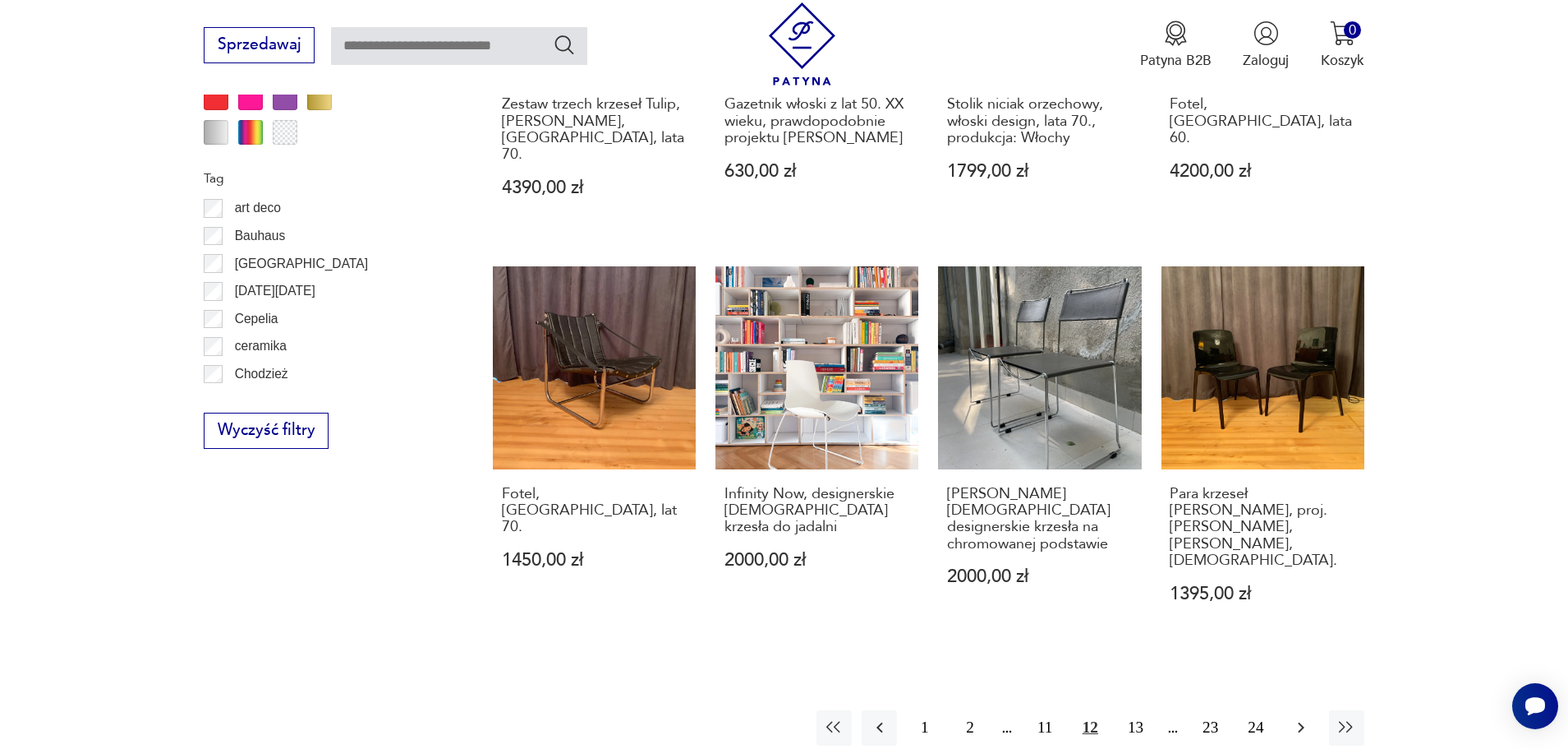
click at [1305, 710] on button "button" at bounding box center [1300, 727] width 35 height 35
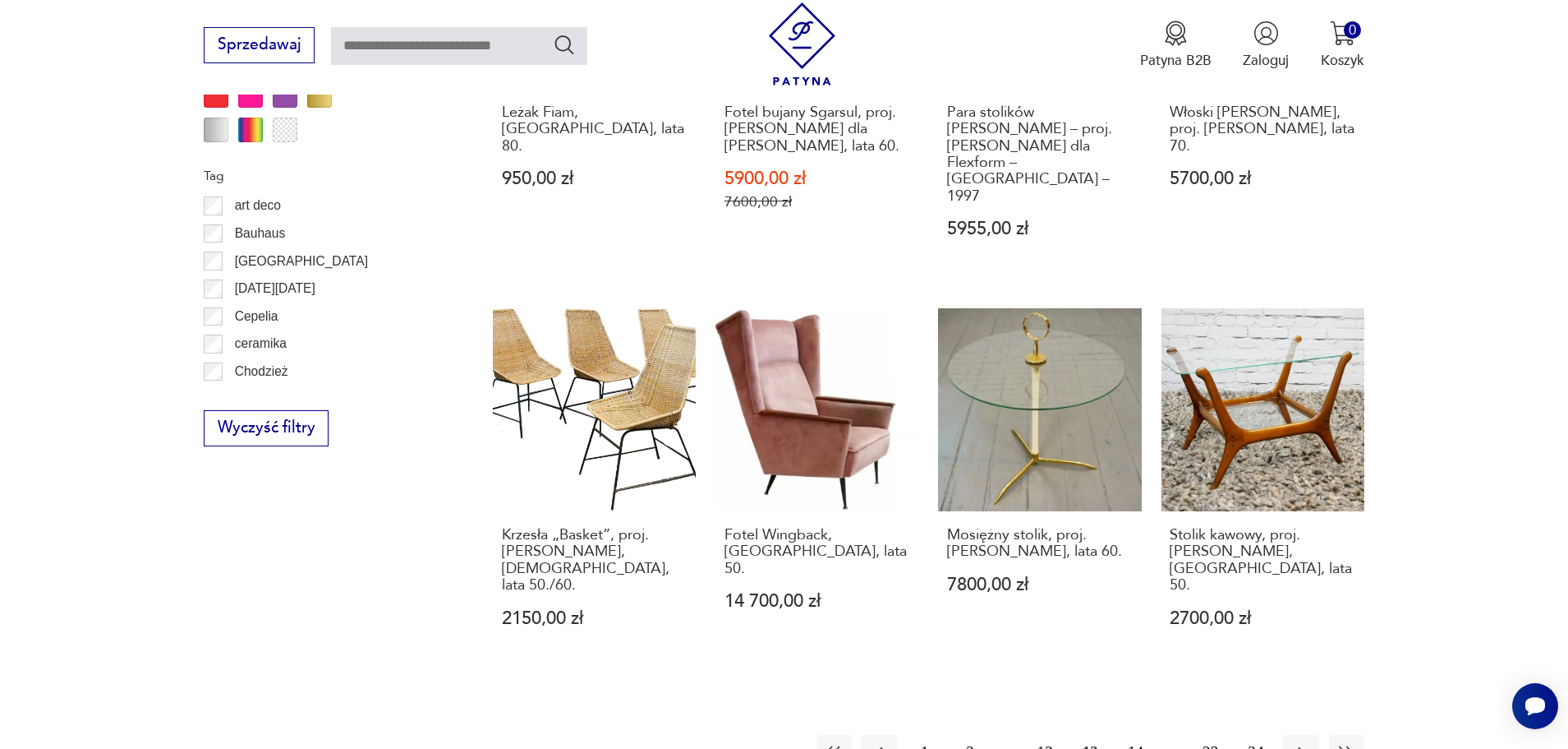
scroll to position [1883, 0]
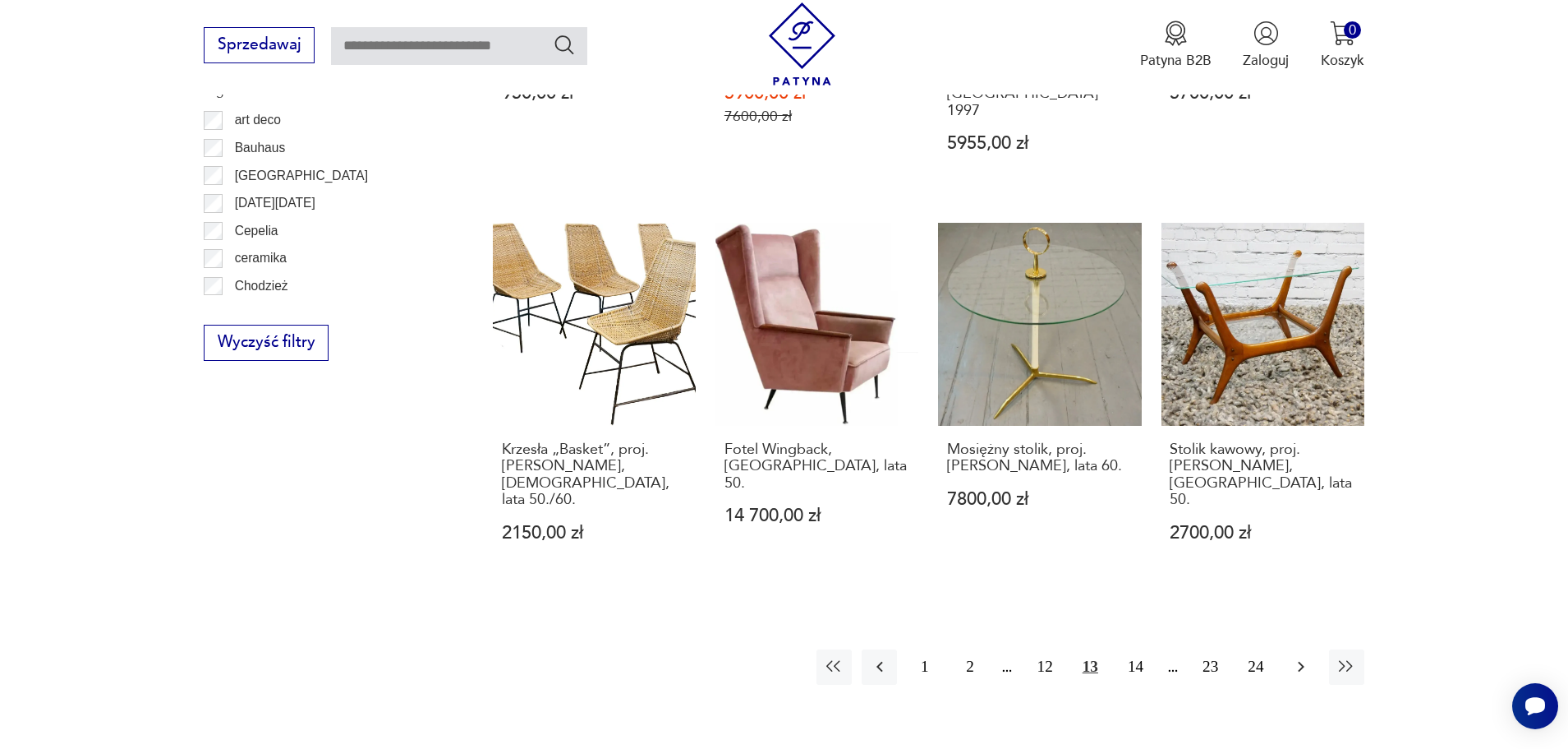
click at [1306, 656] on icon "button" at bounding box center [1301, 666] width 20 height 20
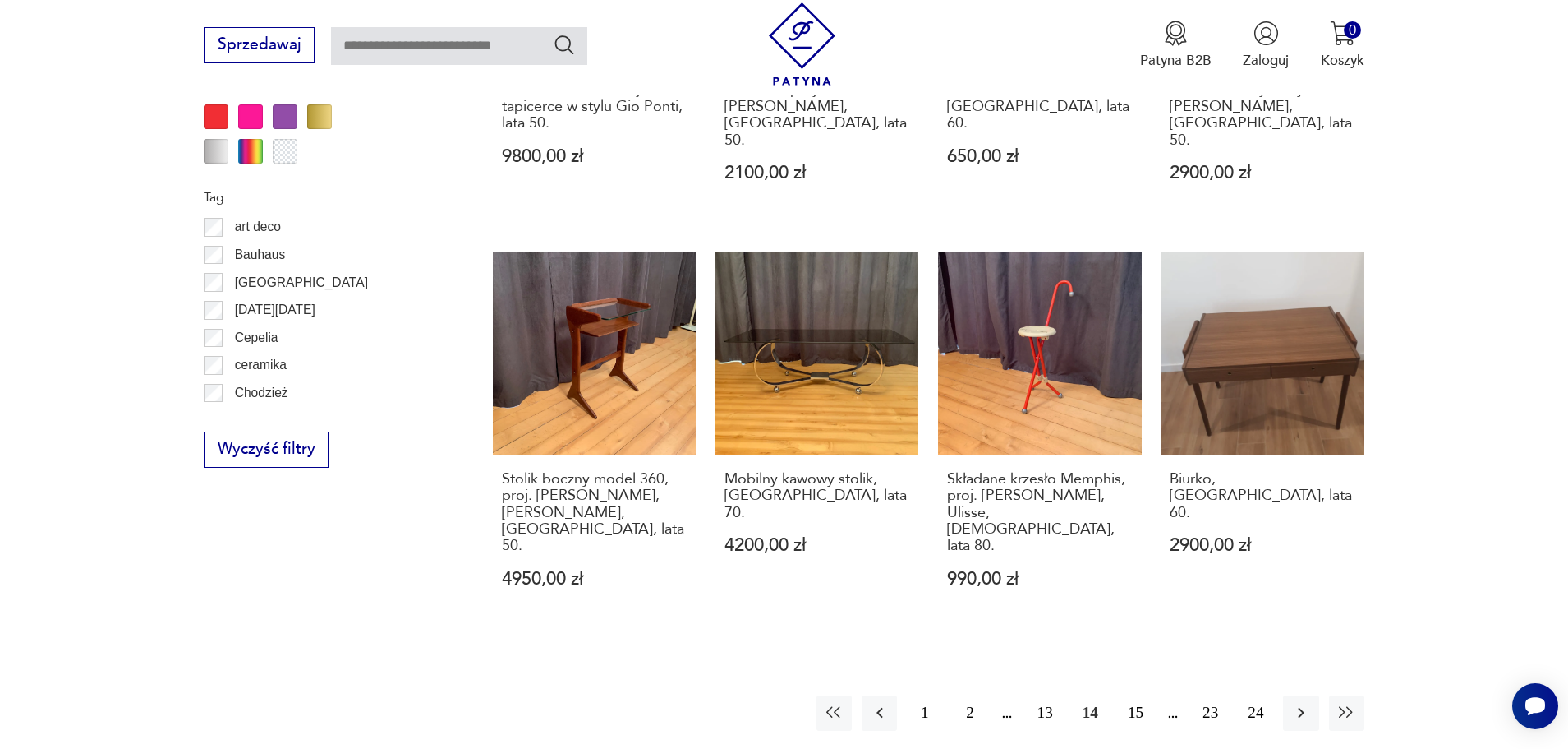
scroll to position [1780, 0]
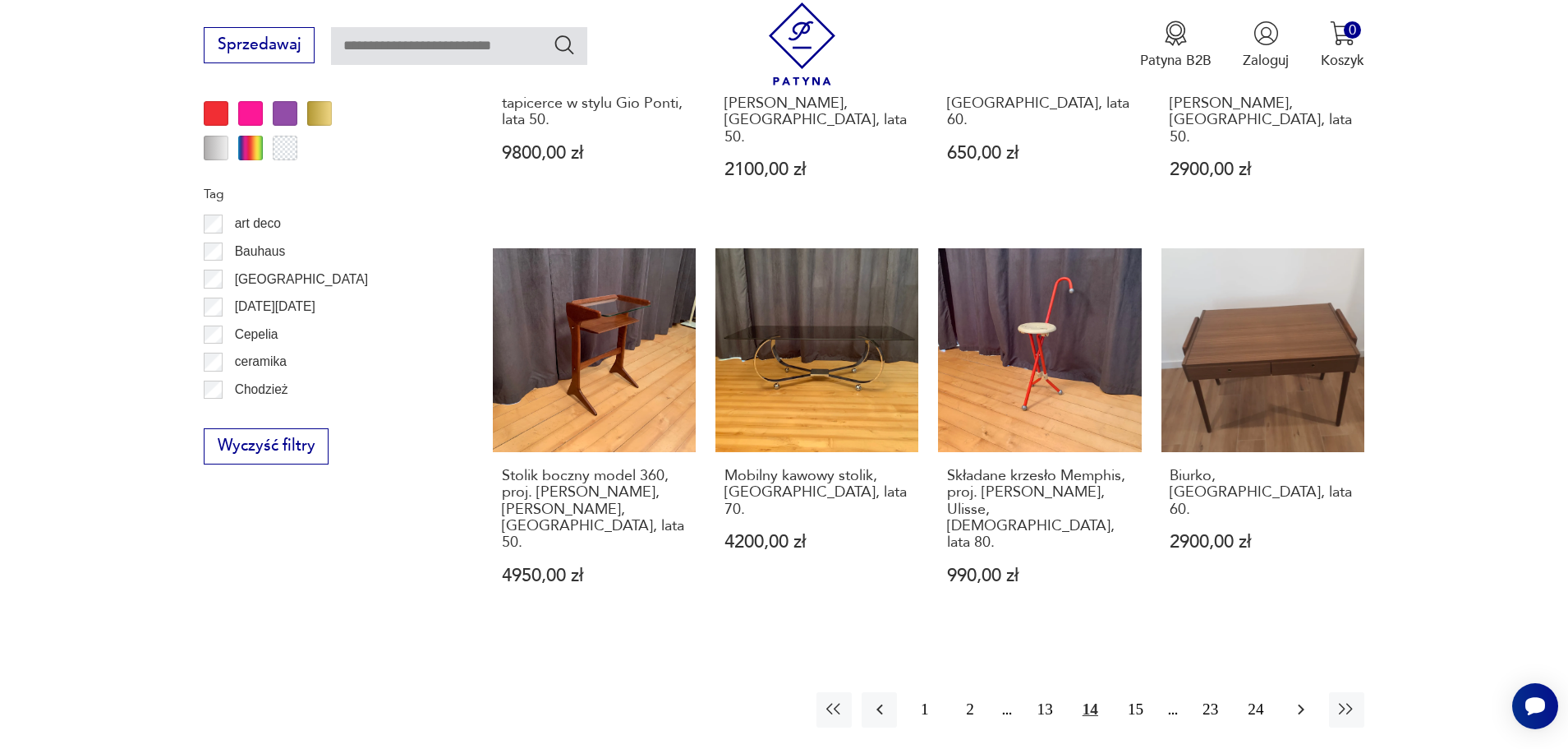
click at [1306, 699] on icon "button" at bounding box center [1301, 709] width 20 height 20
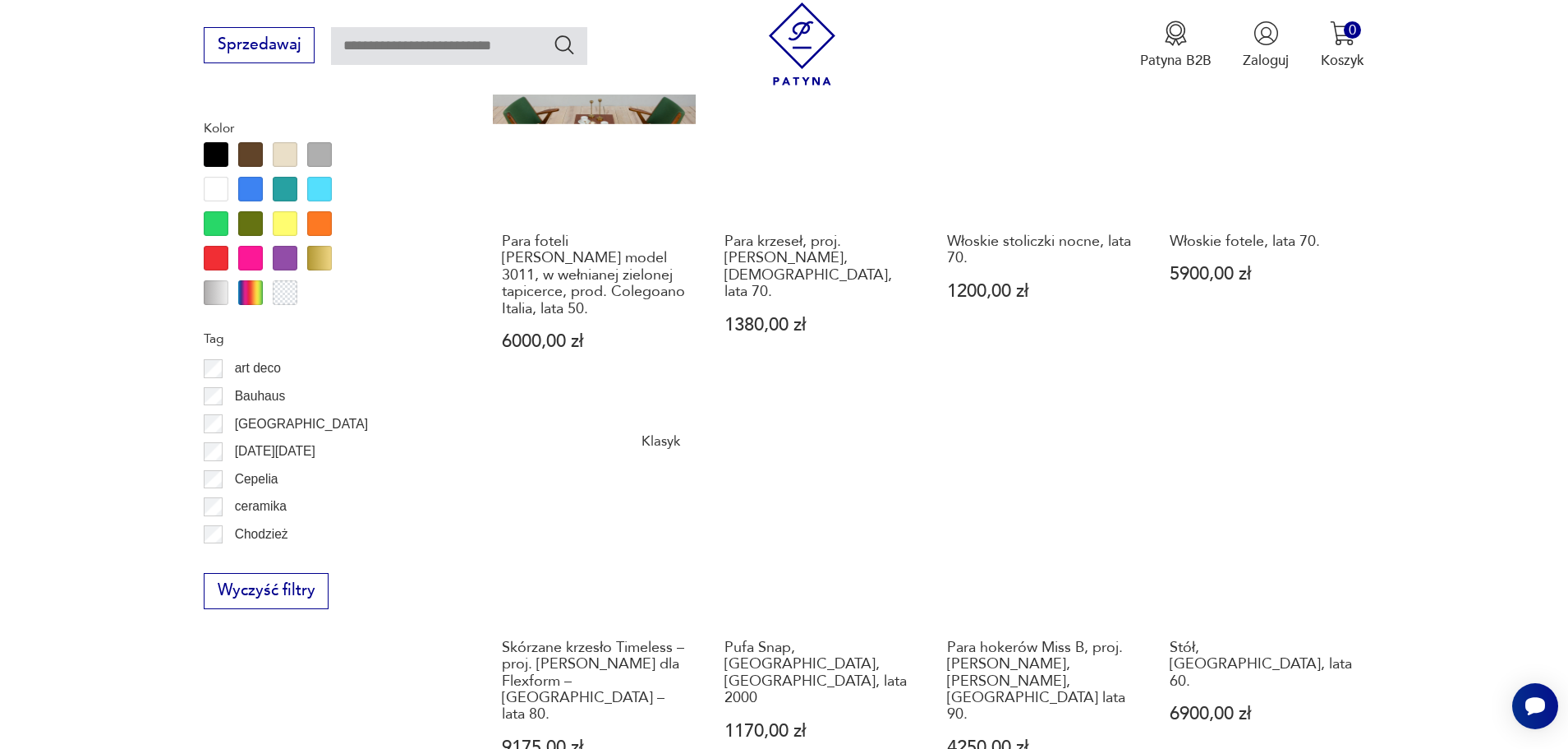
scroll to position [1808, 0]
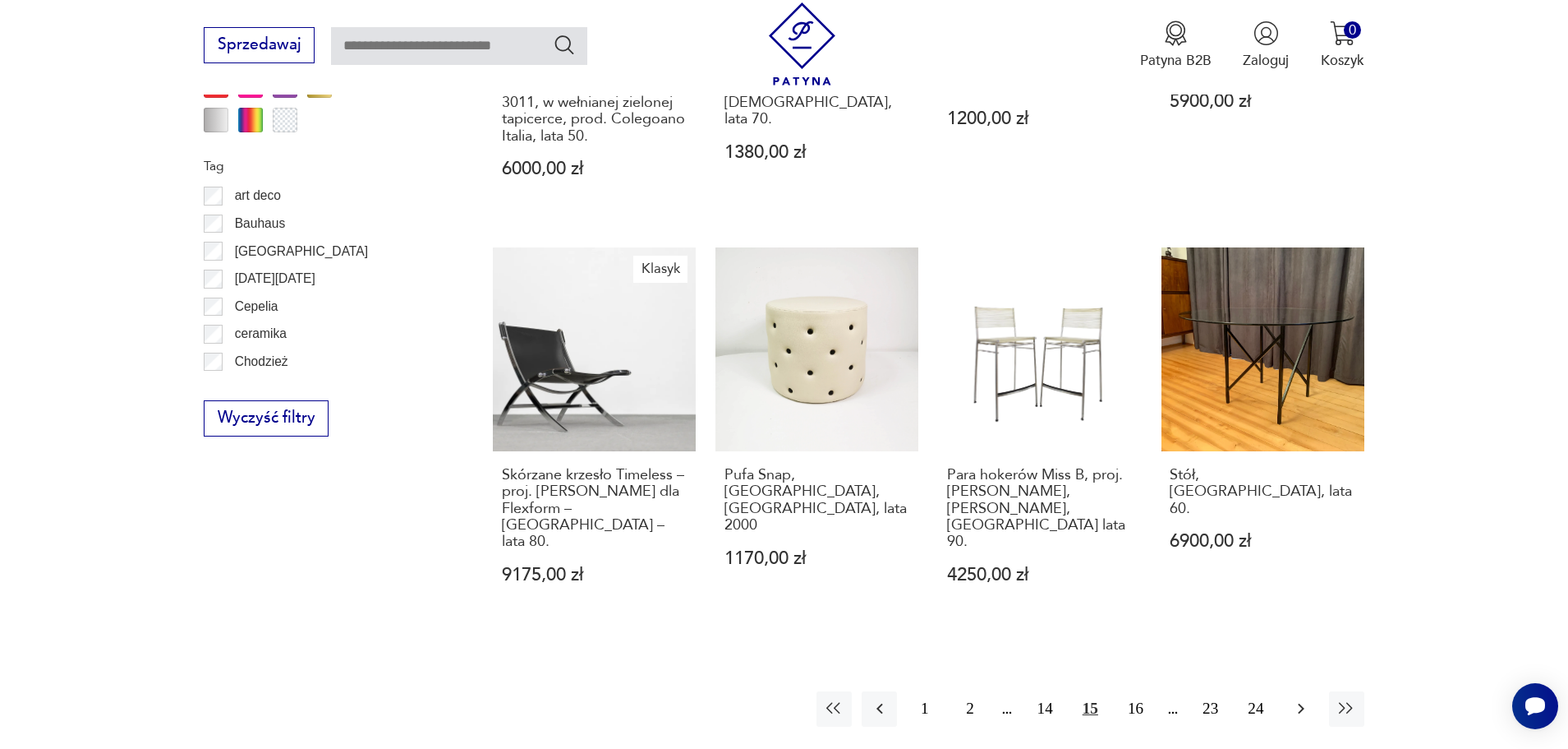
click at [1307, 698] on icon "button" at bounding box center [1301, 708] width 20 height 20
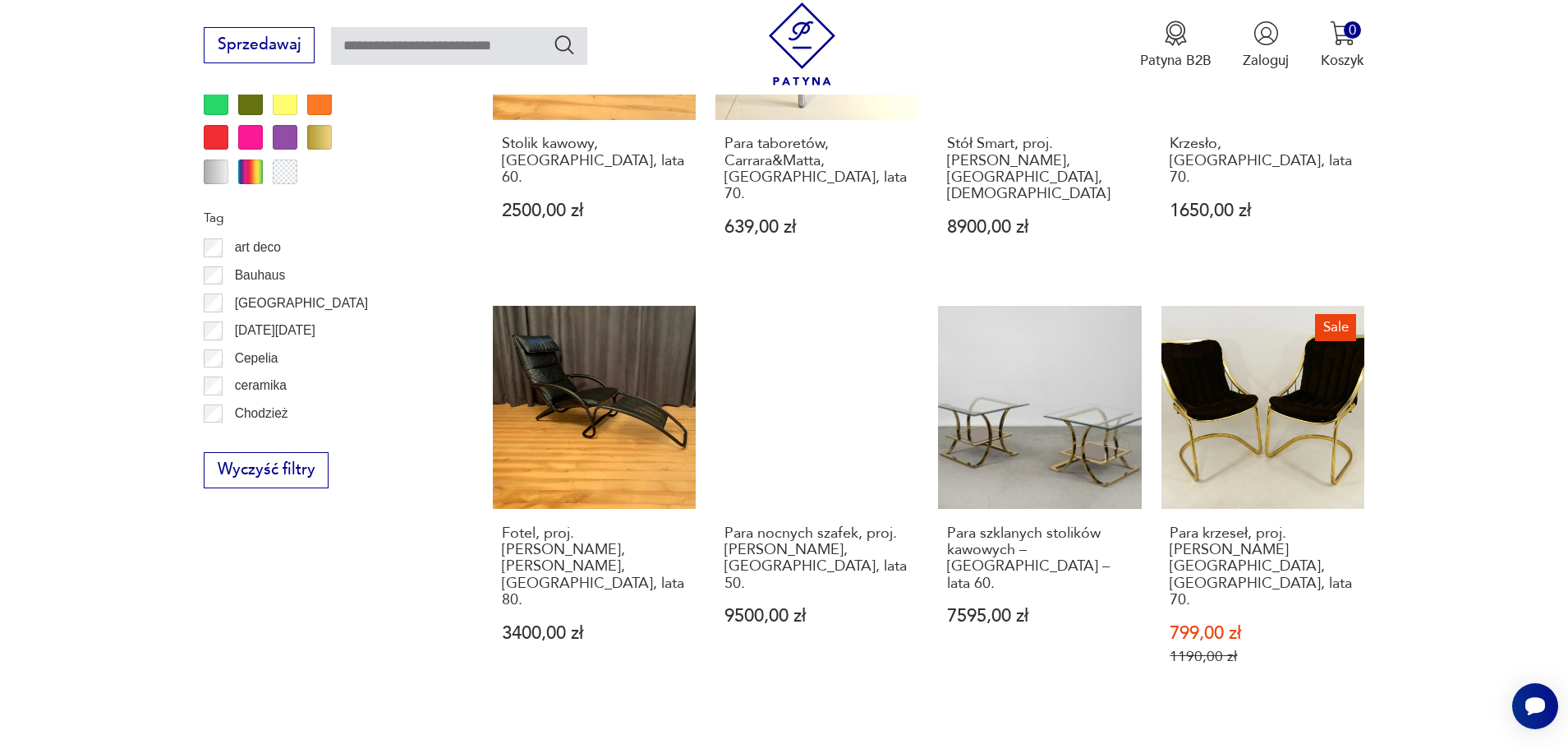
scroll to position [1831, 0]
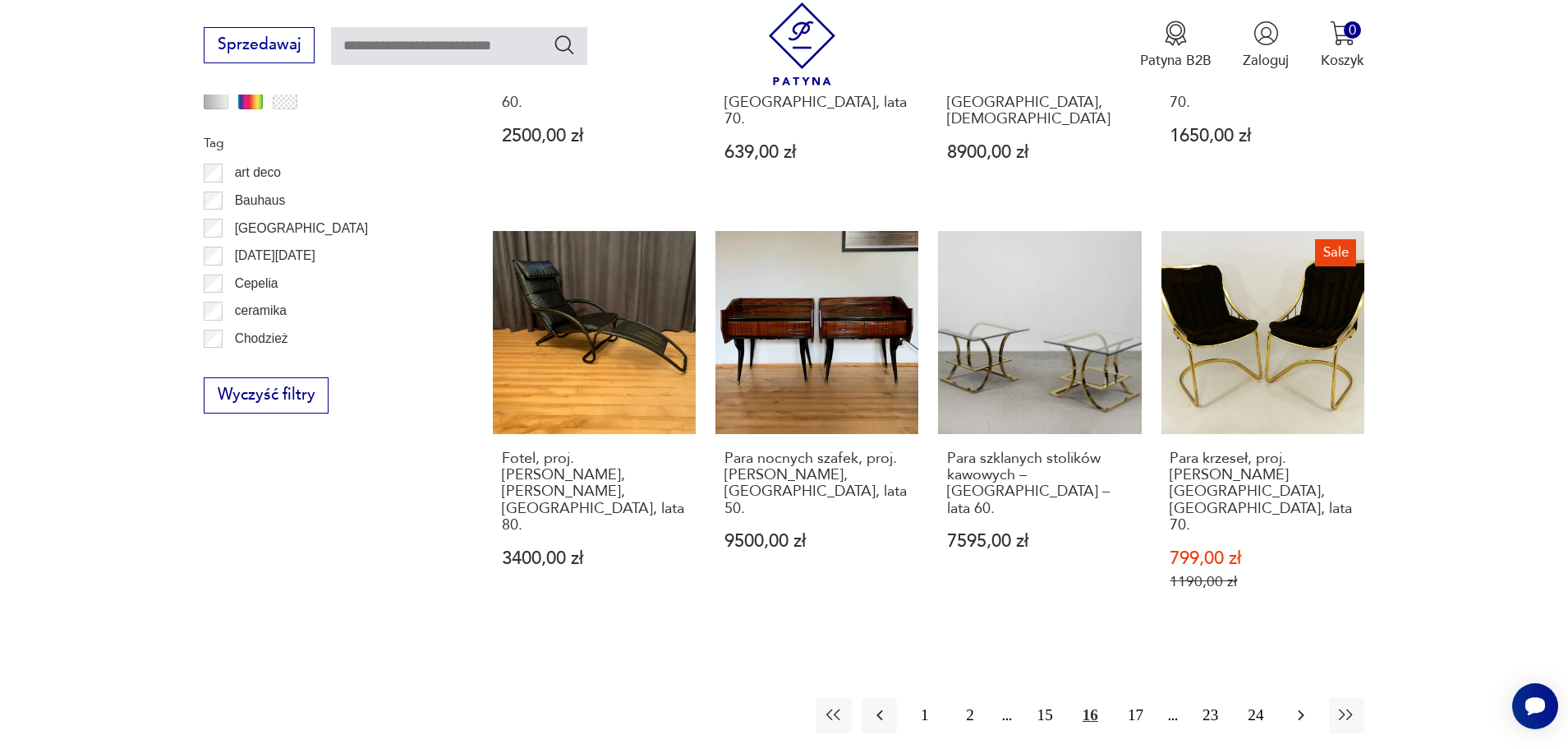
click at [1302, 705] on icon "button" at bounding box center [1301, 715] width 20 height 20
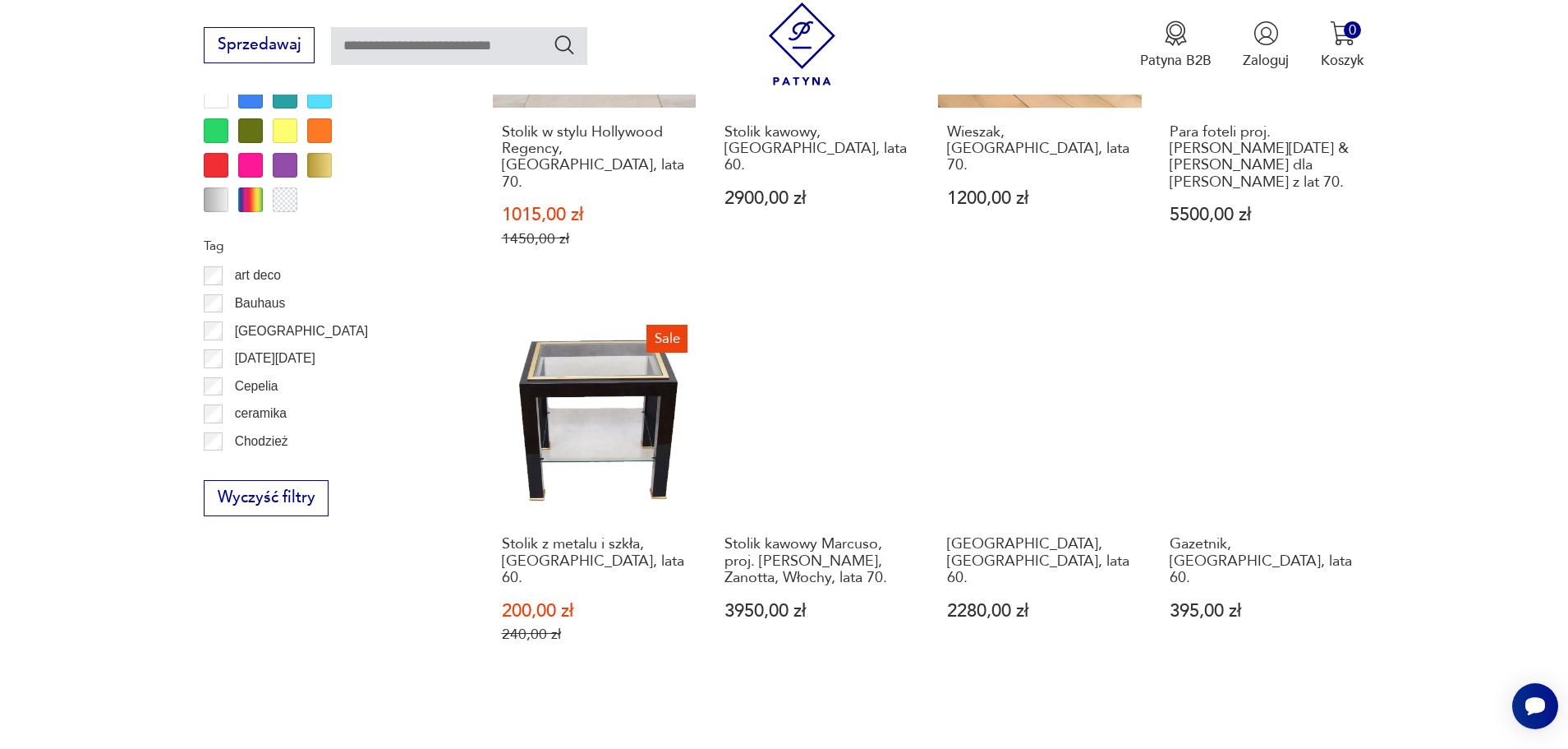
scroll to position [1735, 0]
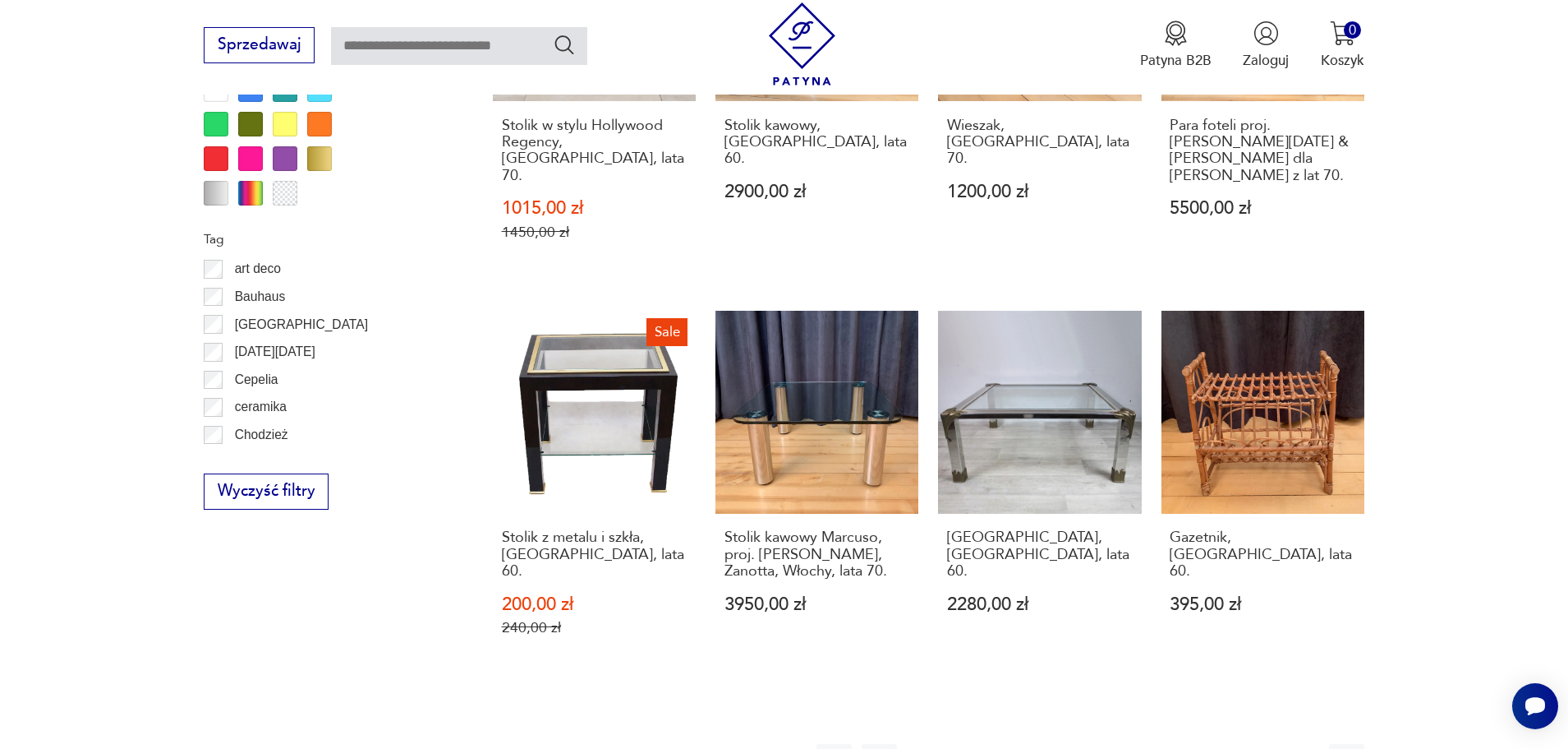
click at [1299, 748] on icon "button" at bounding box center [1301, 761] width 20 height 20
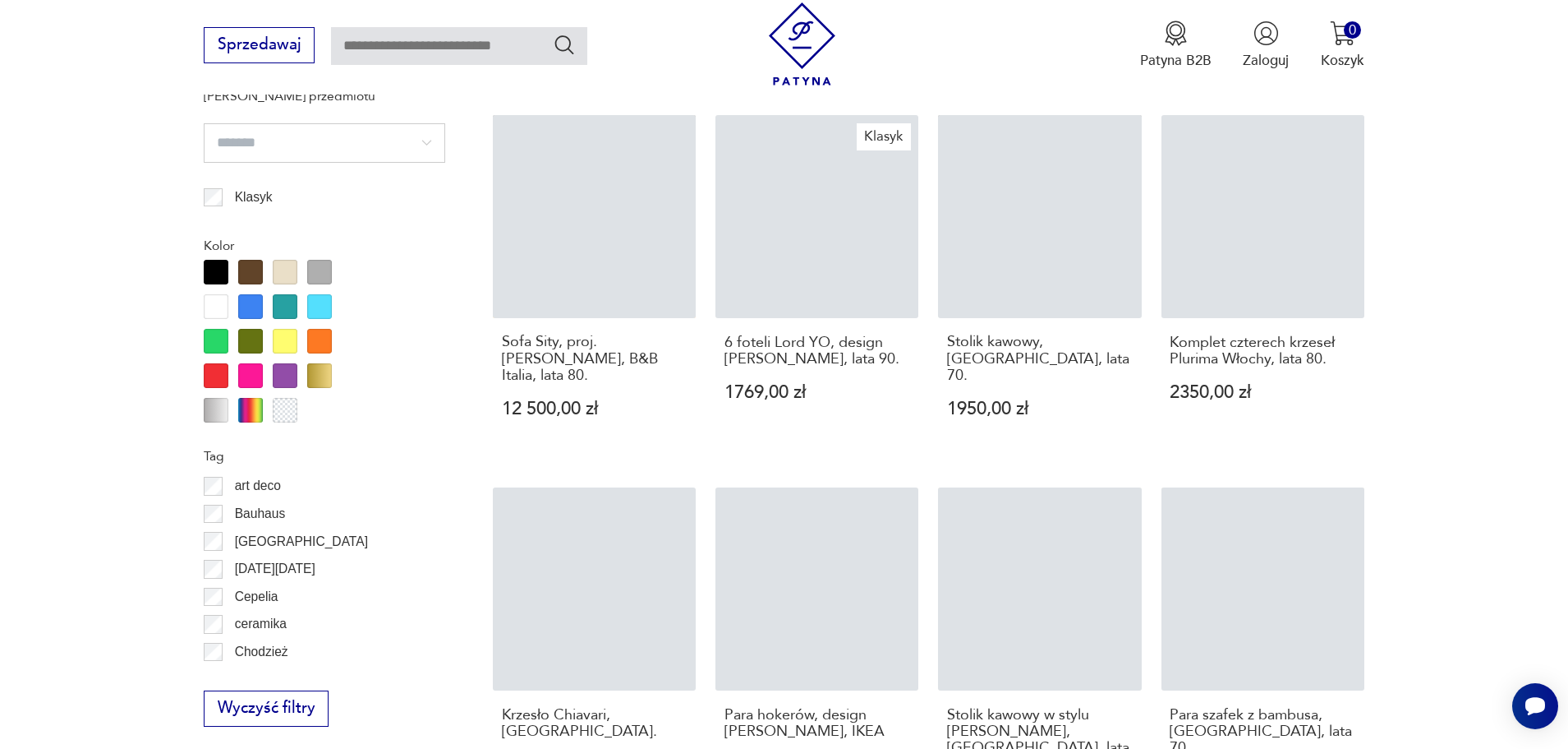
scroll to position [1707, 0]
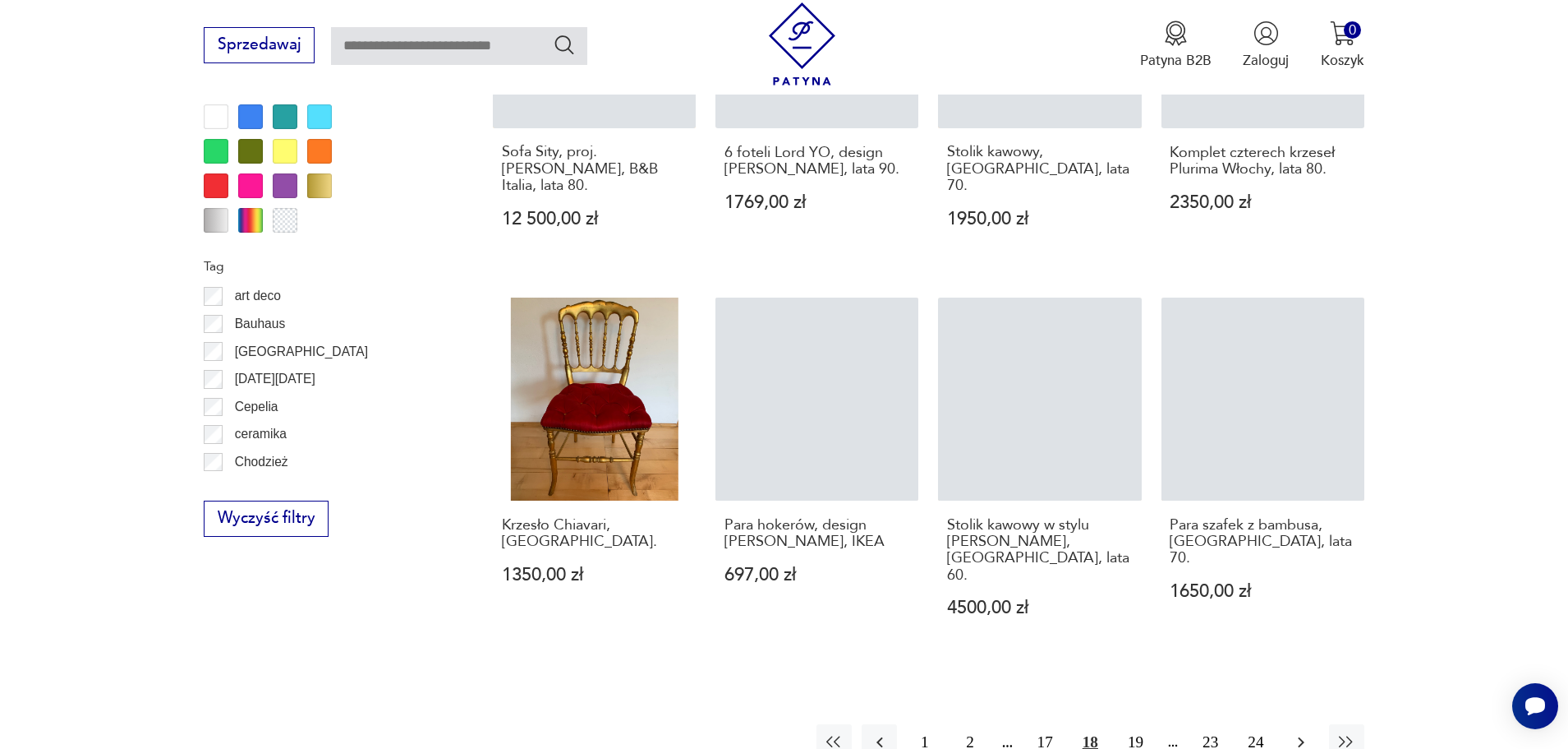
click at [1304, 732] on icon "button" at bounding box center [1301, 742] width 20 height 20
click at [1300, 732] on icon "button" at bounding box center [1301, 742] width 20 height 20
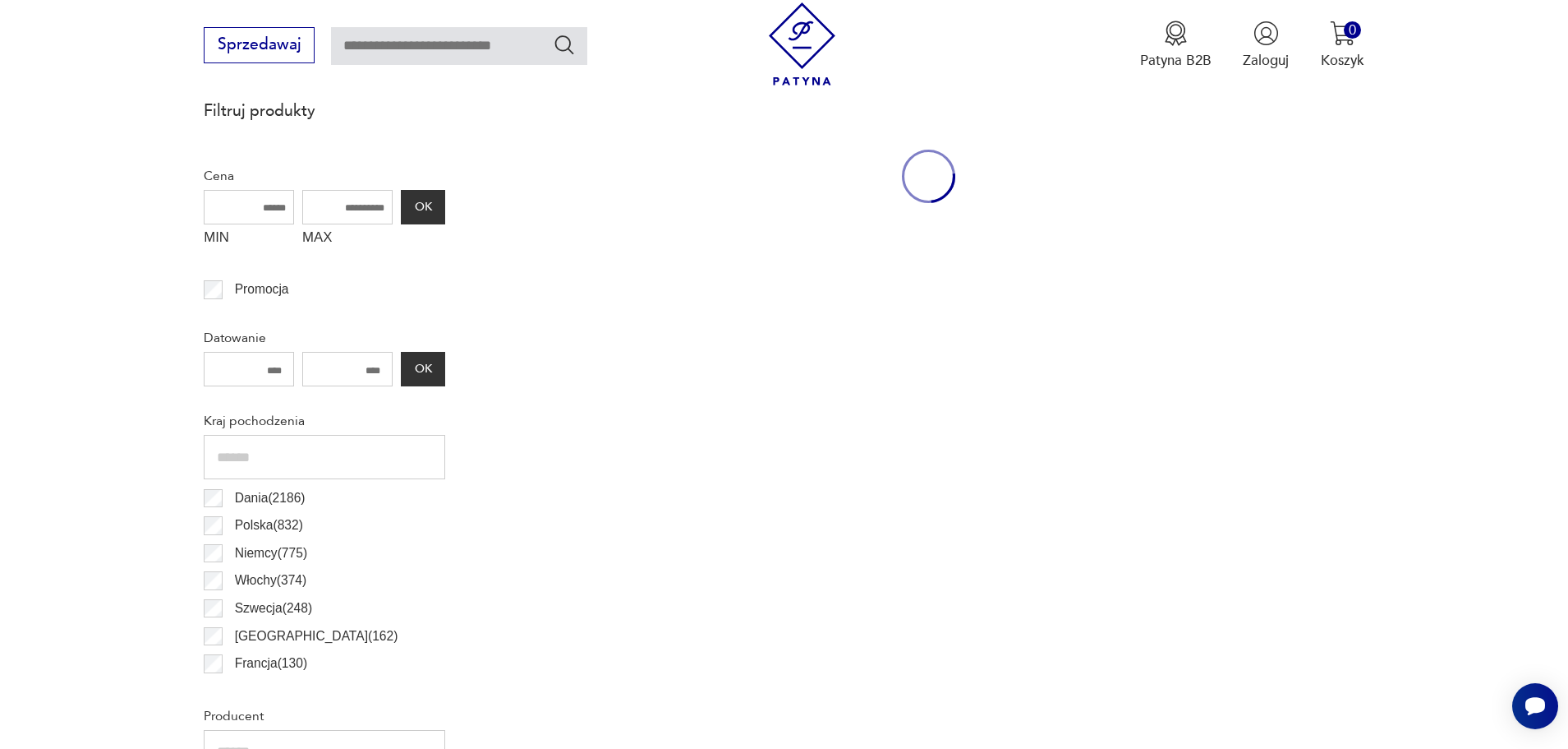
scroll to position [547, 0]
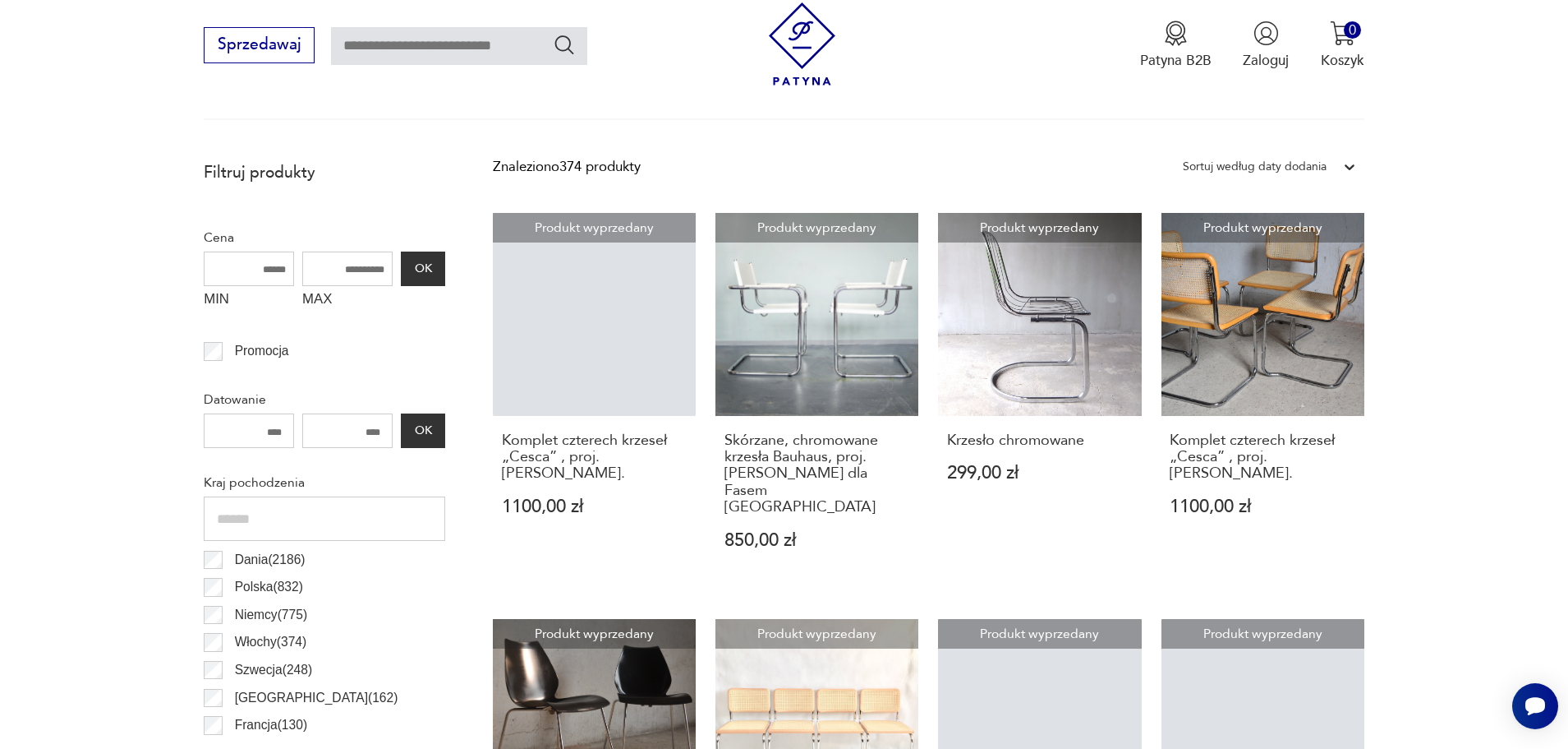
scroll to position [500, 0]
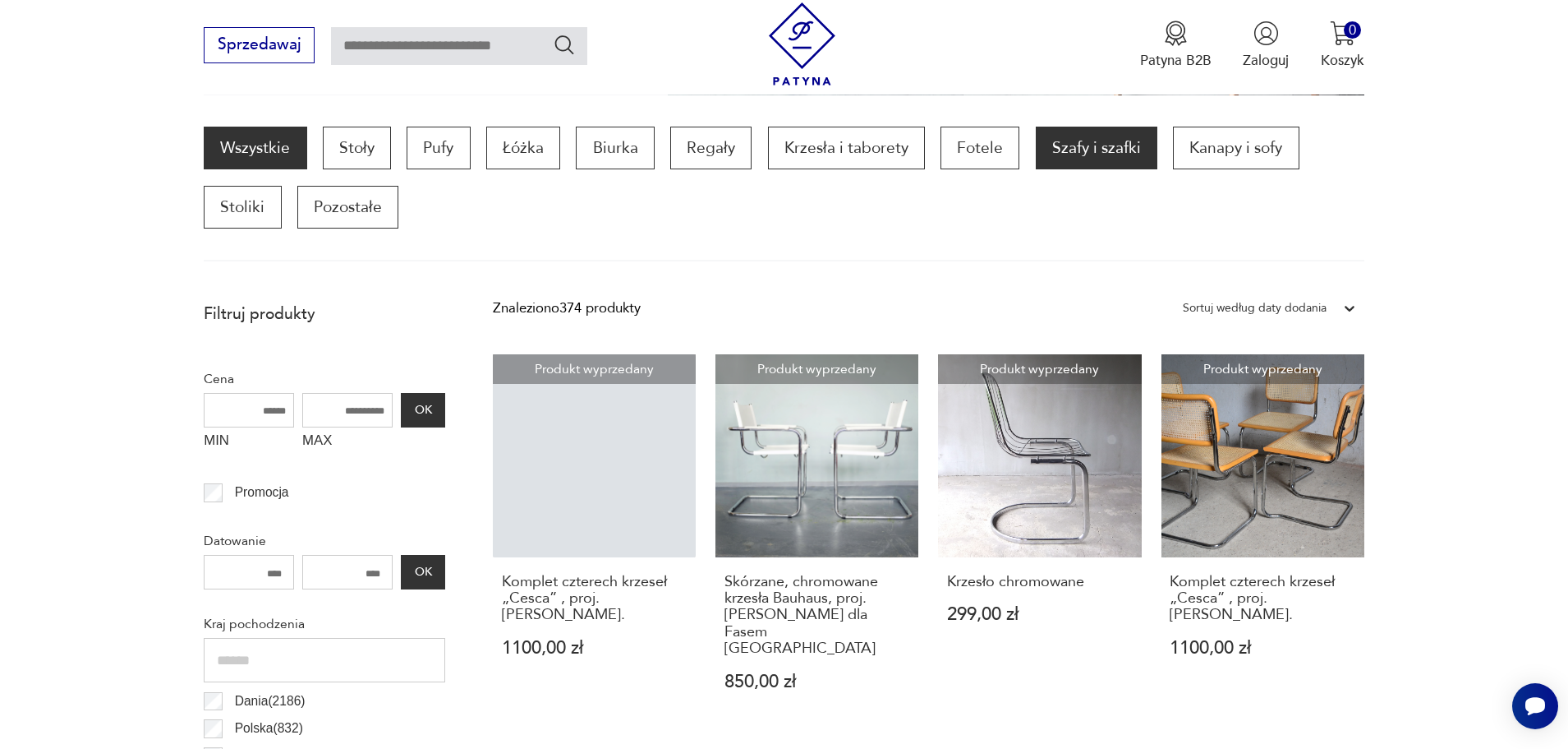
click at [1119, 150] on p "Szafy i szafki" at bounding box center [1096, 147] width 121 height 43
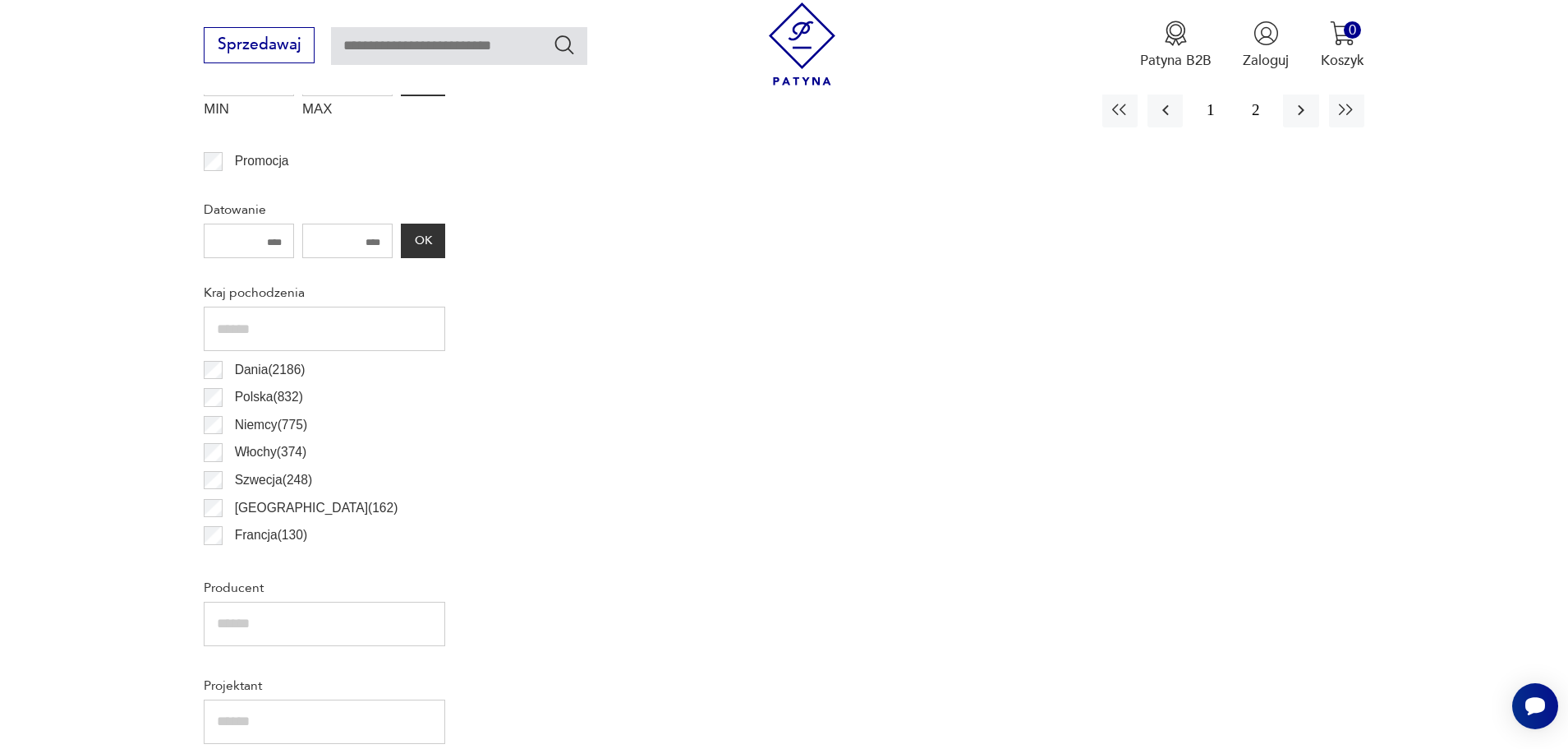
scroll to position [1106, 0]
